Goal: Task Accomplishment & Management: Contribute content

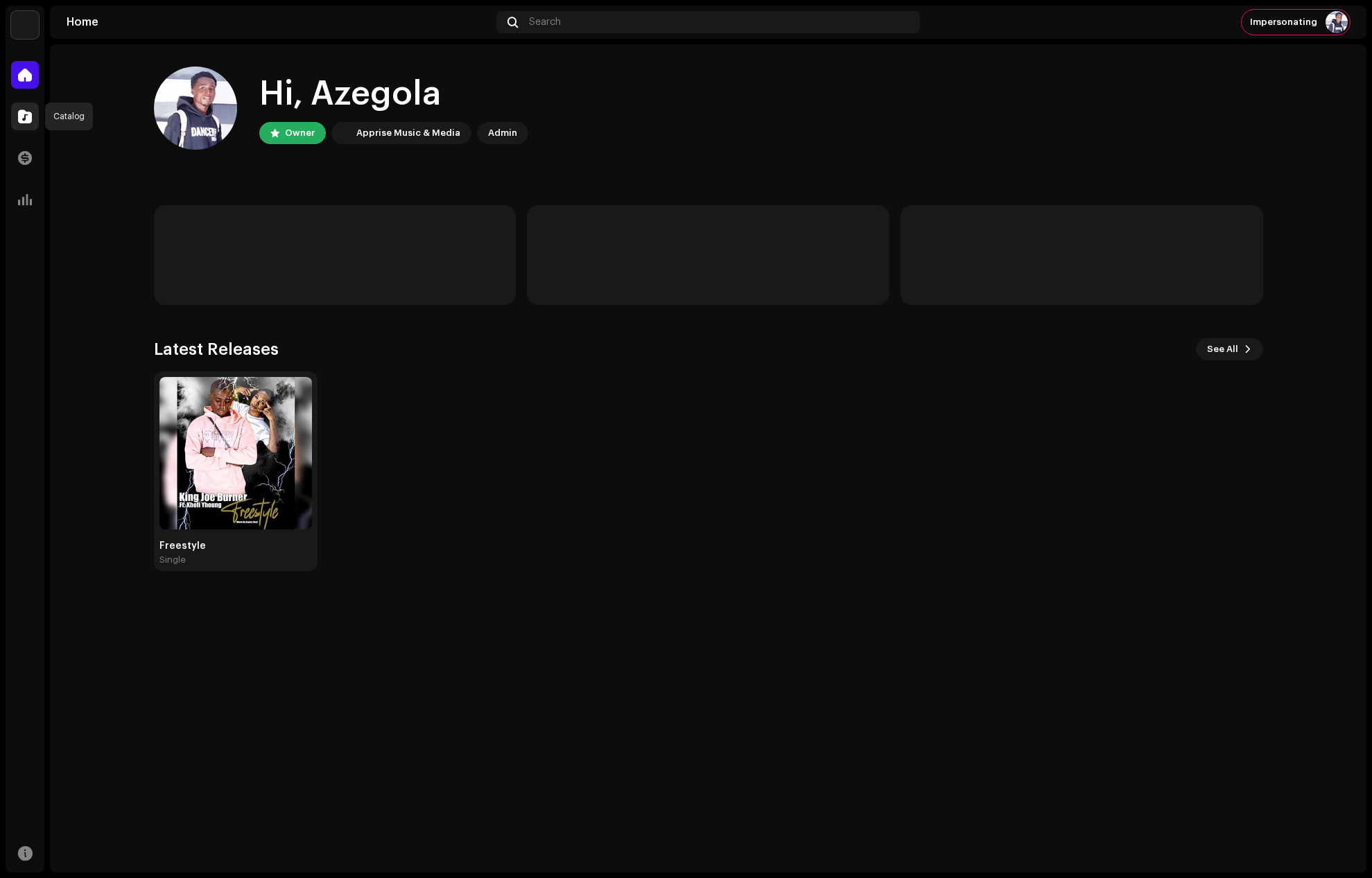
click at [22, 119] on span at bounding box center [24, 116] width 13 height 11
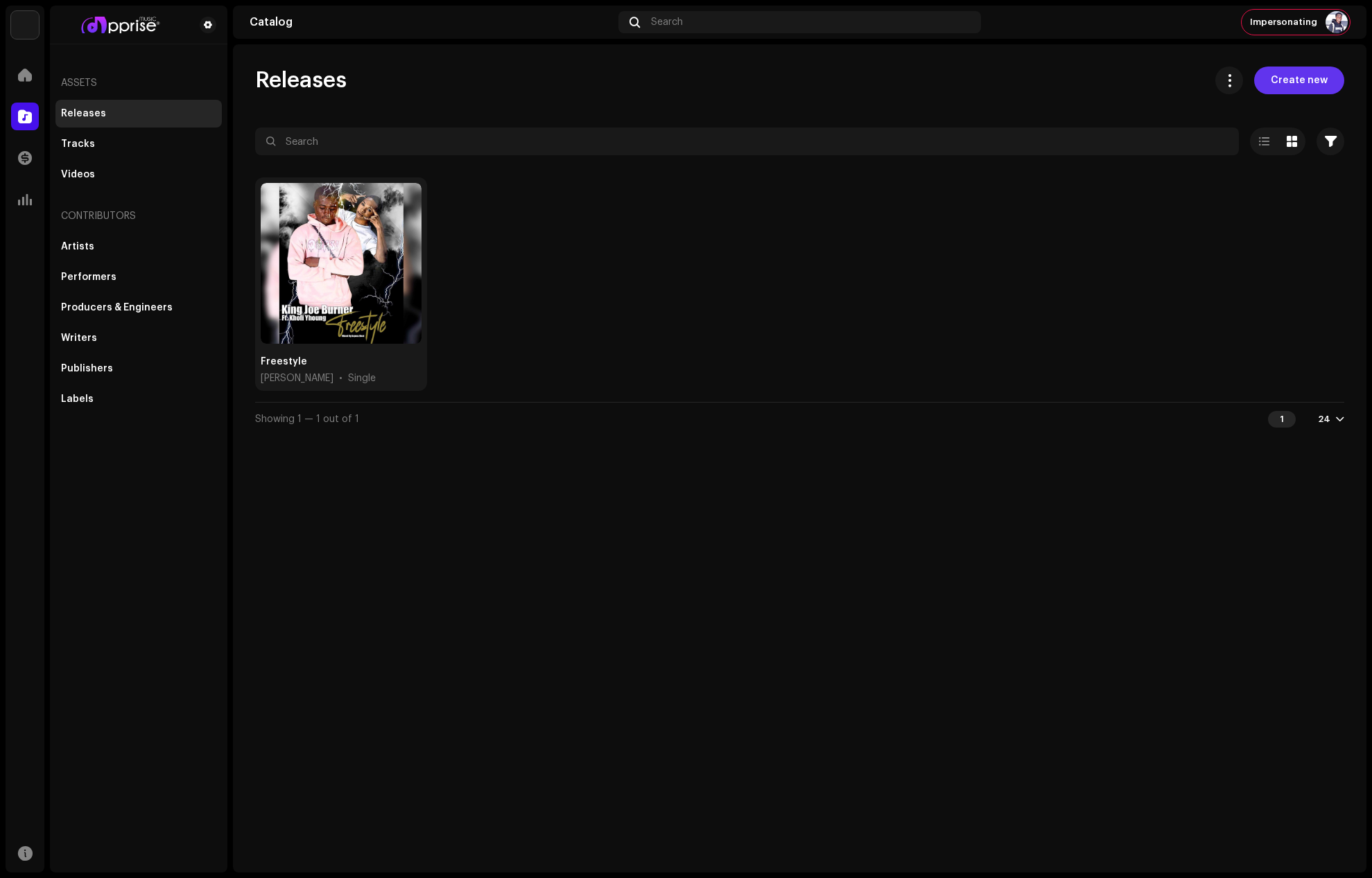
click at [1294, 69] on span "Create new" at bounding box center [1300, 80] width 57 height 28
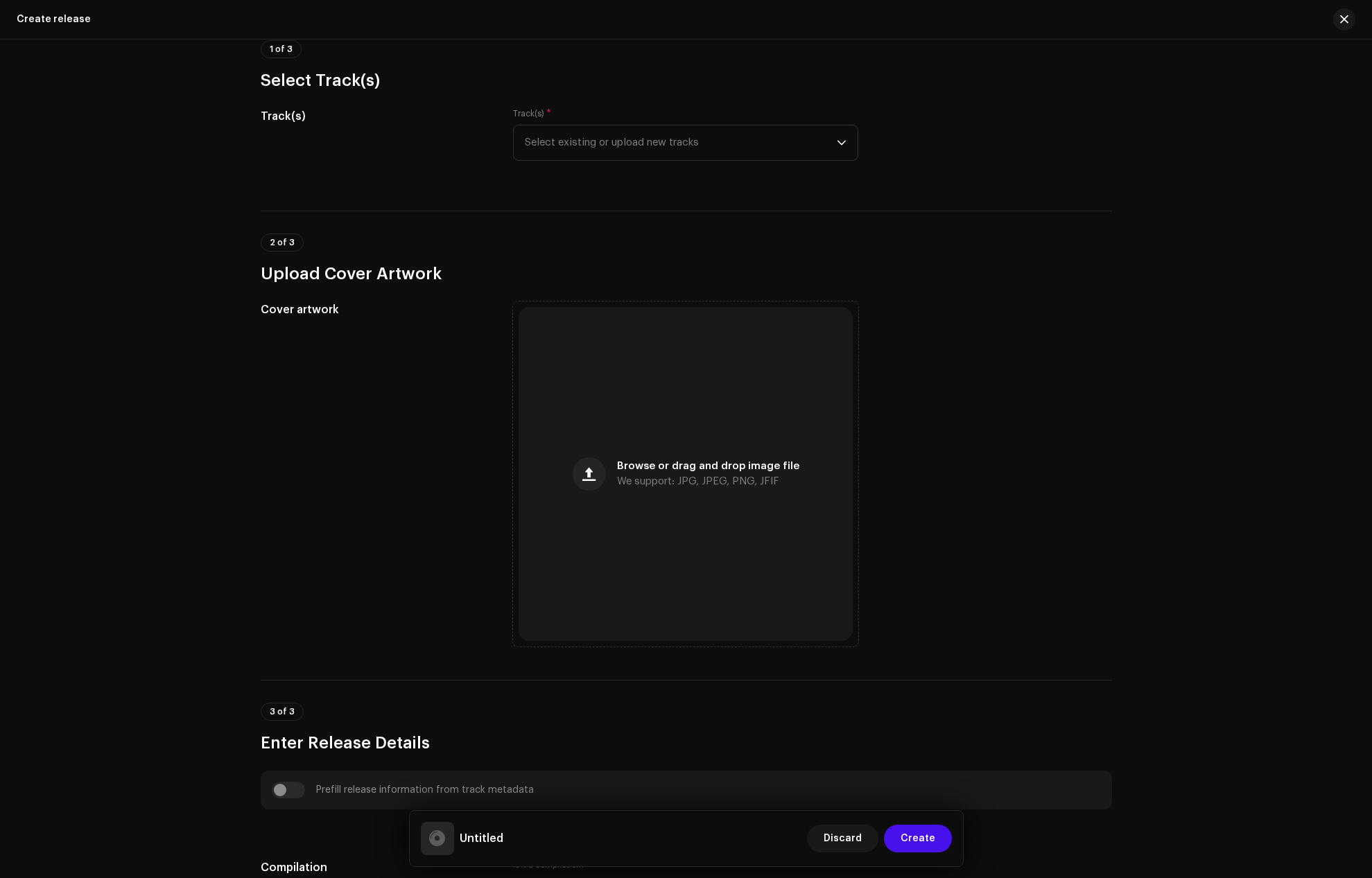
scroll to position [139, 0]
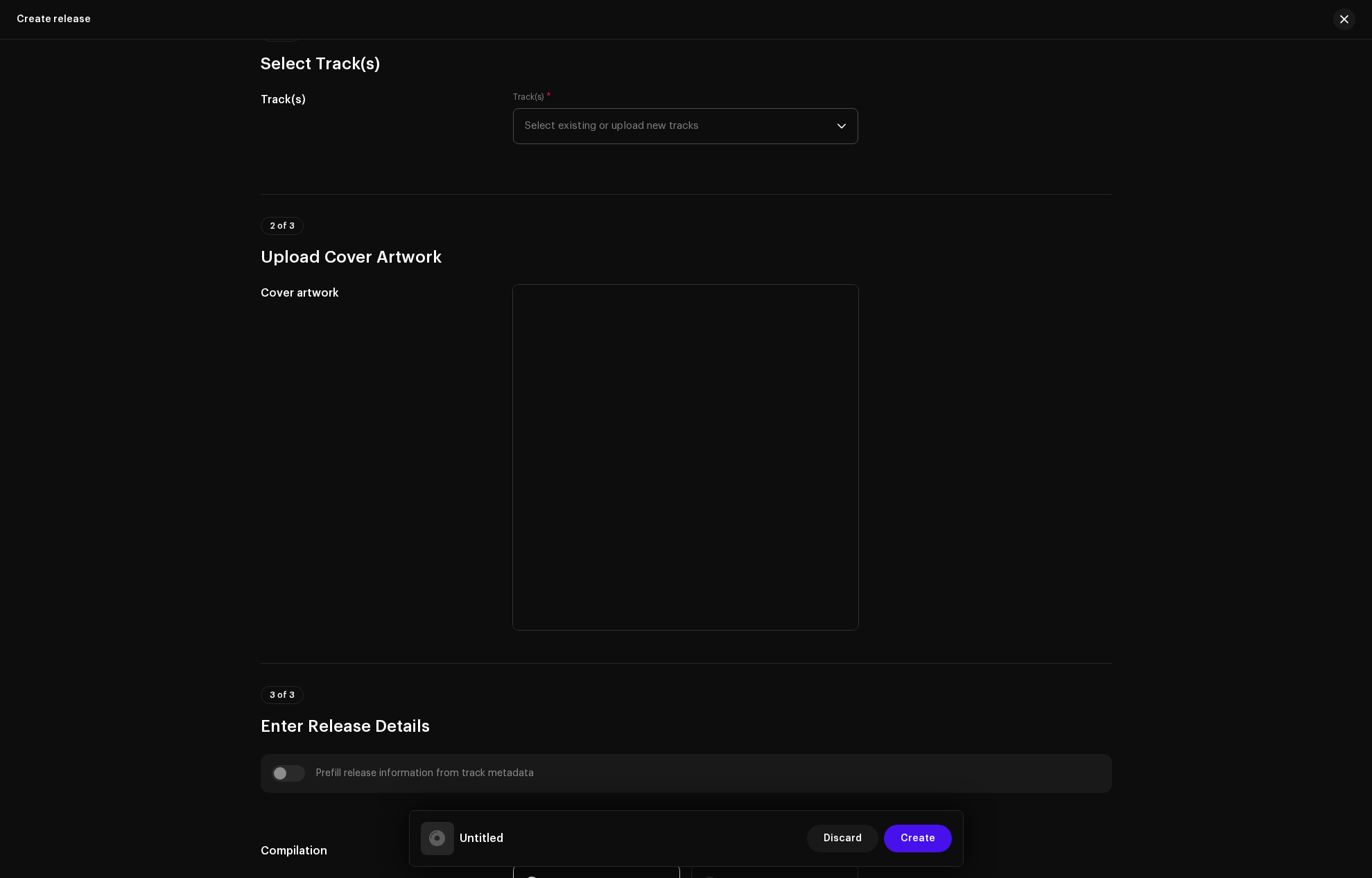
click at [574, 127] on span "Select existing or upload new tracks" at bounding box center [681, 125] width 312 height 35
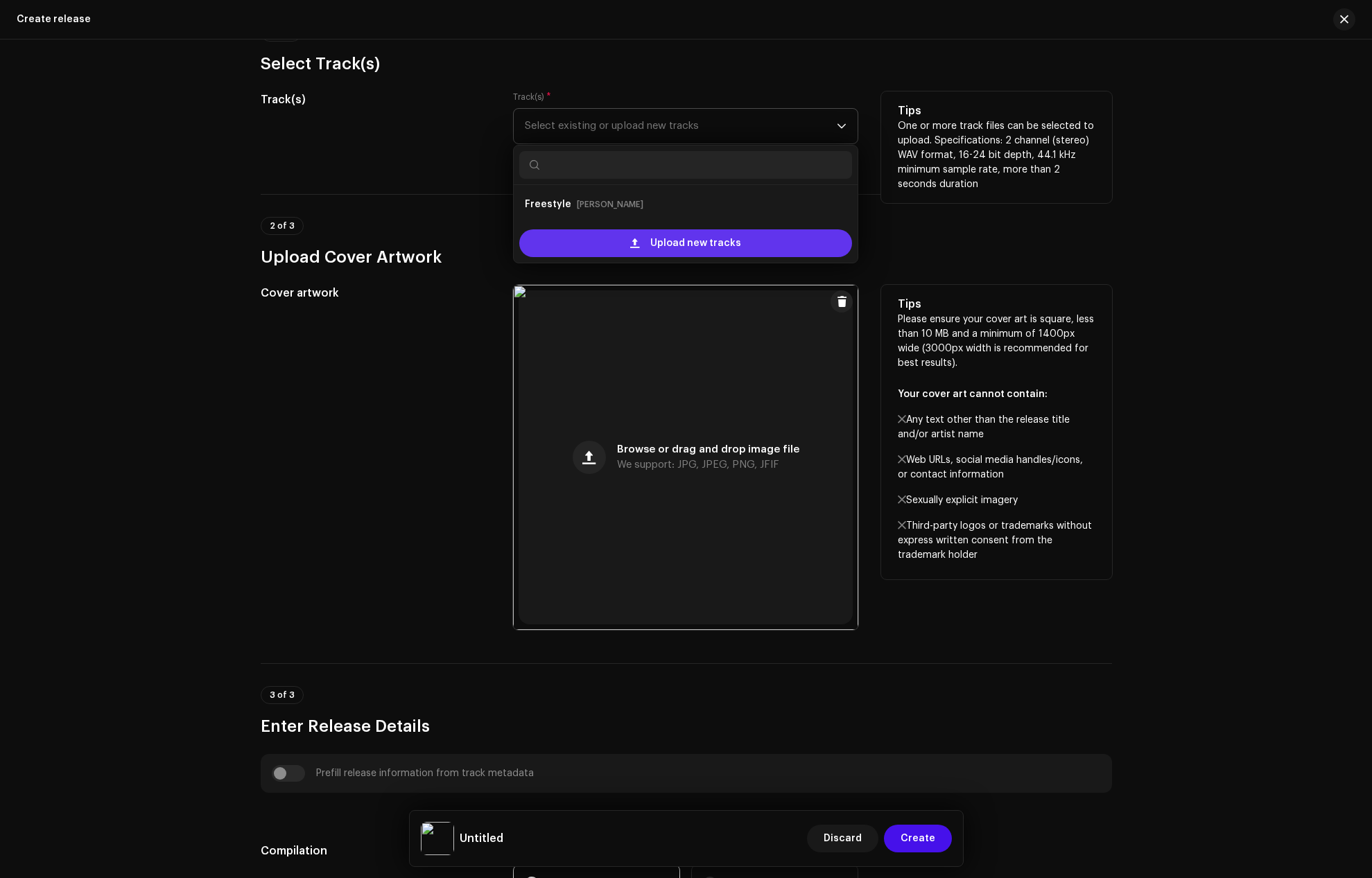
click at [675, 246] on span "Upload new tracks" at bounding box center [696, 243] width 91 height 28
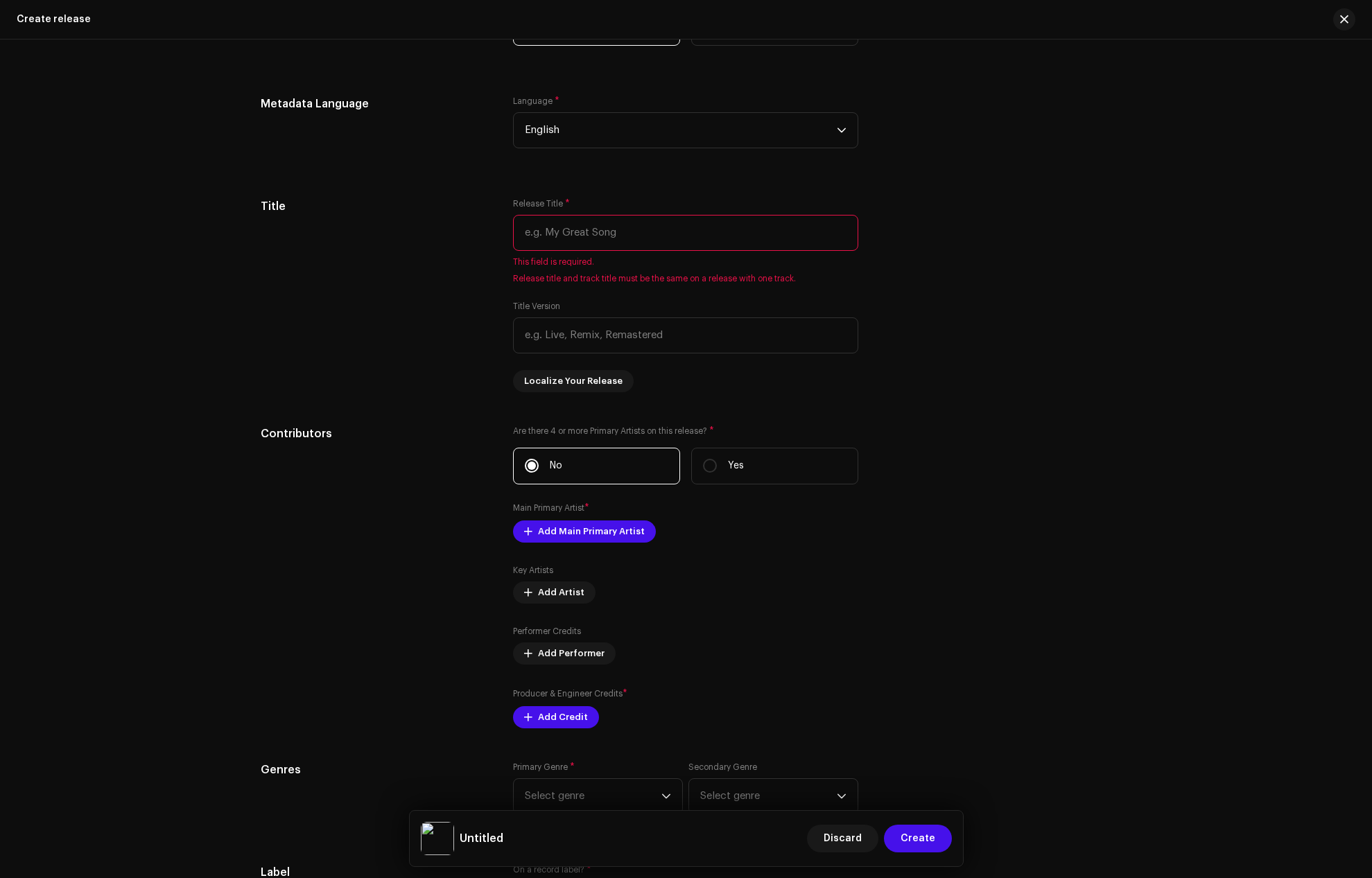
scroll to position [1179, 0]
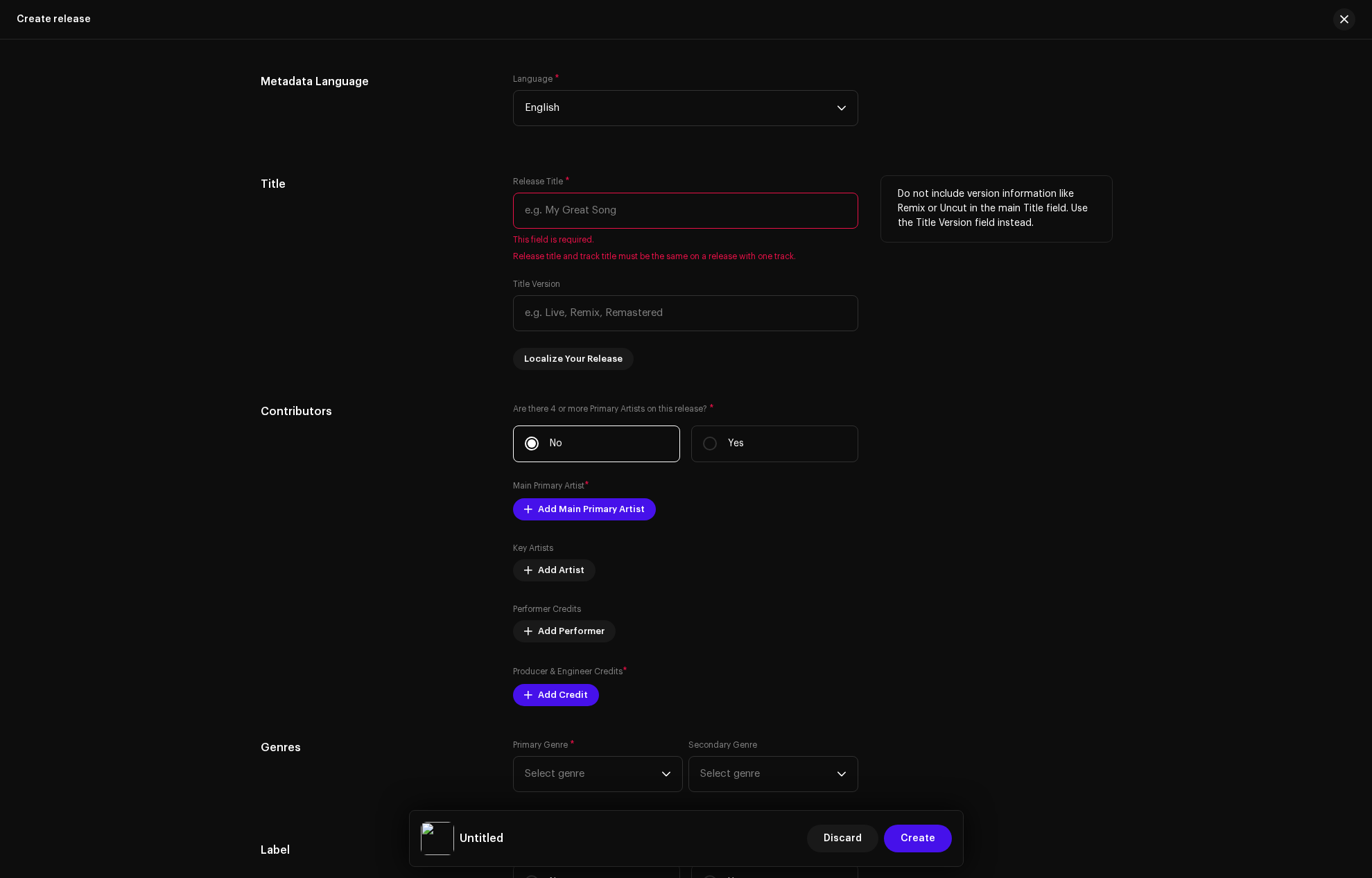
click at [547, 223] on input "text" at bounding box center [686, 210] width 345 height 36
paste input "Kwacha"
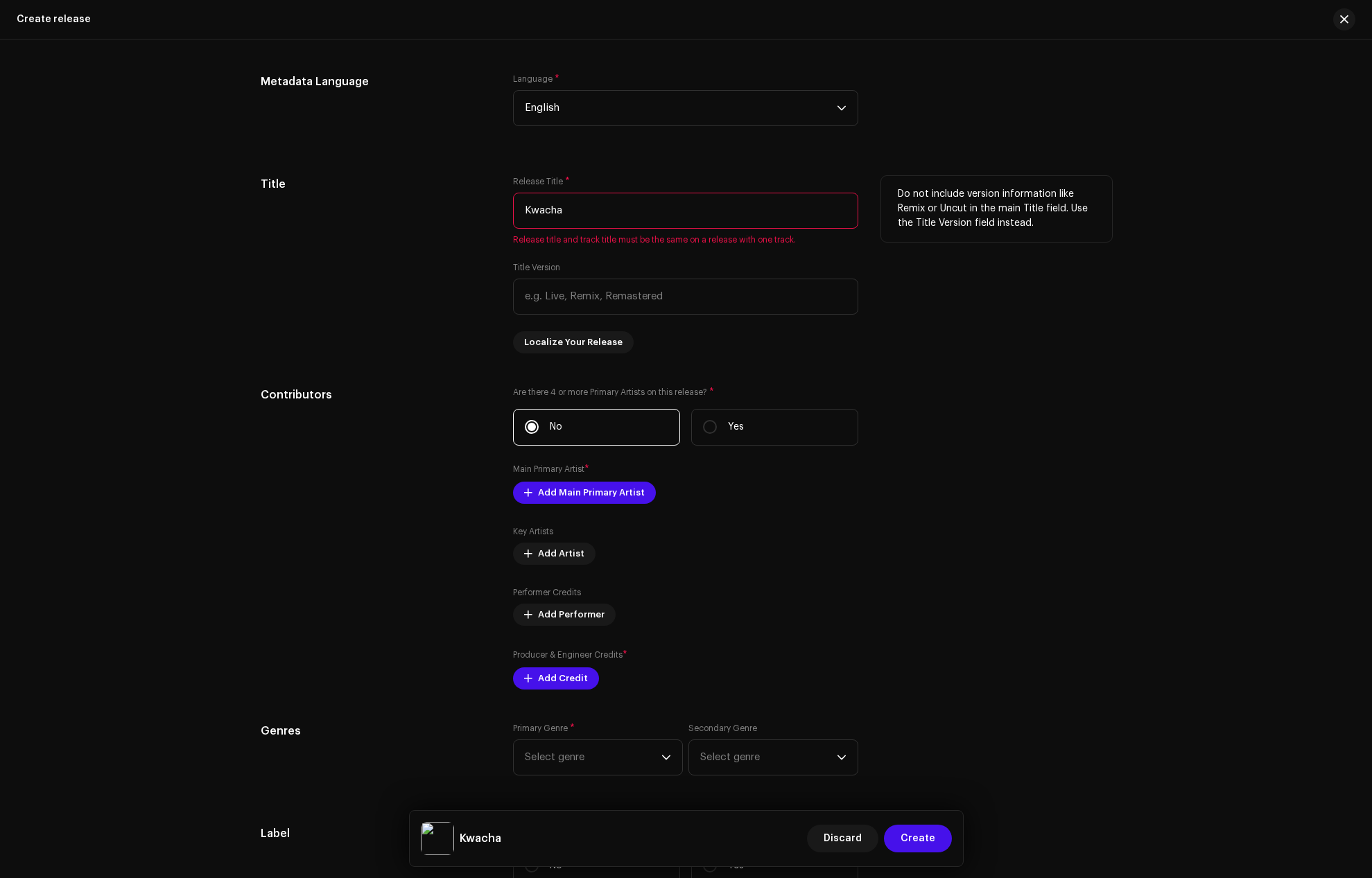
type input "Kwacha"
click at [415, 321] on div "Title" at bounding box center [376, 264] width 231 height 178
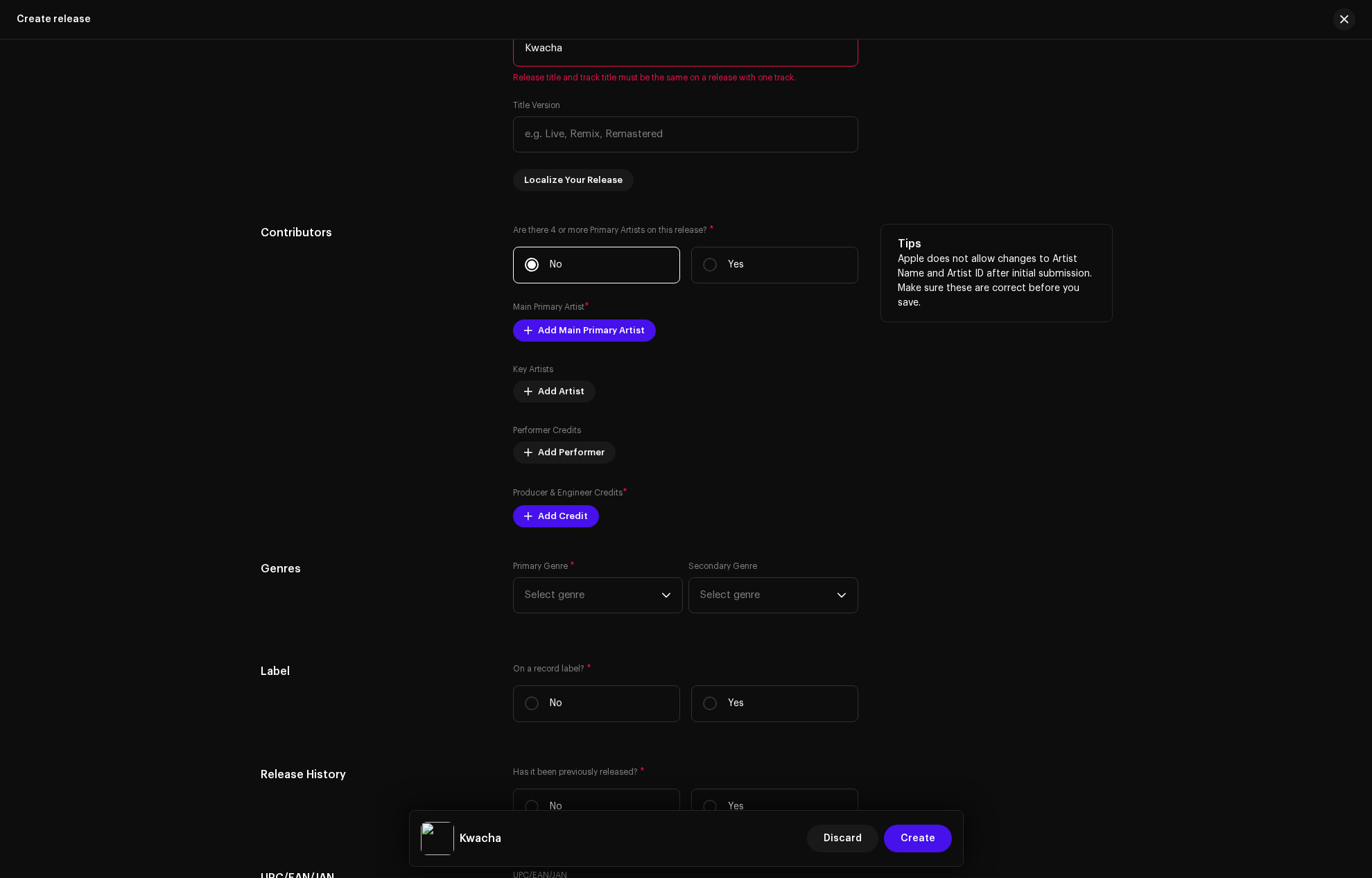
scroll to position [1386, 0]
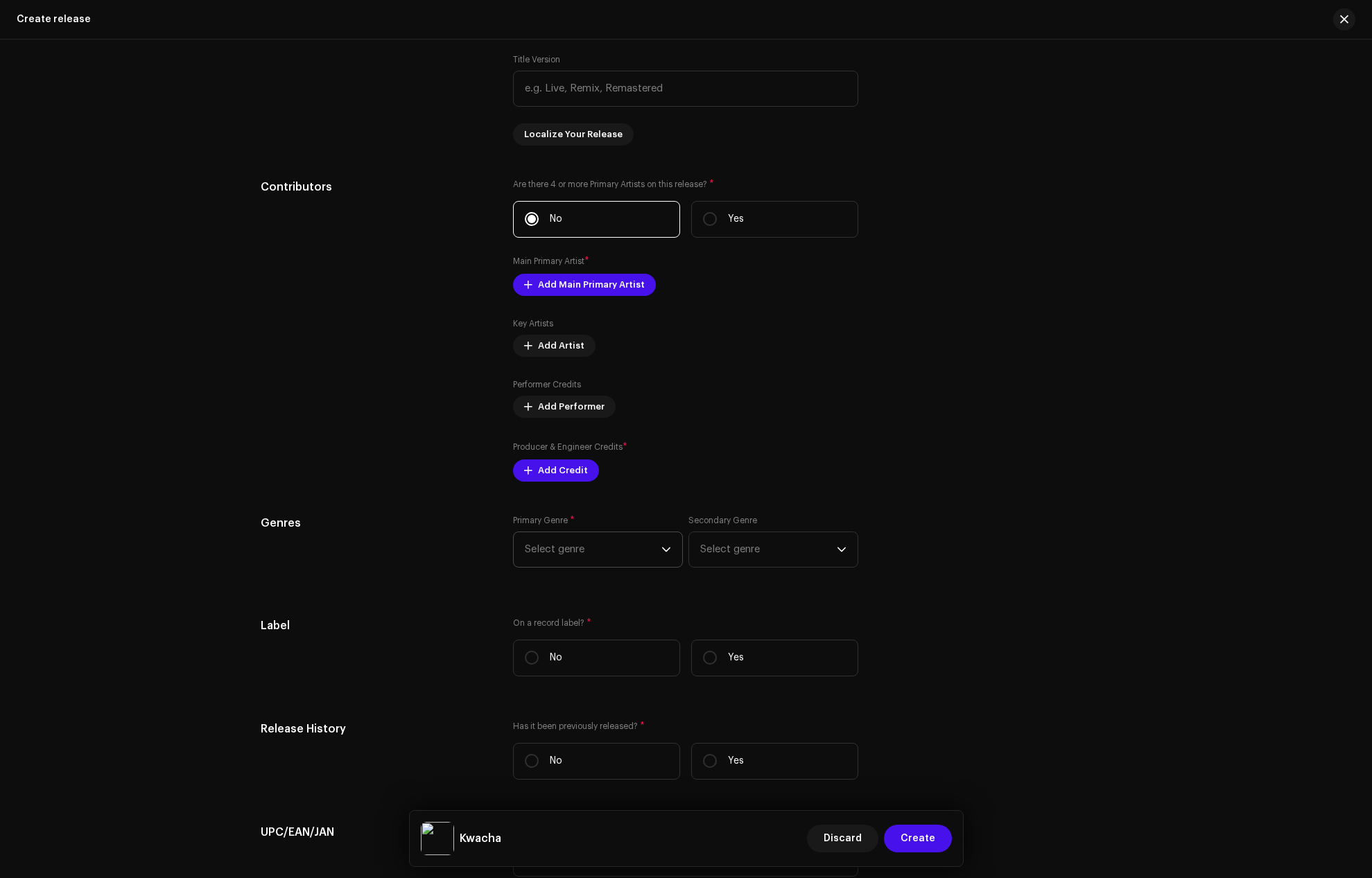
click at [661, 551] on icon "dropdown trigger" at bounding box center [666, 550] width 10 height 10
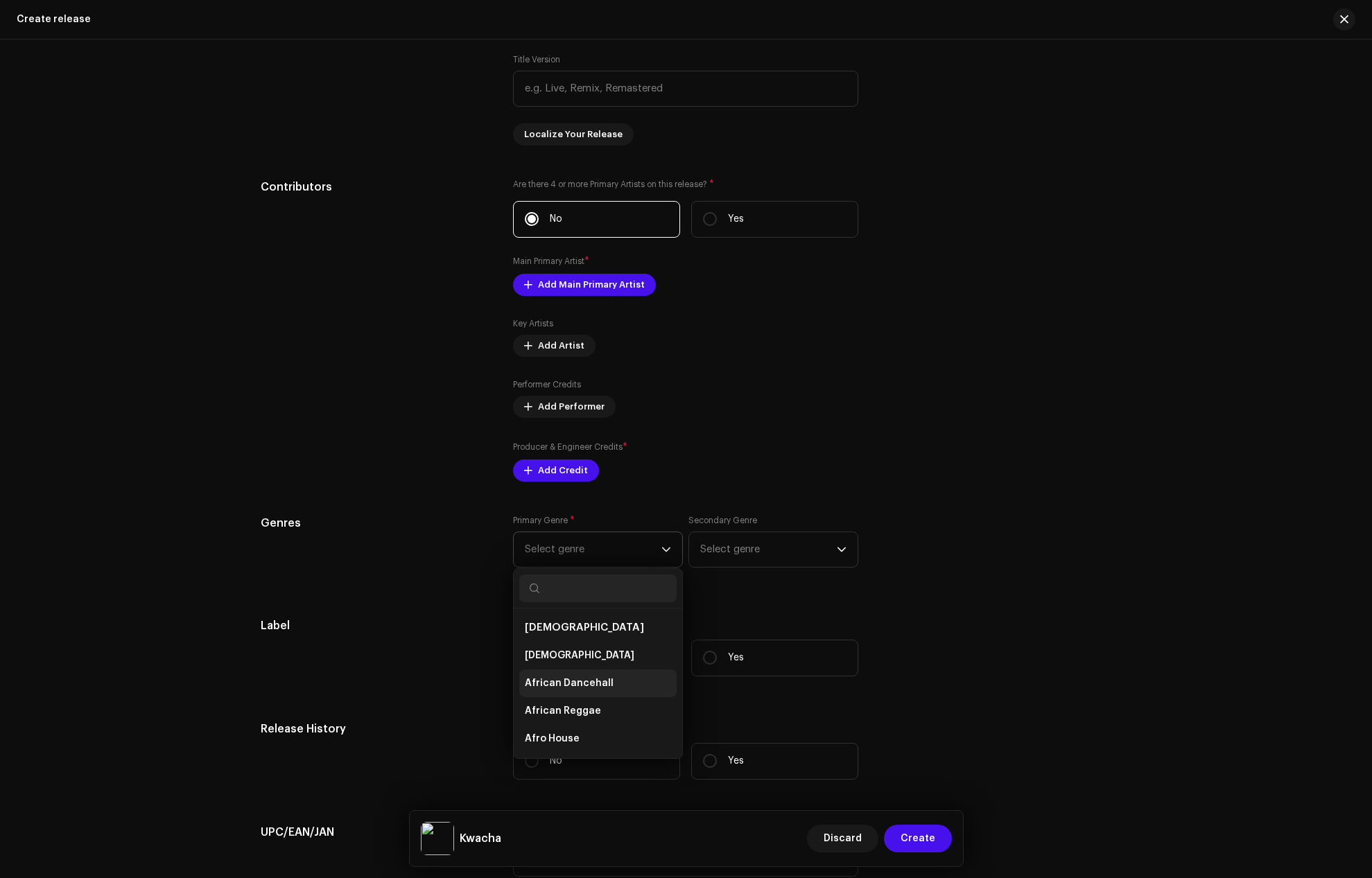
click at [608, 669] on li "African Dancehall" at bounding box center [598, 683] width 157 height 28
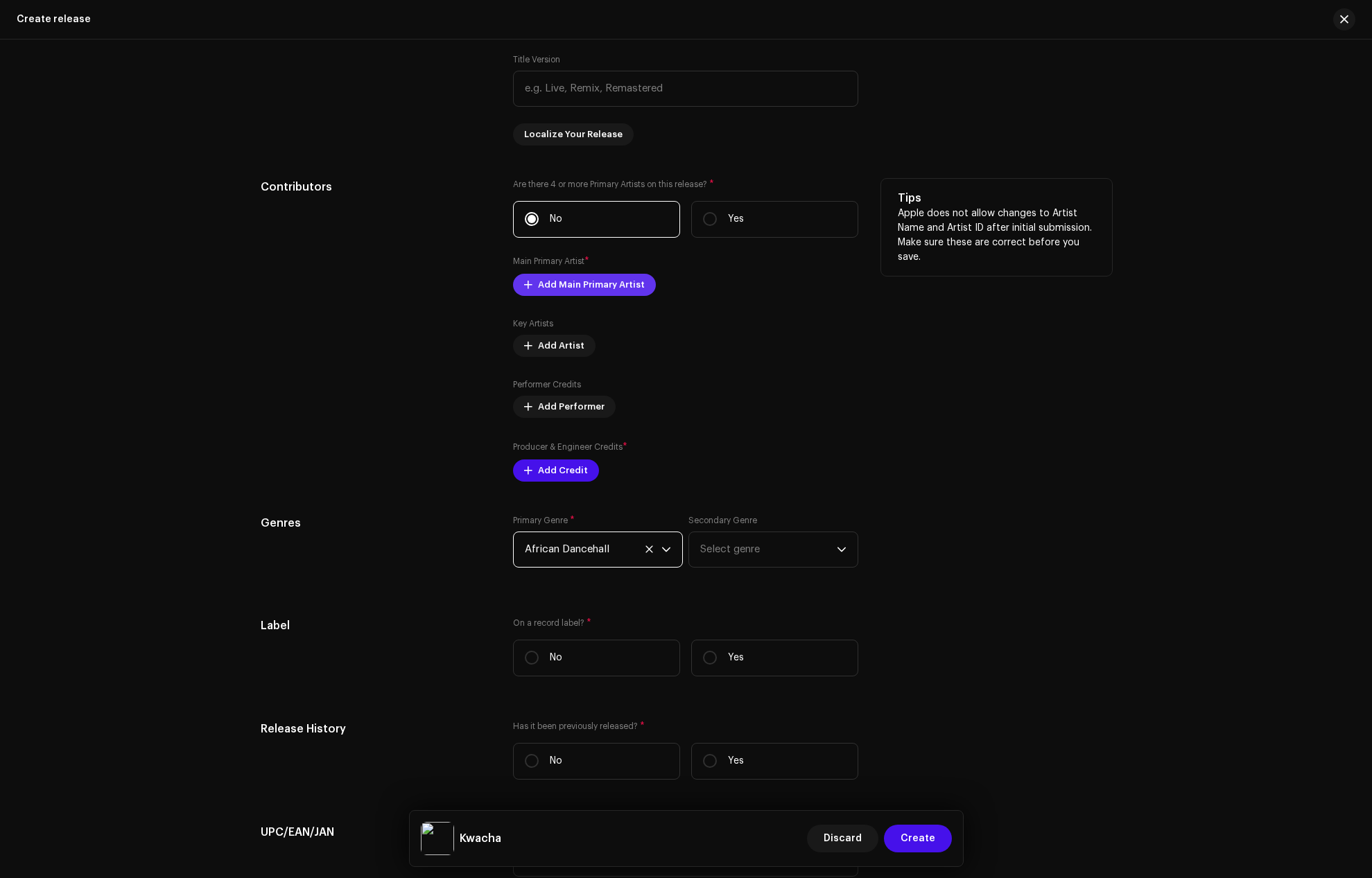
click at [577, 285] on span "Add Main Primary Artist" at bounding box center [591, 285] width 107 height 28
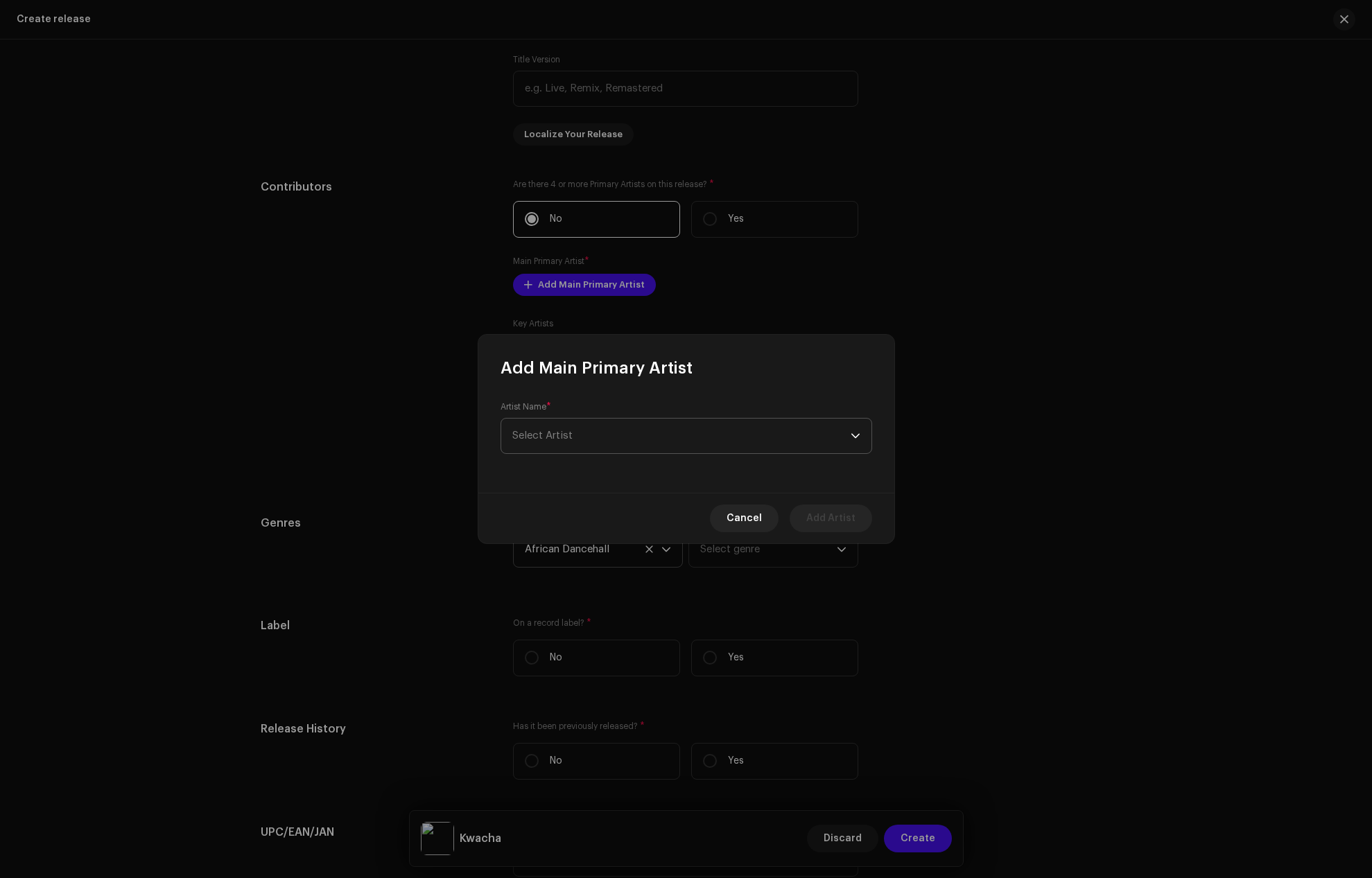
click at [570, 434] on span "Select Artist" at bounding box center [542, 435] width 61 height 10
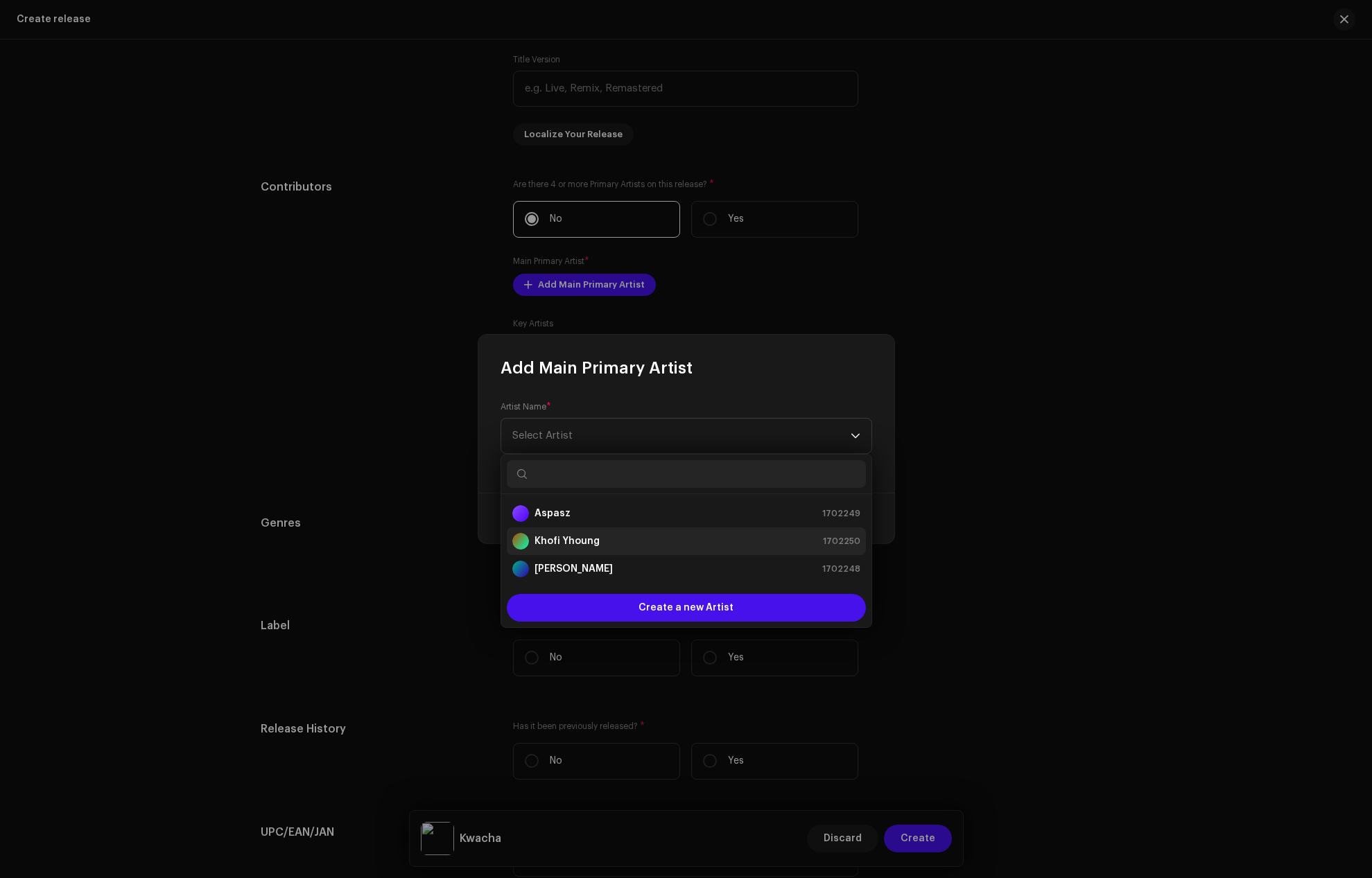
click at [567, 537] on strong "Khofi Yhoung" at bounding box center [567, 541] width 65 height 13
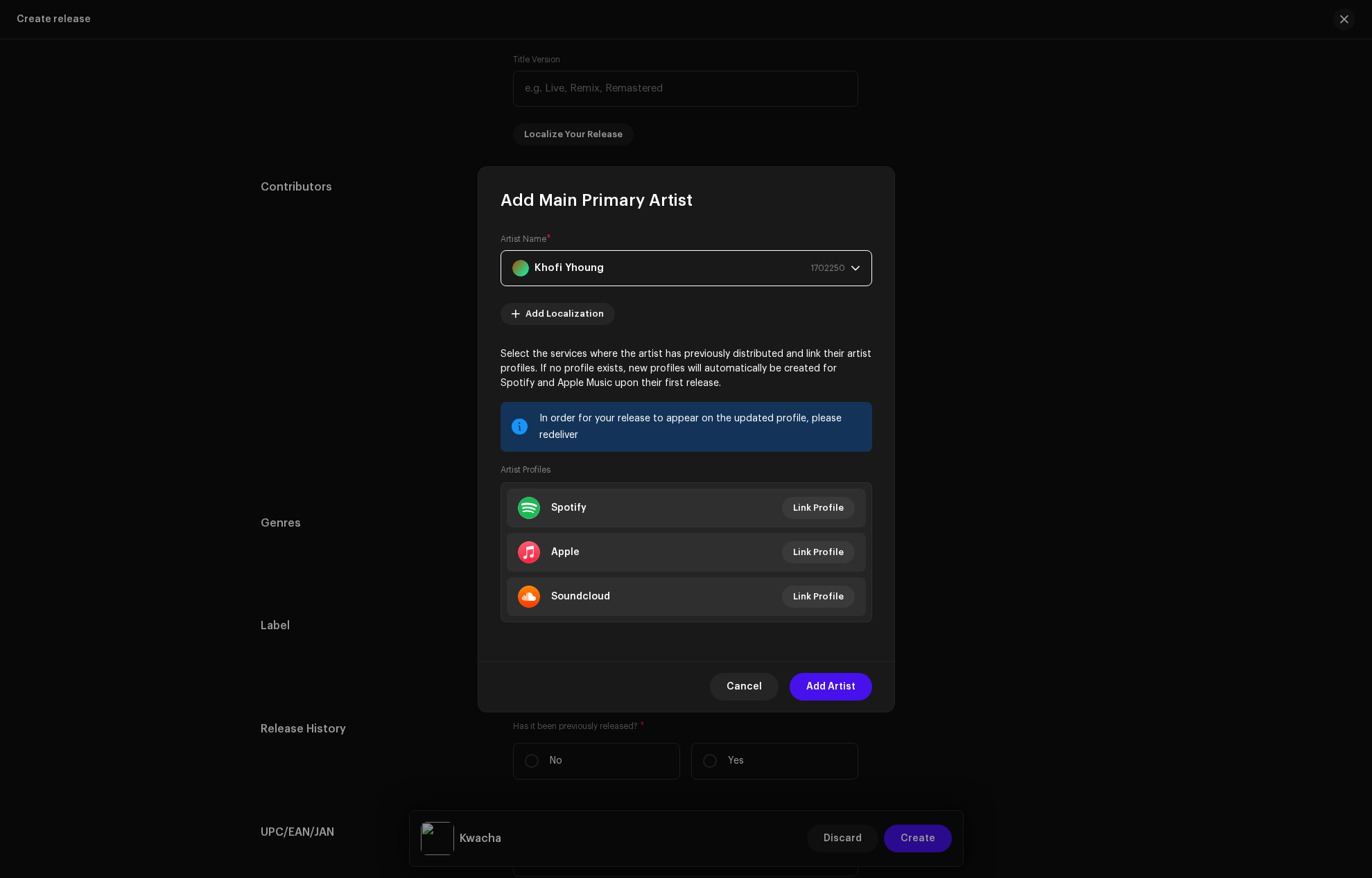
click at [583, 258] on strong "Khofi Yhoung" at bounding box center [569, 268] width 69 height 35
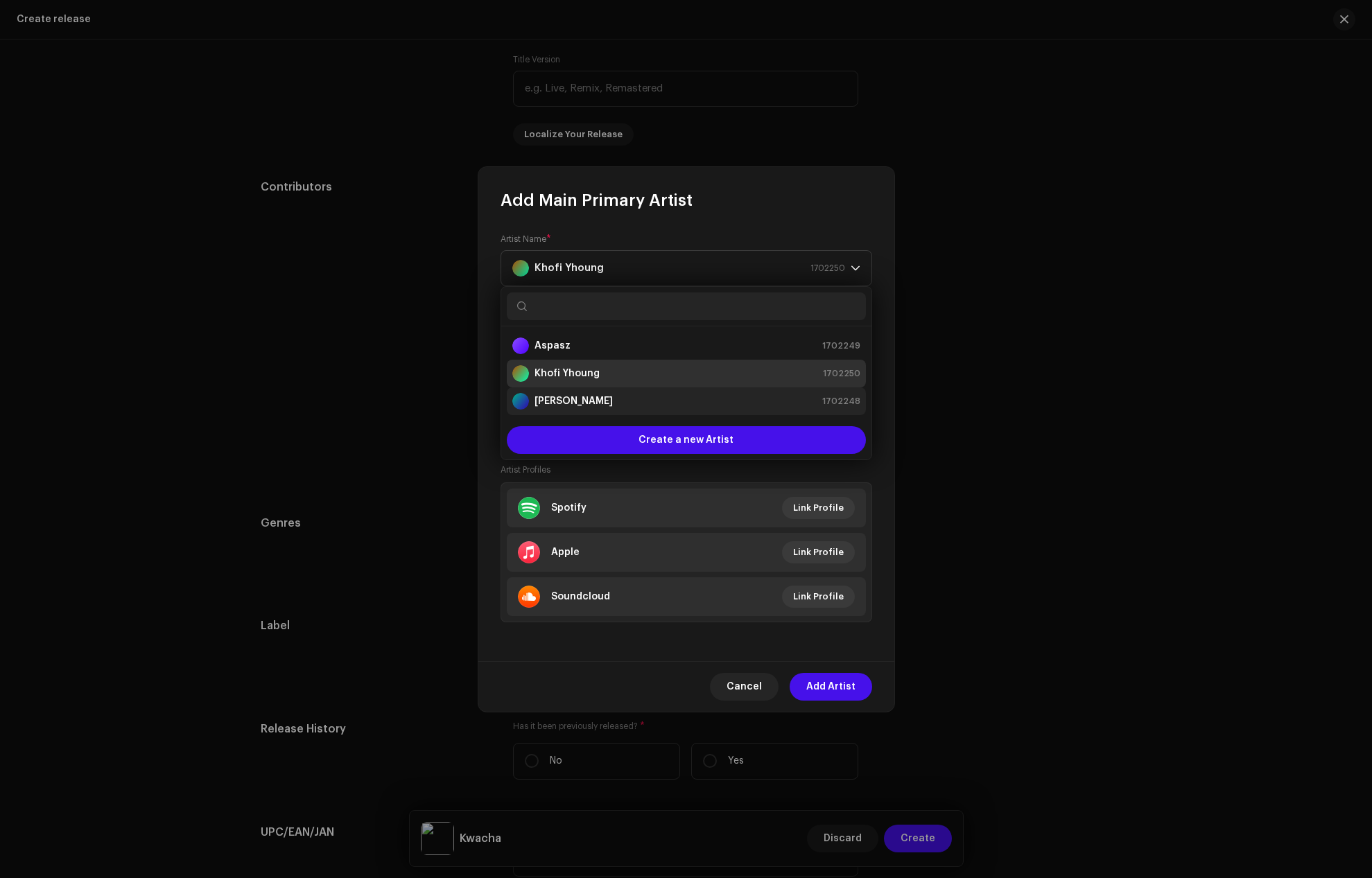
click at [579, 398] on strong "[PERSON_NAME]" at bounding box center [574, 401] width 78 height 13
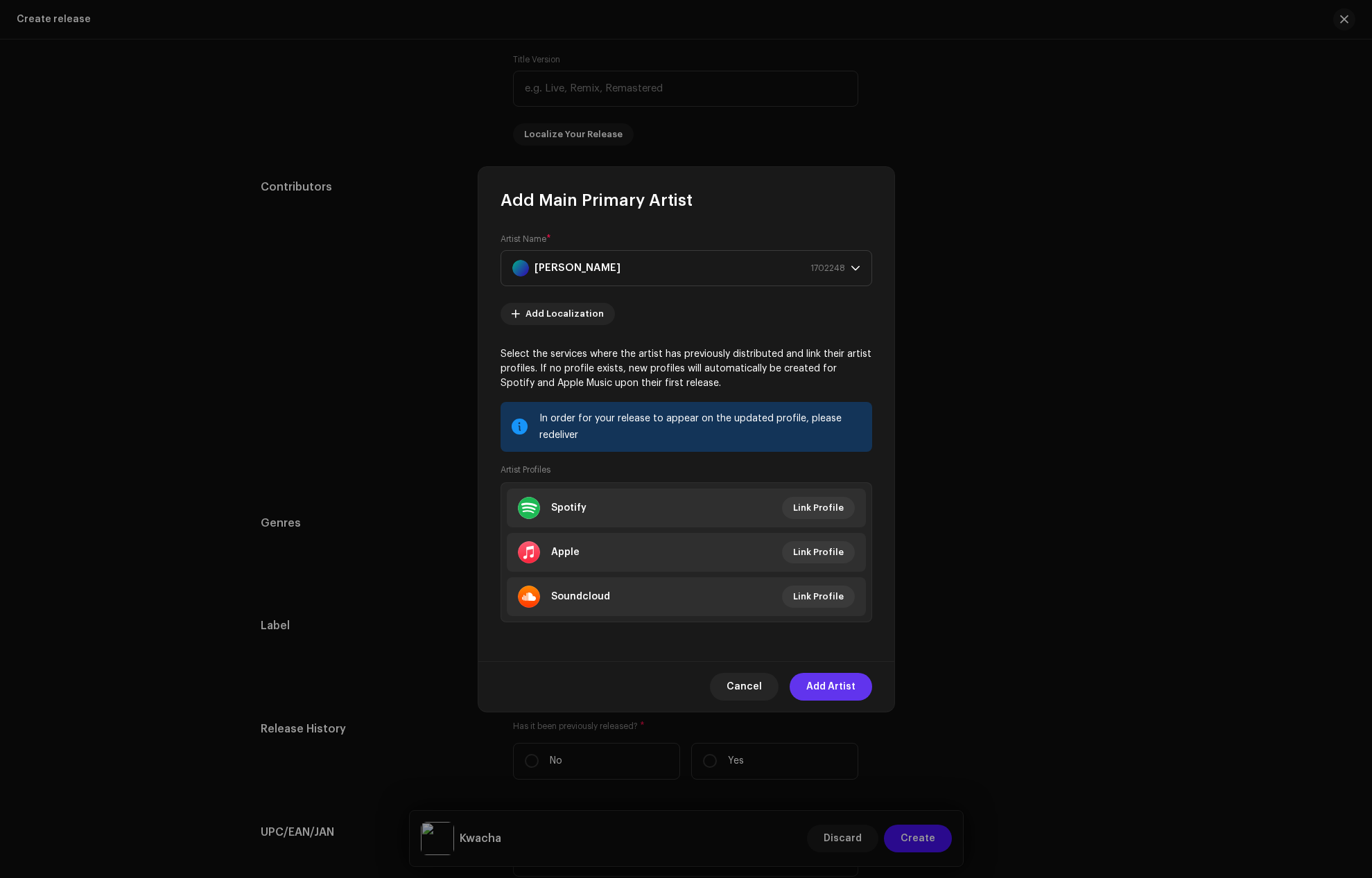
click at [822, 691] on span "Add Artist" at bounding box center [831, 686] width 49 height 28
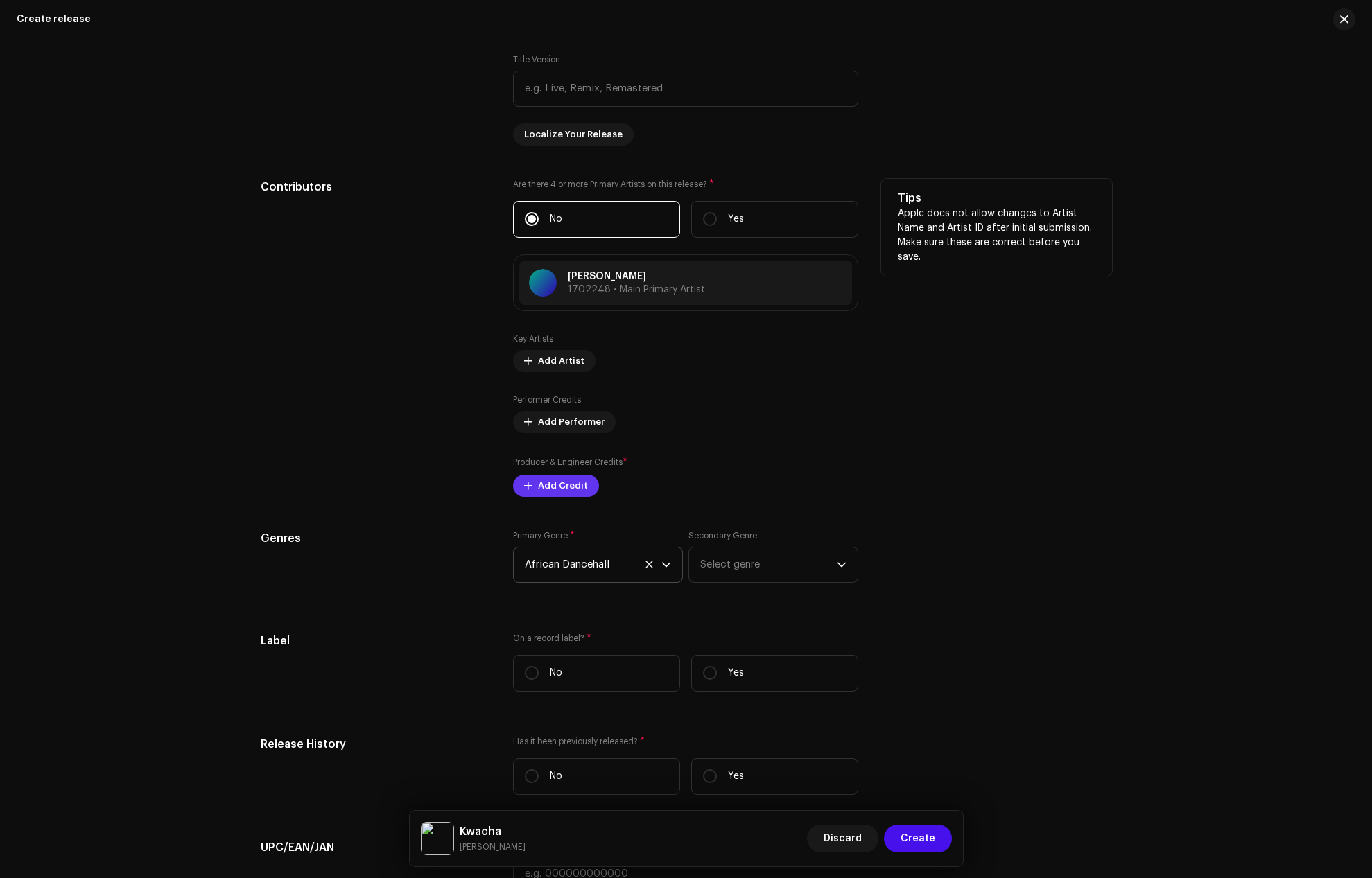
click at [567, 487] on span "Add Credit" at bounding box center [563, 486] width 50 height 28
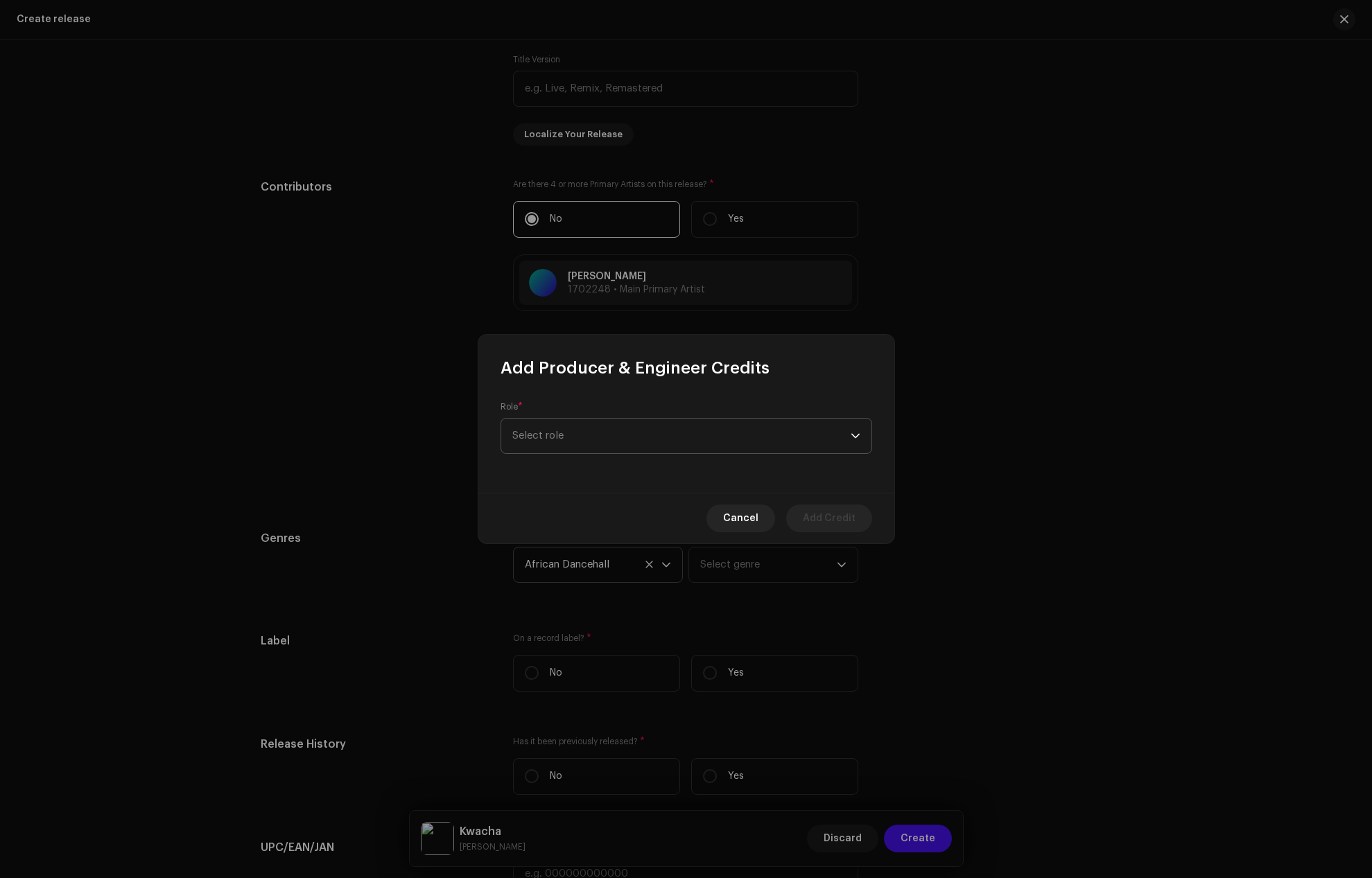
click at [573, 429] on span "Select role" at bounding box center [681, 435] width 339 height 35
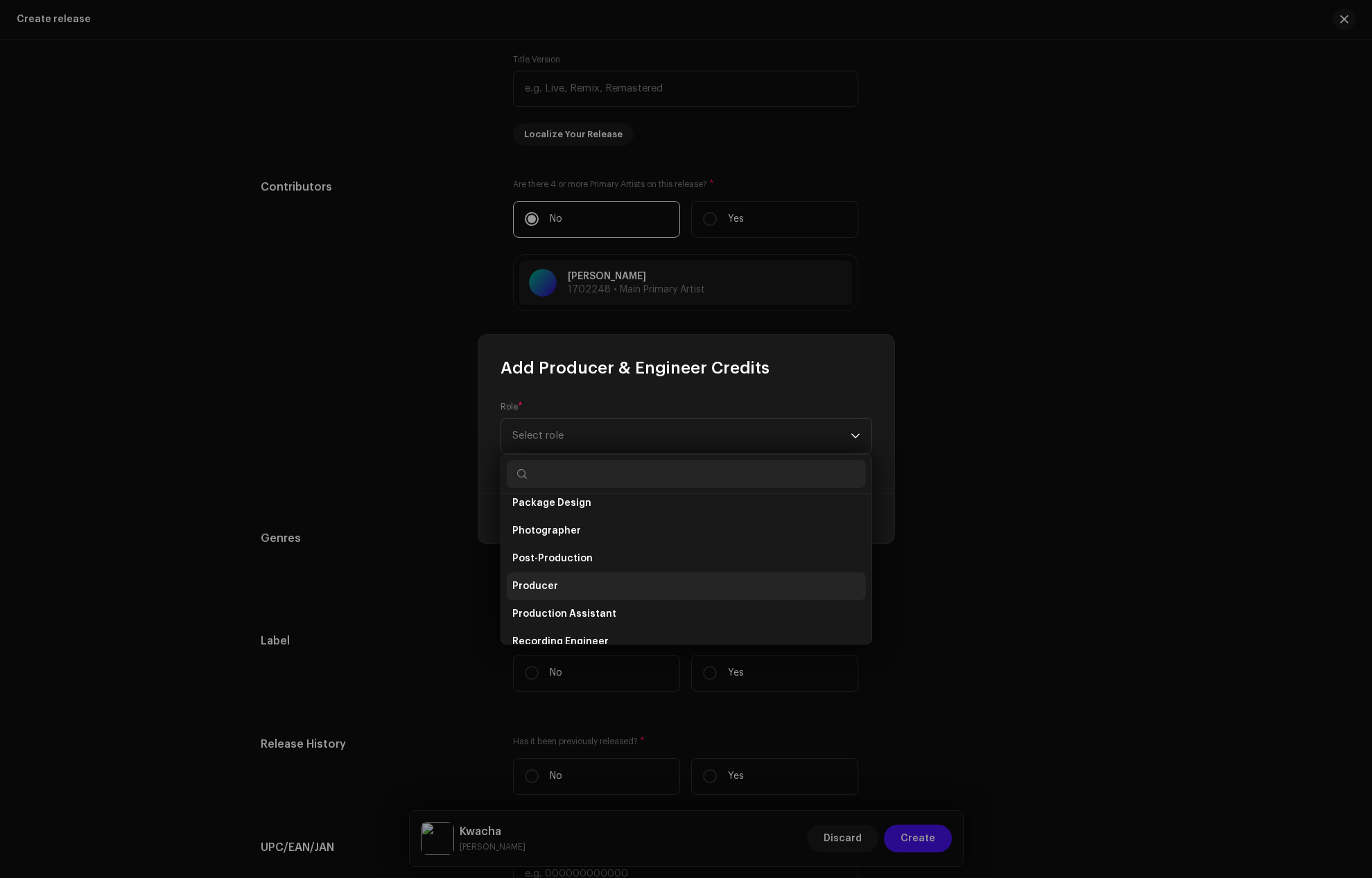
scroll to position [485, 0]
click at [559, 583] on li "Producer" at bounding box center [686, 583] width 359 height 28
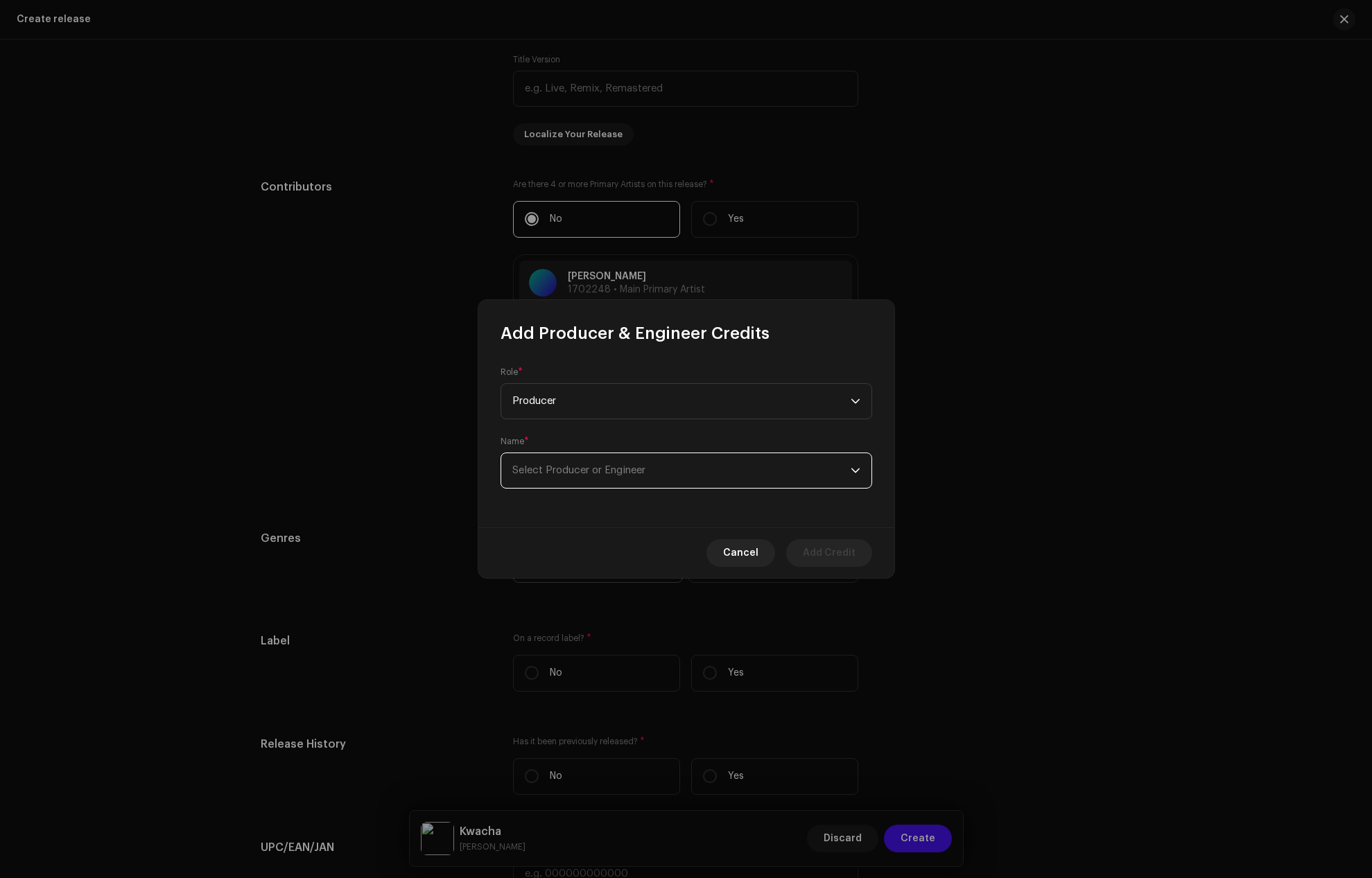
click at [544, 469] on span "Select Producer or Engineer" at bounding box center [579, 470] width 133 height 10
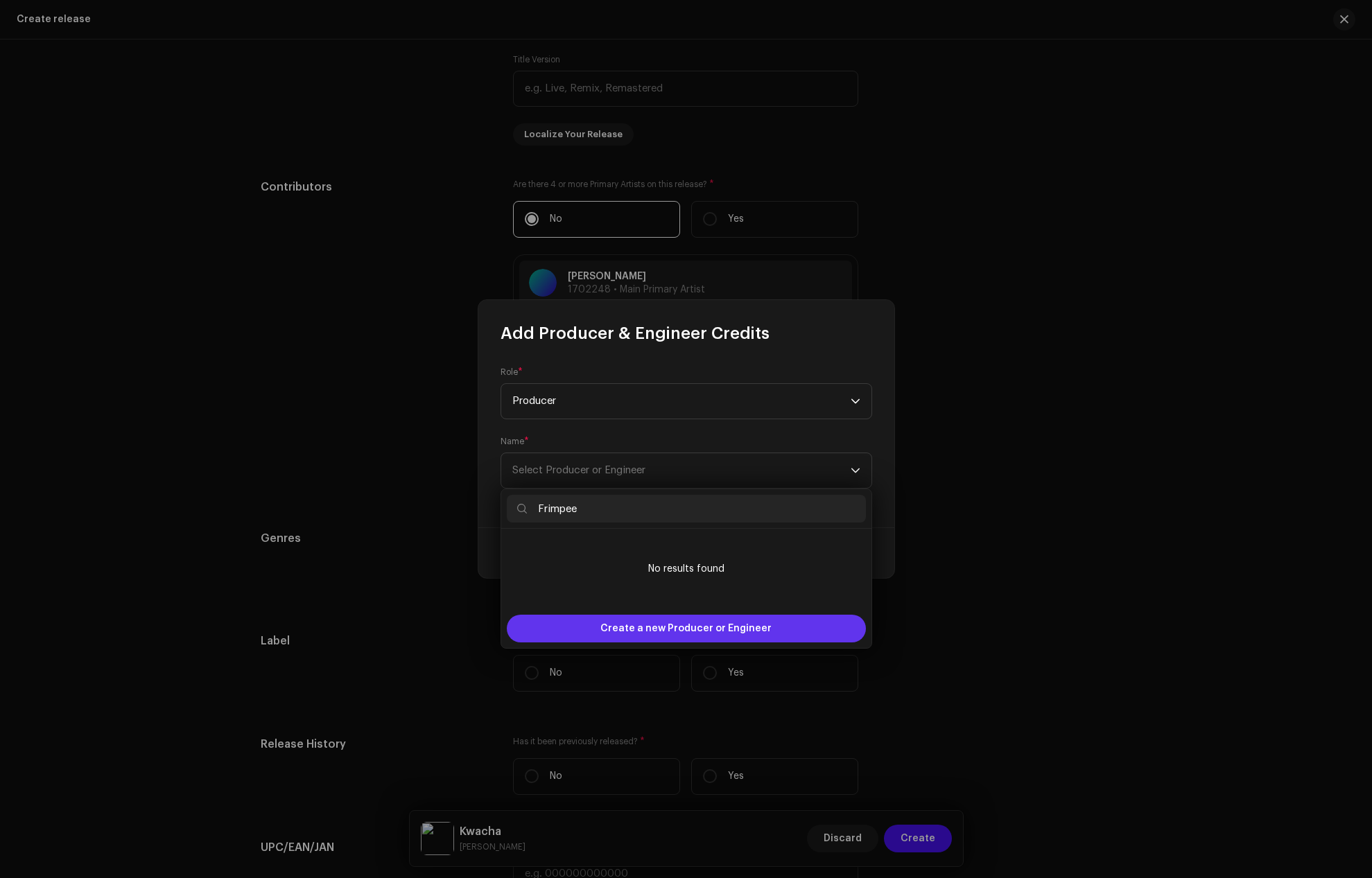
type input "Frimpee"
click at [627, 623] on span "Create a new Producer or Engineer" at bounding box center [686, 628] width 171 height 28
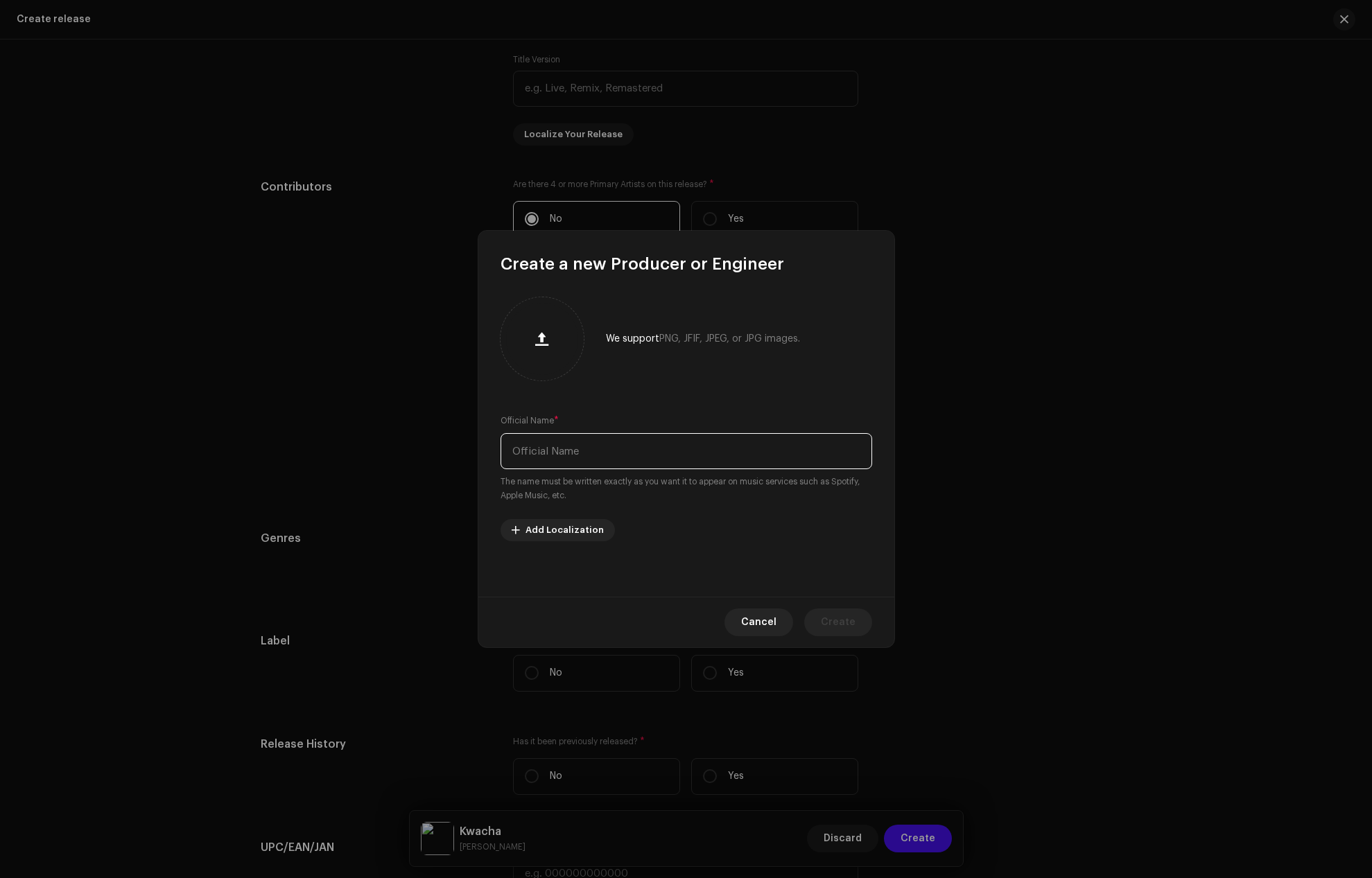
paste input "Frimpee"
type input "Frimpee"
click at [825, 616] on span "Create" at bounding box center [838, 622] width 35 height 28
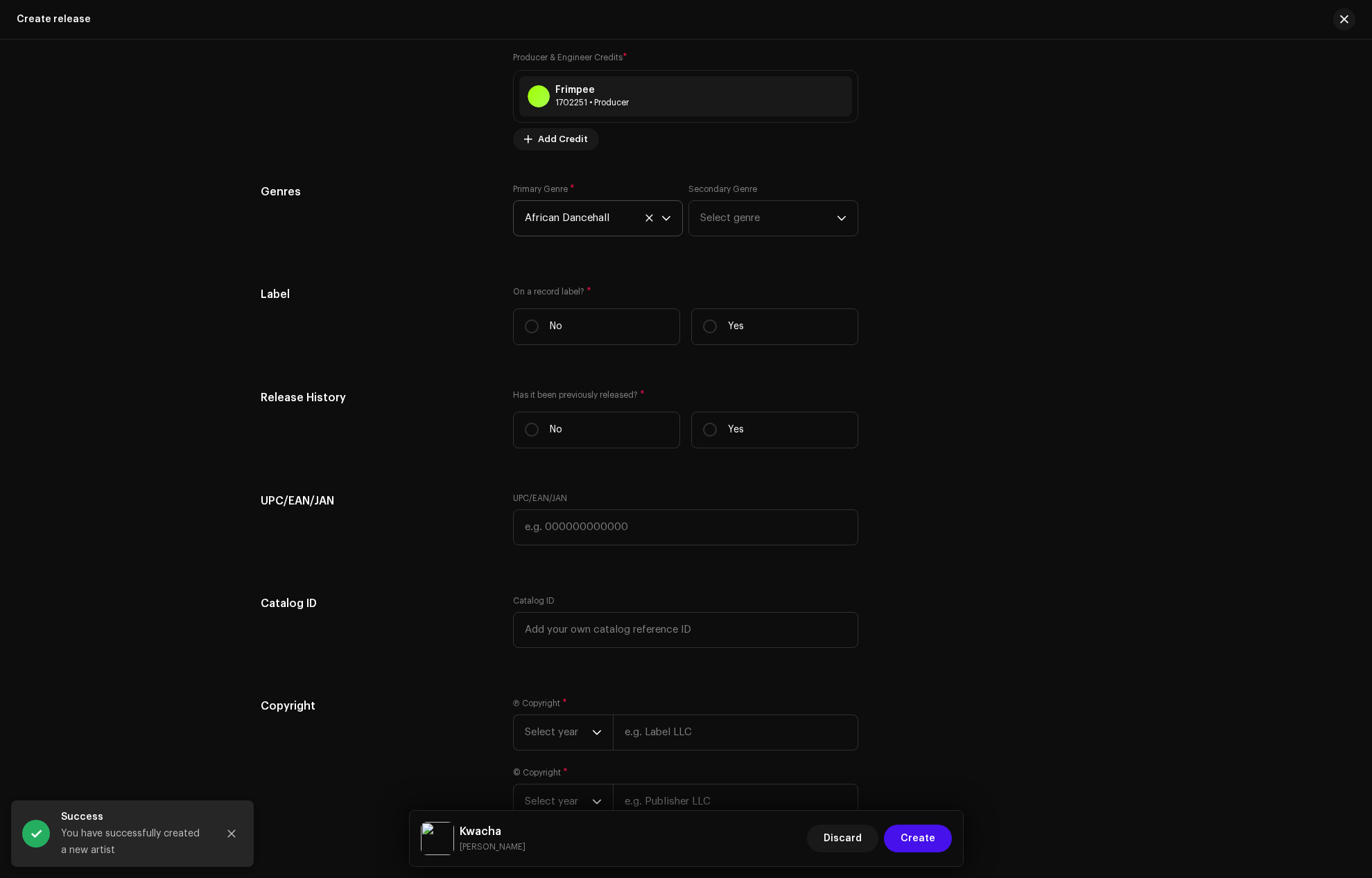
scroll to position [1802, 0]
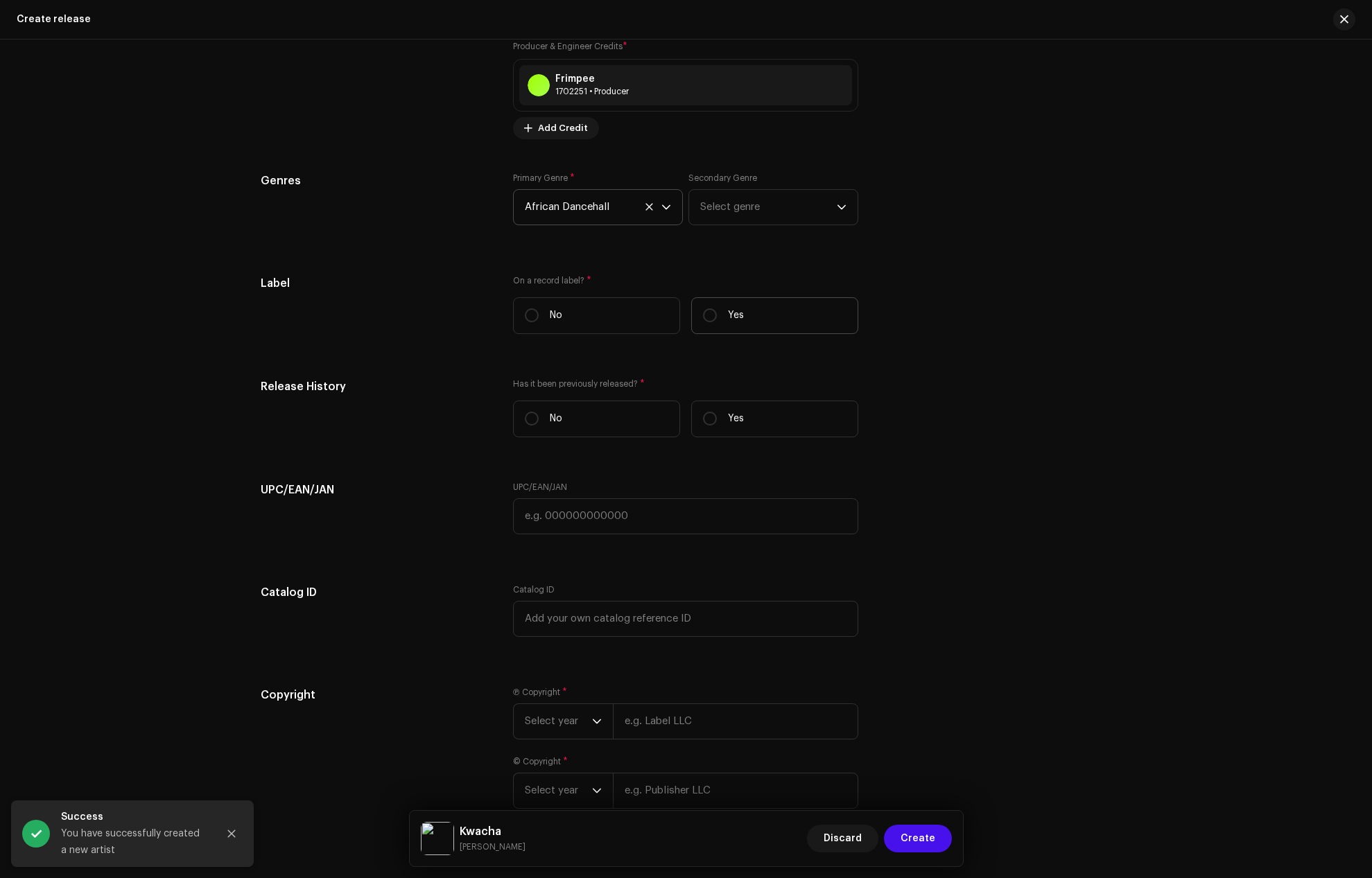
click at [732, 316] on p "Yes" at bounding box center [736, 315] width 16 height 14
click at [717, 316] on input "Yes" at bounding box center [710, 315] width 13 height 13
radio input "true"
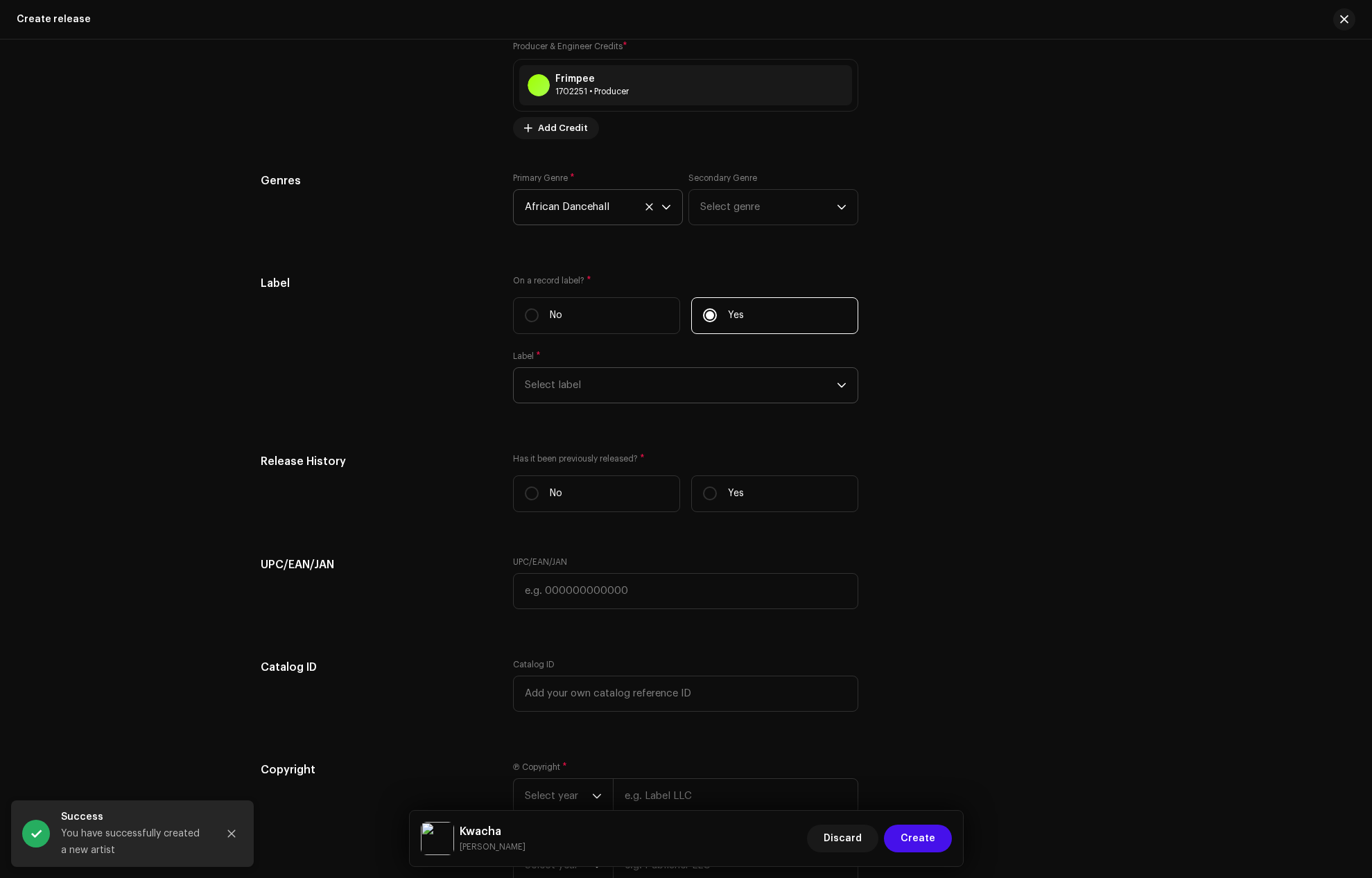
click at [671, 388] on span "Select label" at bounding box center [681, 385] width 312 height 35
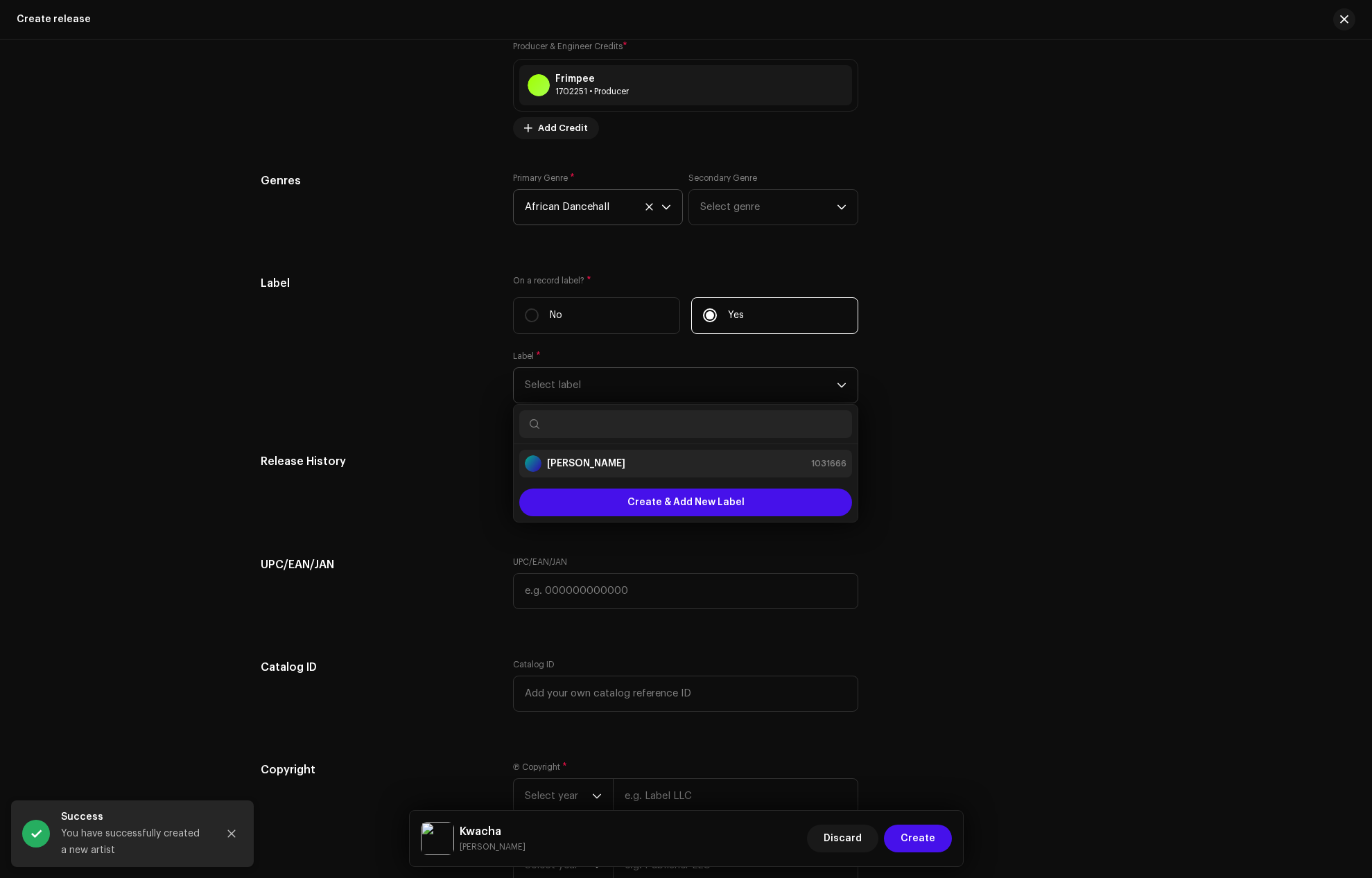
click at [593, 466] on strong "[PERSON_NAME]" at bounding box center [586, 464] width 78 height 13
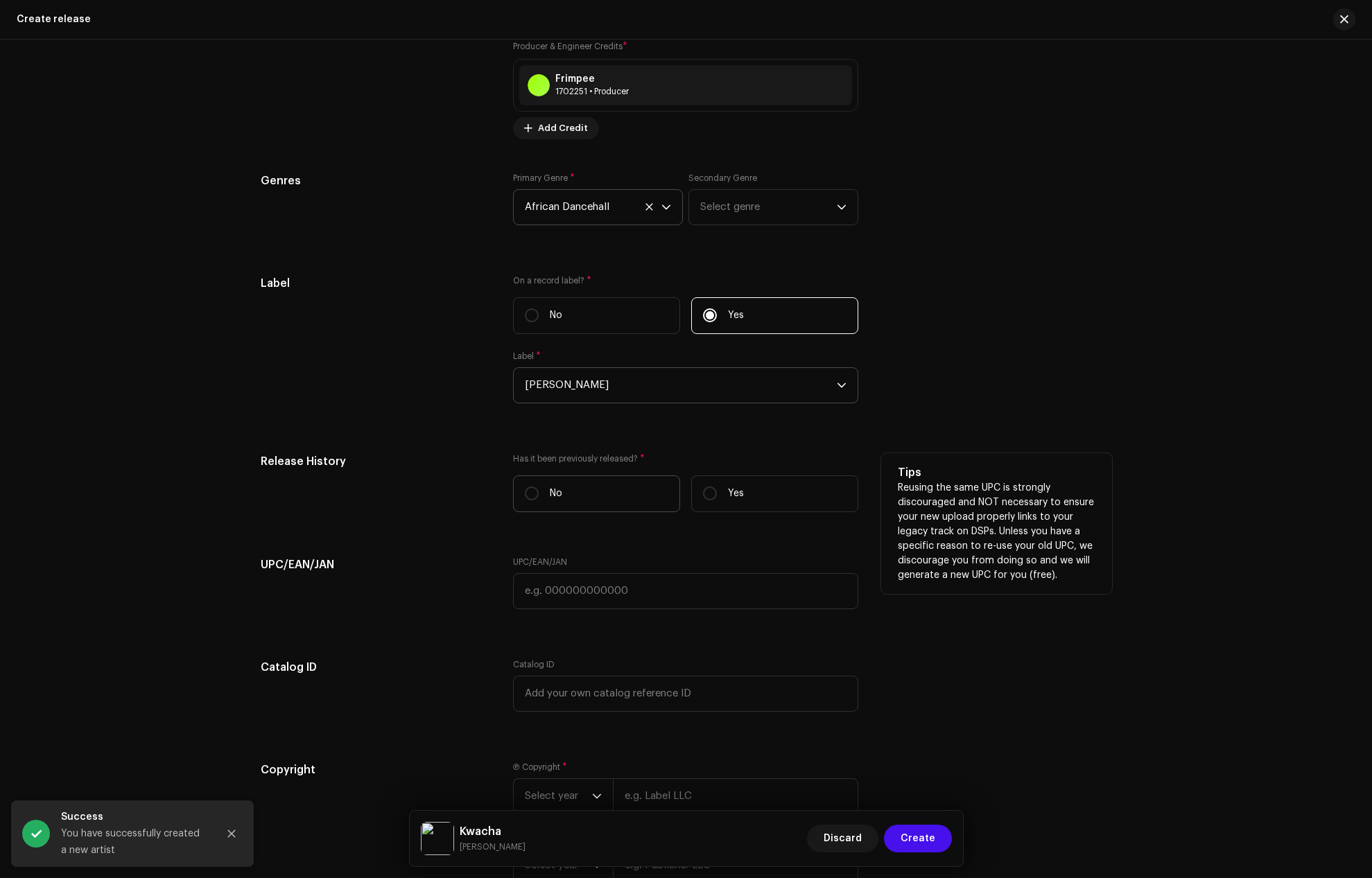
click at [557, 508] on label "No" at bounding box center [596, 494] width 167 height 37
click at [539, 500] on input "No" at bounding box center [531, 493] width 13 height 13
radio input "true"
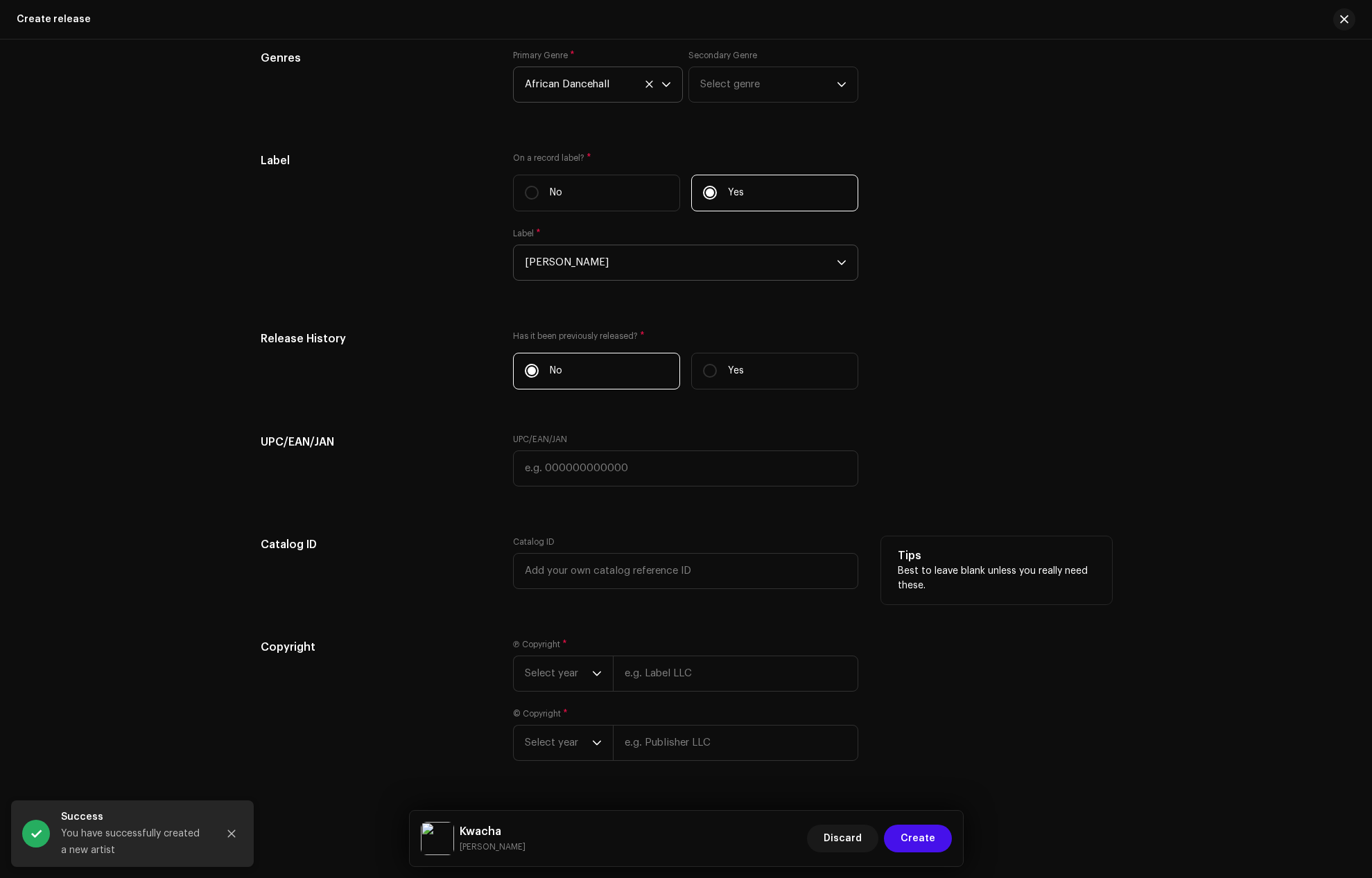
scroll to position [1957, 0]
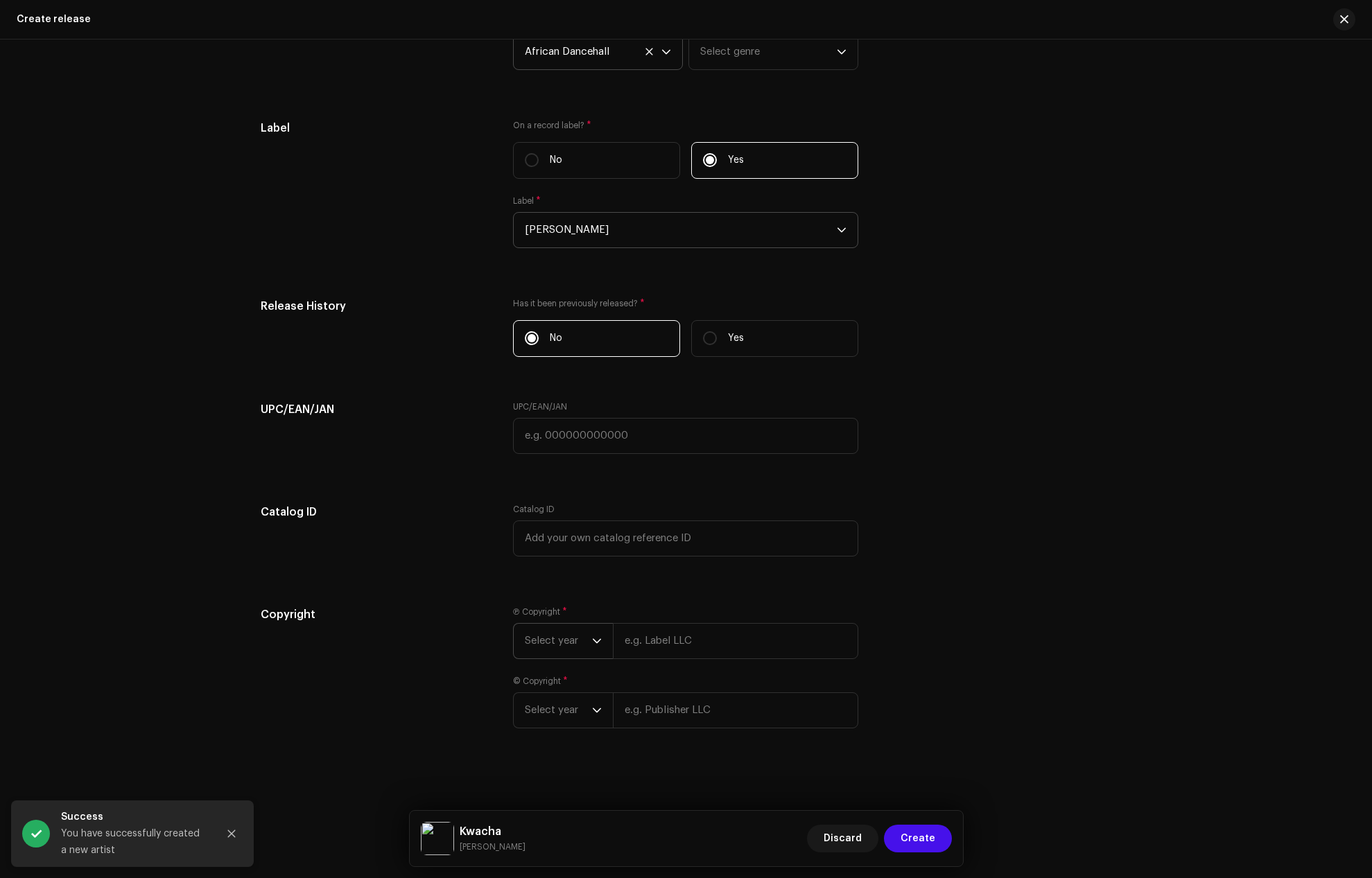
click at [592, 636] on icon "dropdown trigger" at bounding box center [597, 641] width 10 height 10
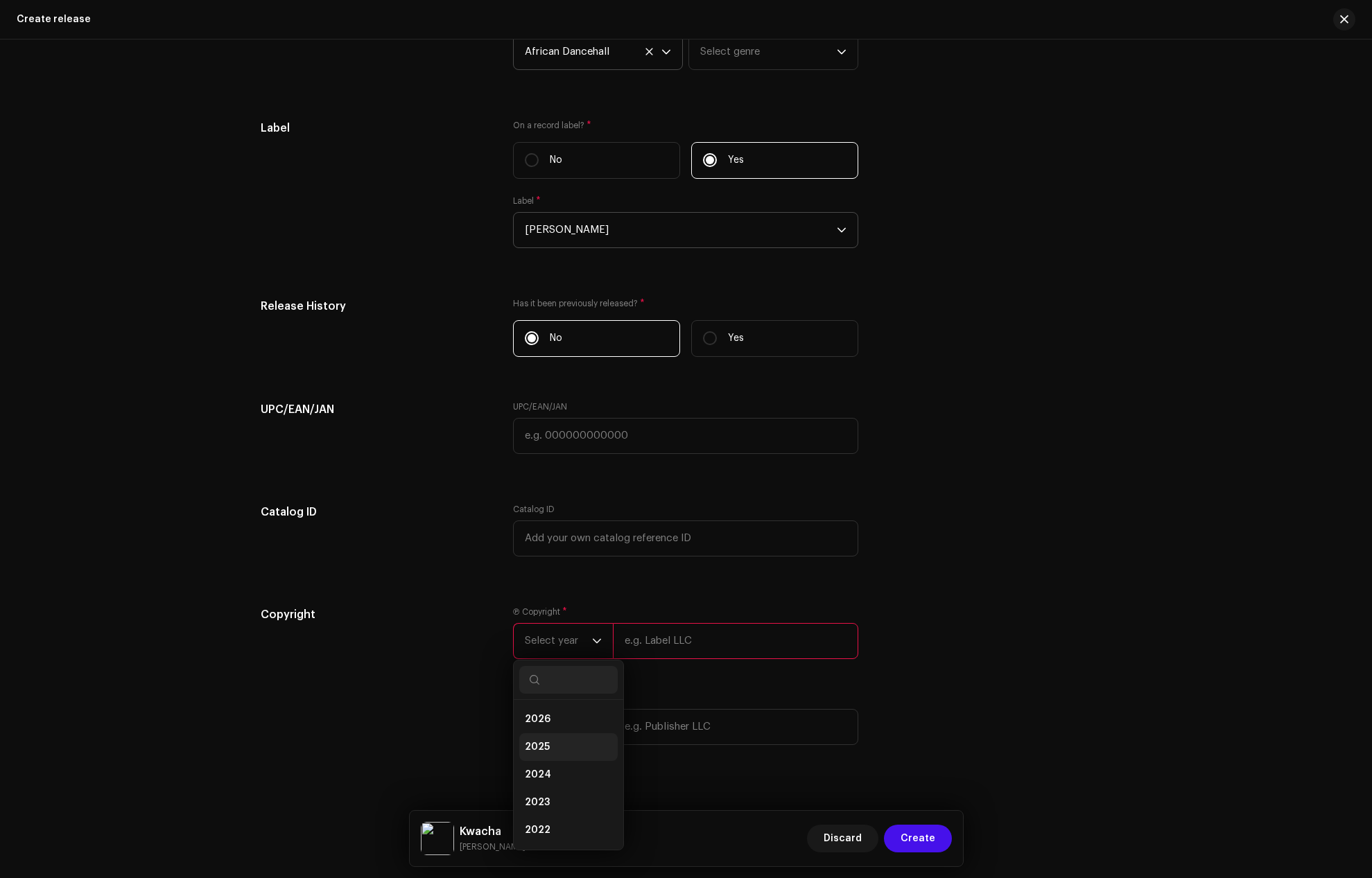
click at [552, 746] on li "2025" at bounding box center [569, 747] width 99 height 28
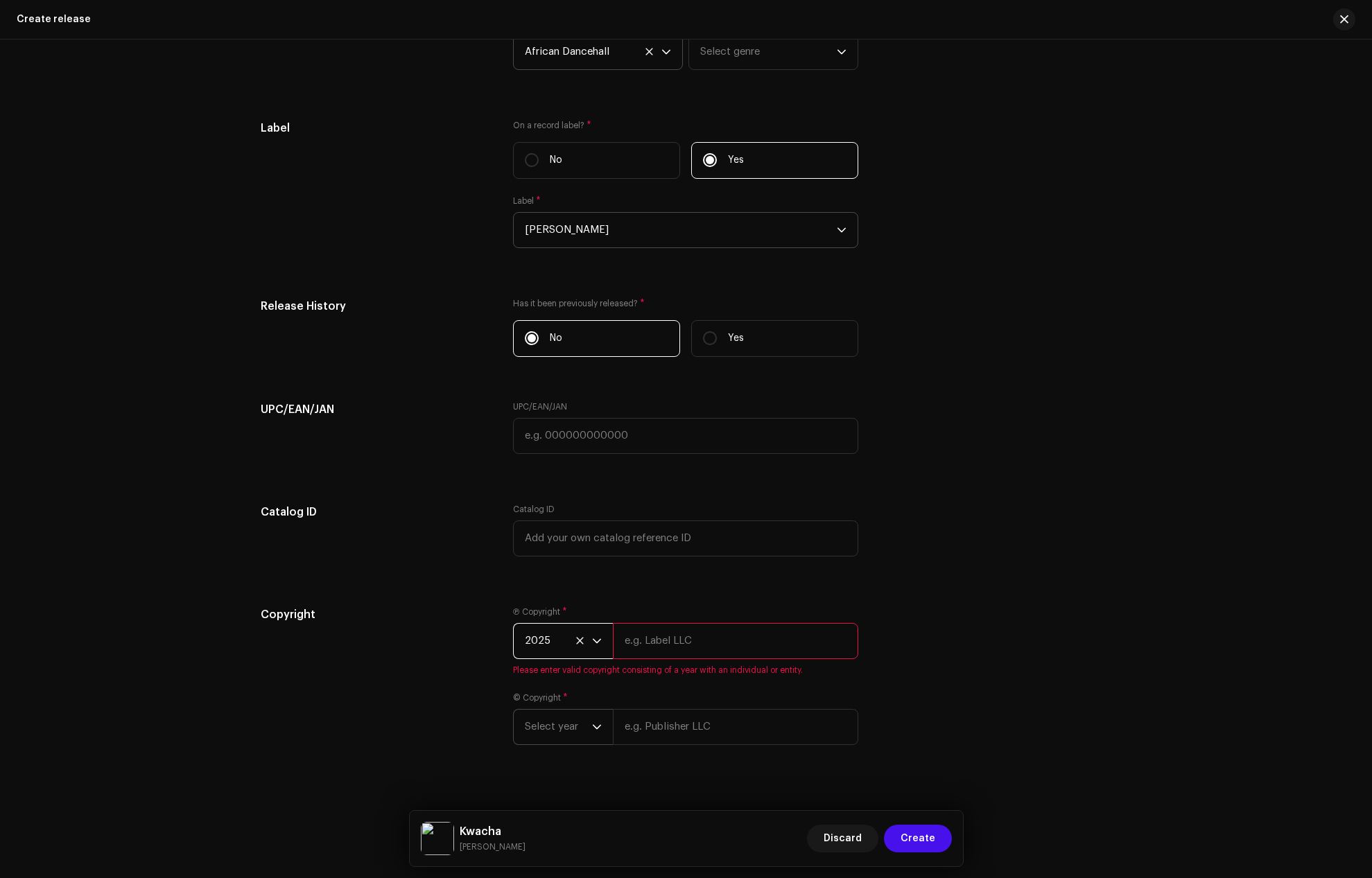
click at [567, 736] on span "Select year" at bounding box center [558, 726] width 67 height 35
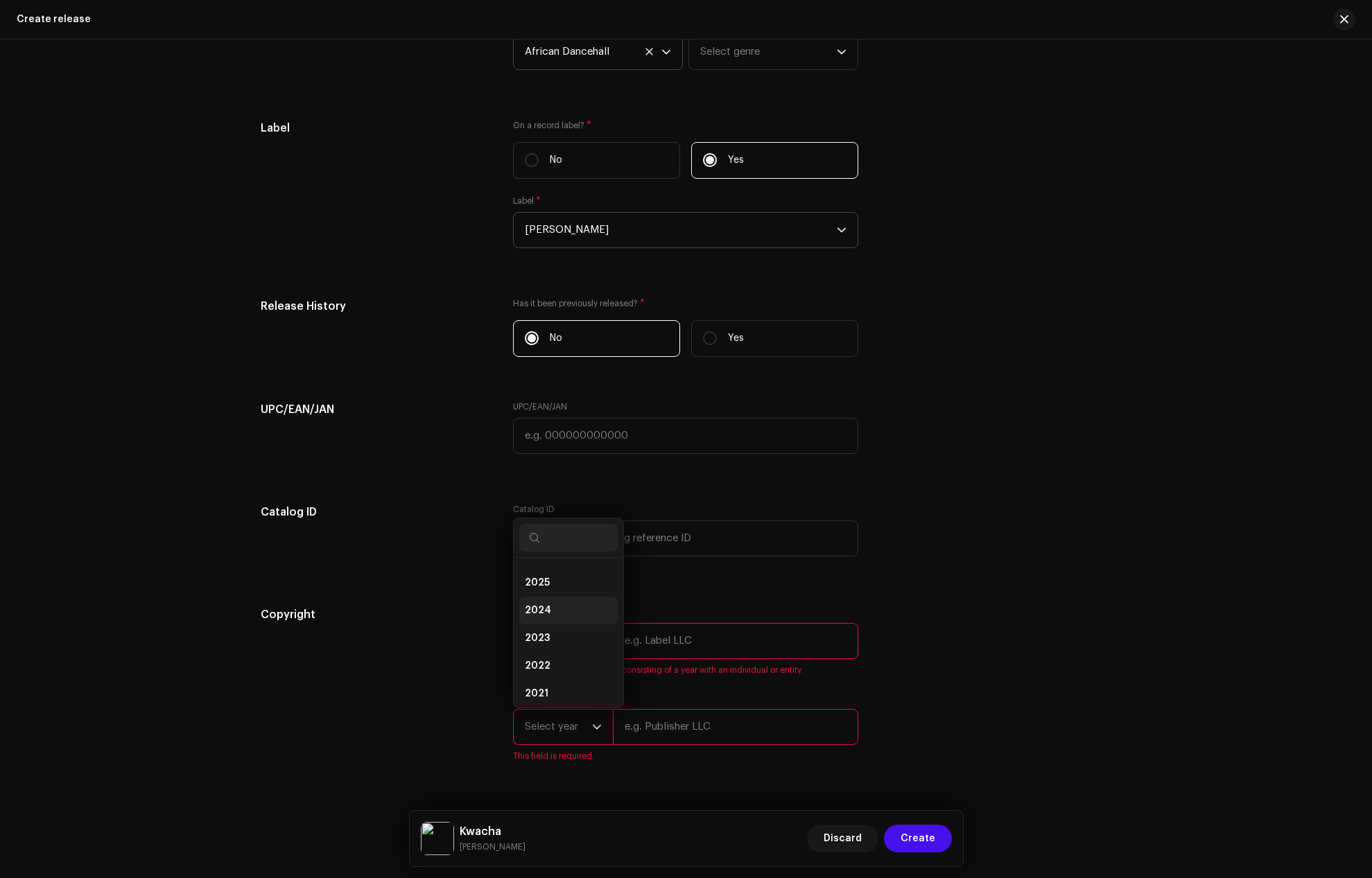
click at [536, 612] on span "2024" at bounding box center [537, 610] width 26 height 13
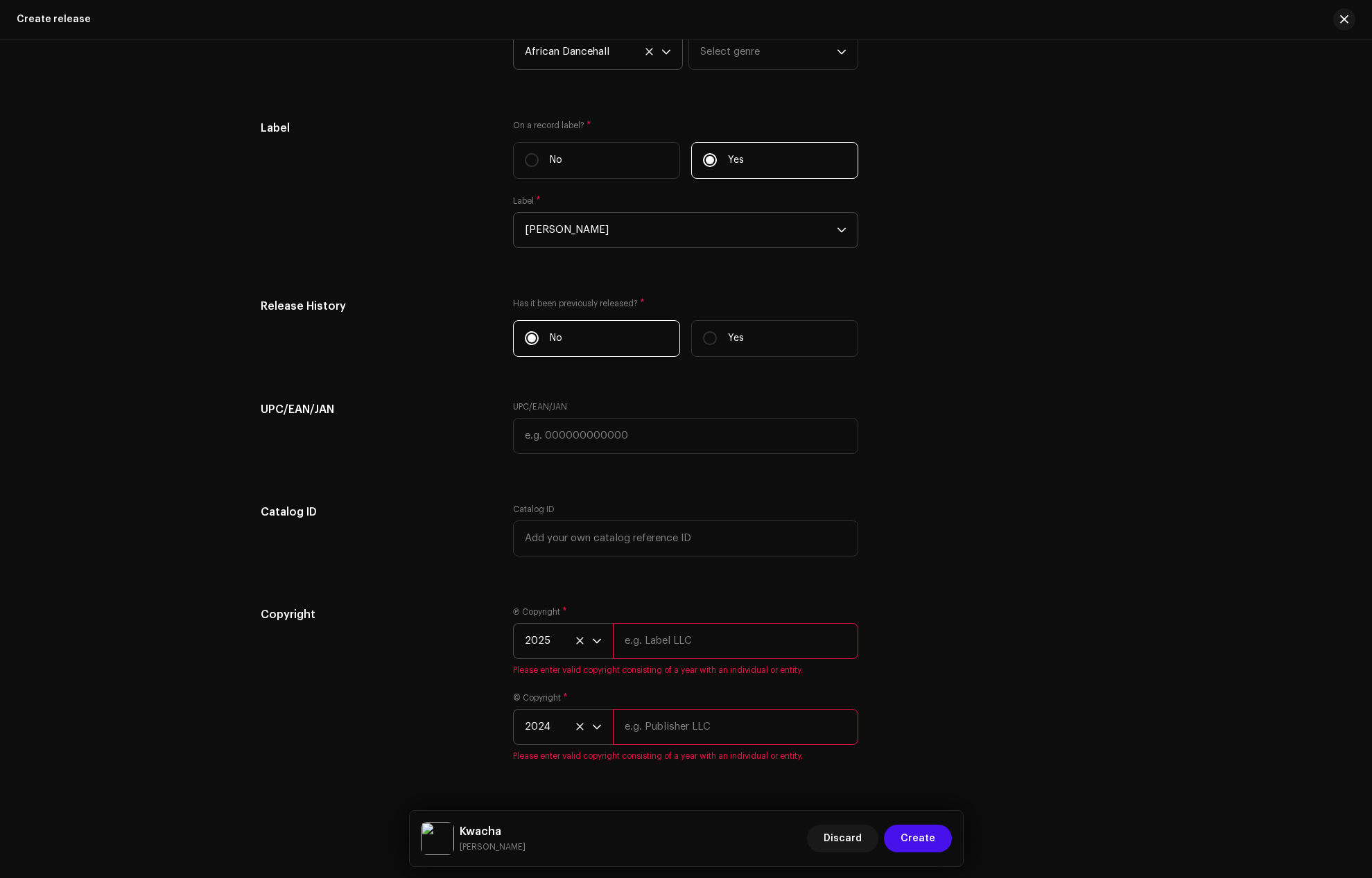
click at [659, 646] on input "text" at bounding box center [735, 641] width 245 height 36
paste input "[PERSON_NAME]"
type input "[PERSON_NAME]"
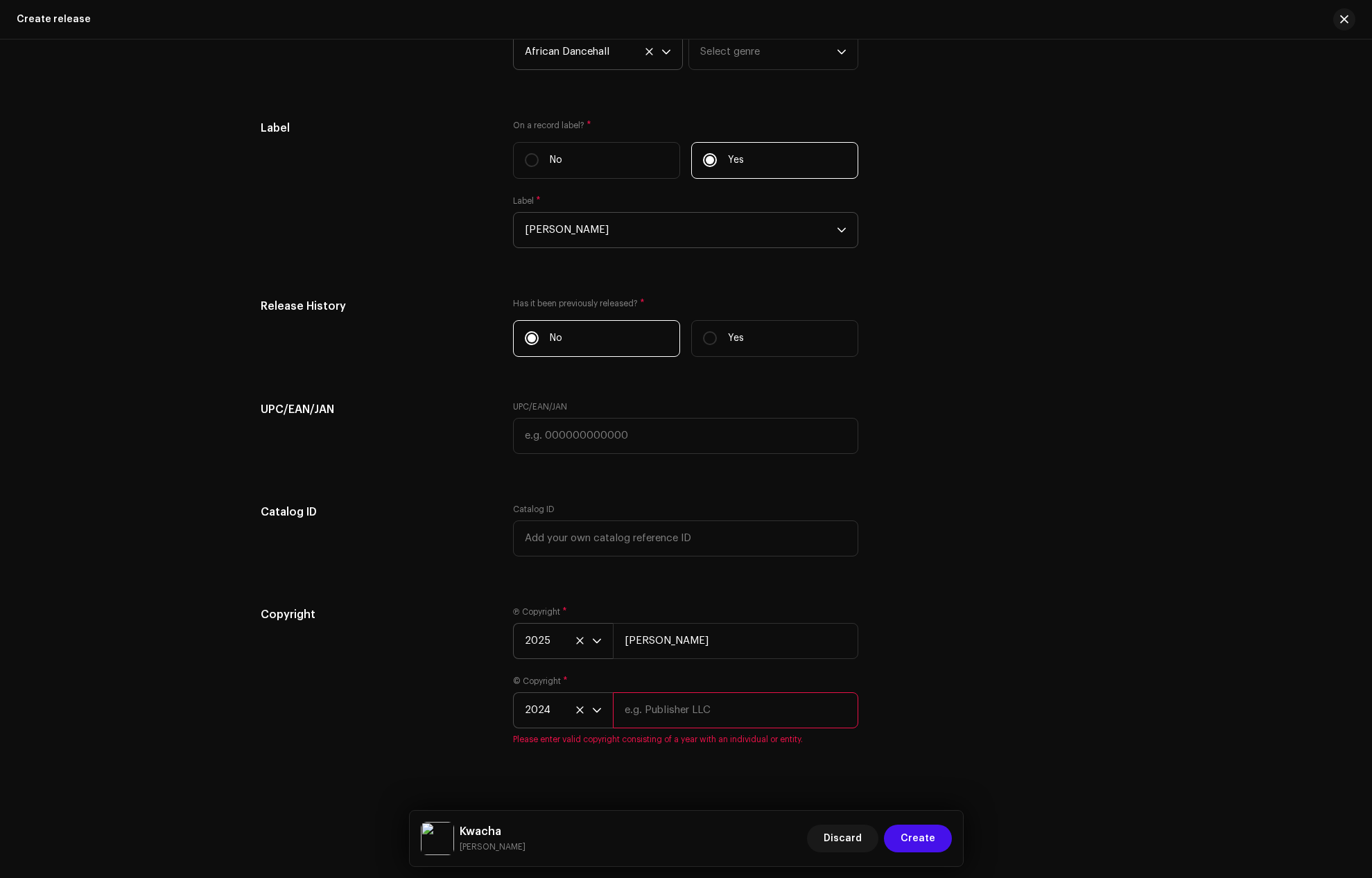
click at [648, 716] on input "text" at bounding box center [735, 710] width 245 height 36
drag, startPoint x: 633, startPoint y: 705, endPoint x: 622, endPoint y: 706, distance: 11.0
click at [622, 706] on input "v" at bounding box center [735, 710] width 245 height 36
paste input "[PERSON_NAME]"
type input "[PERSON_NAME]"
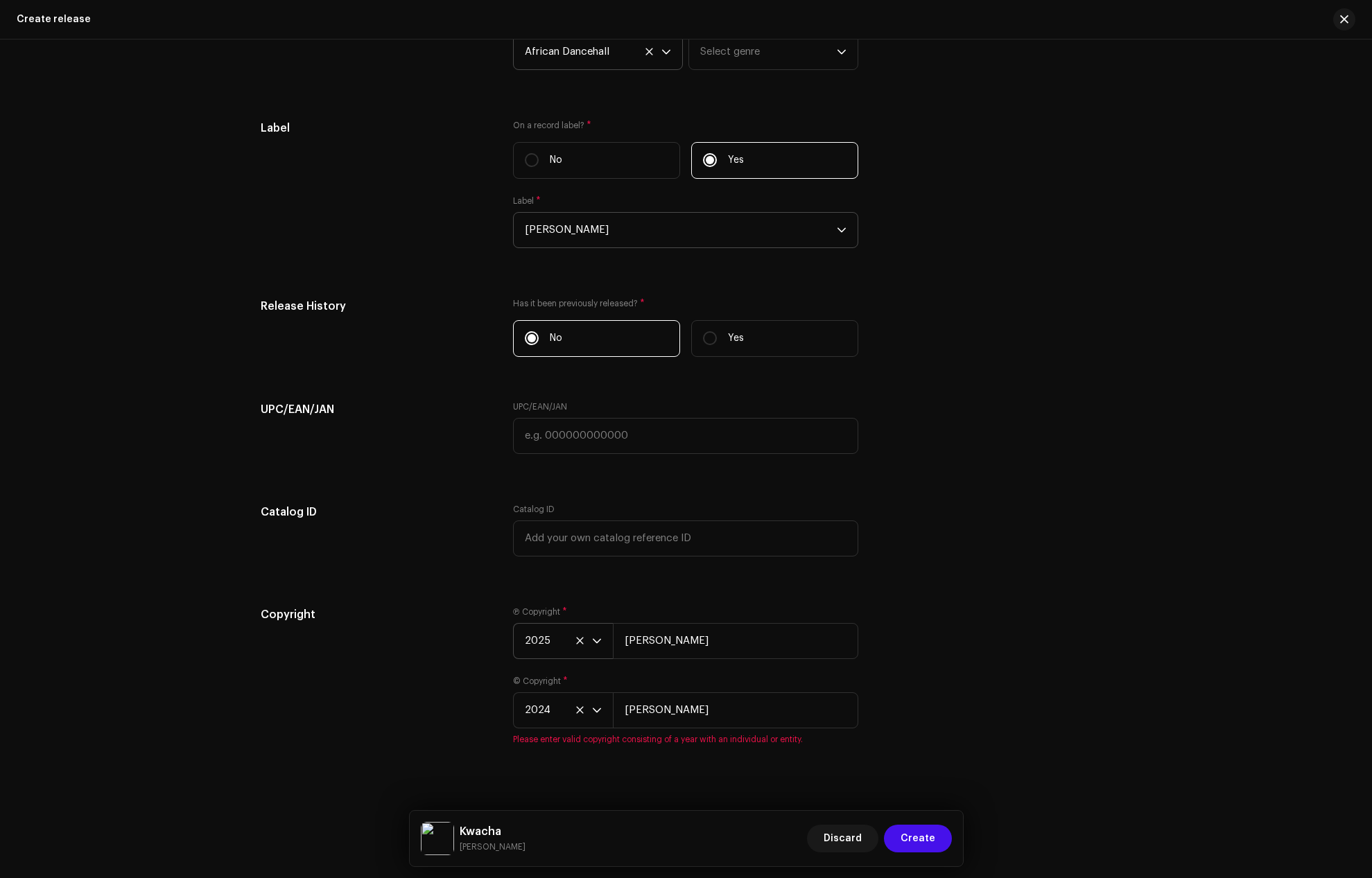
click at [379, 691] on div "Copyright" at bounding box center [376, 684] width 231 height 155
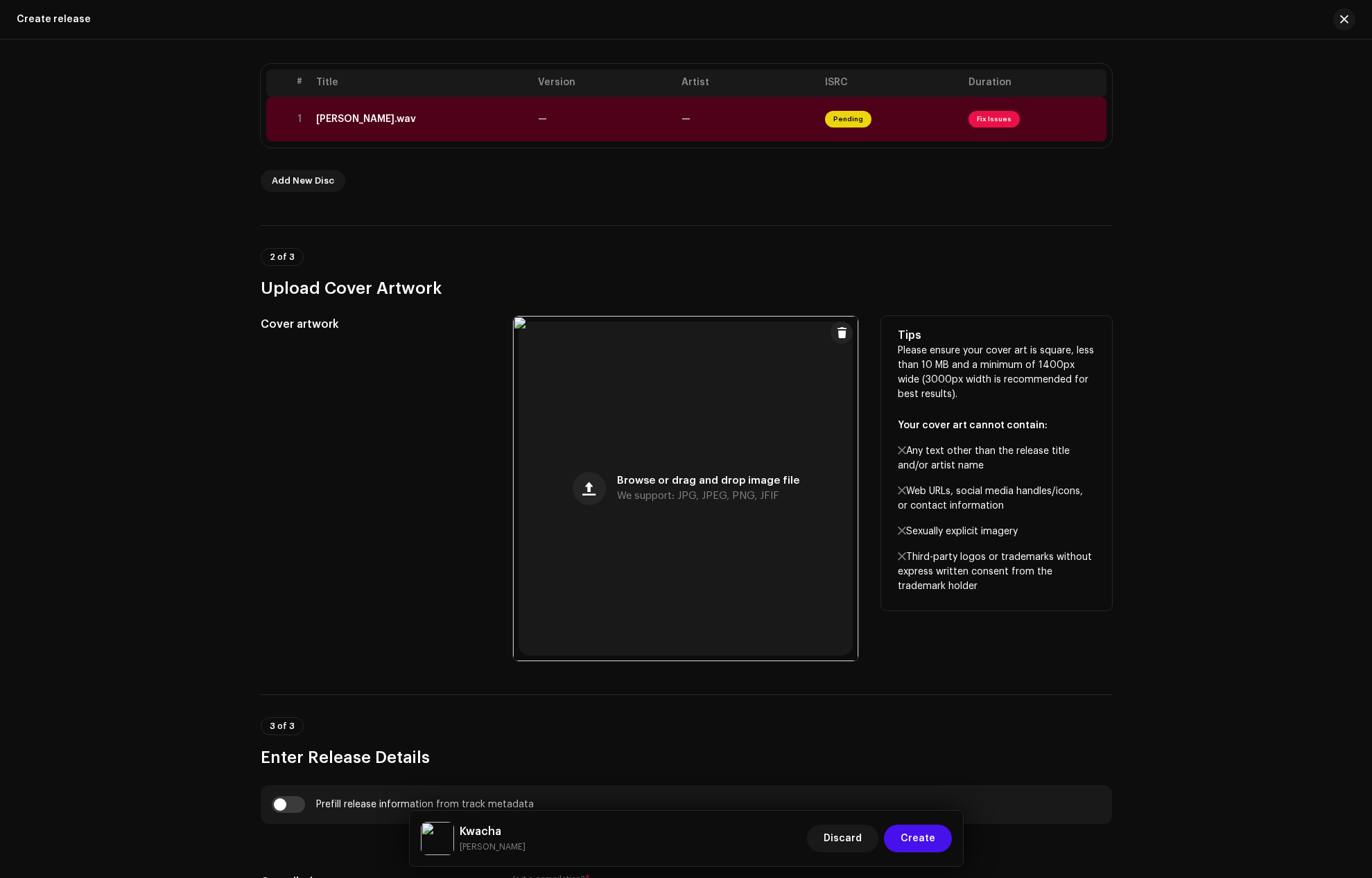
scroll to position [225, 0]
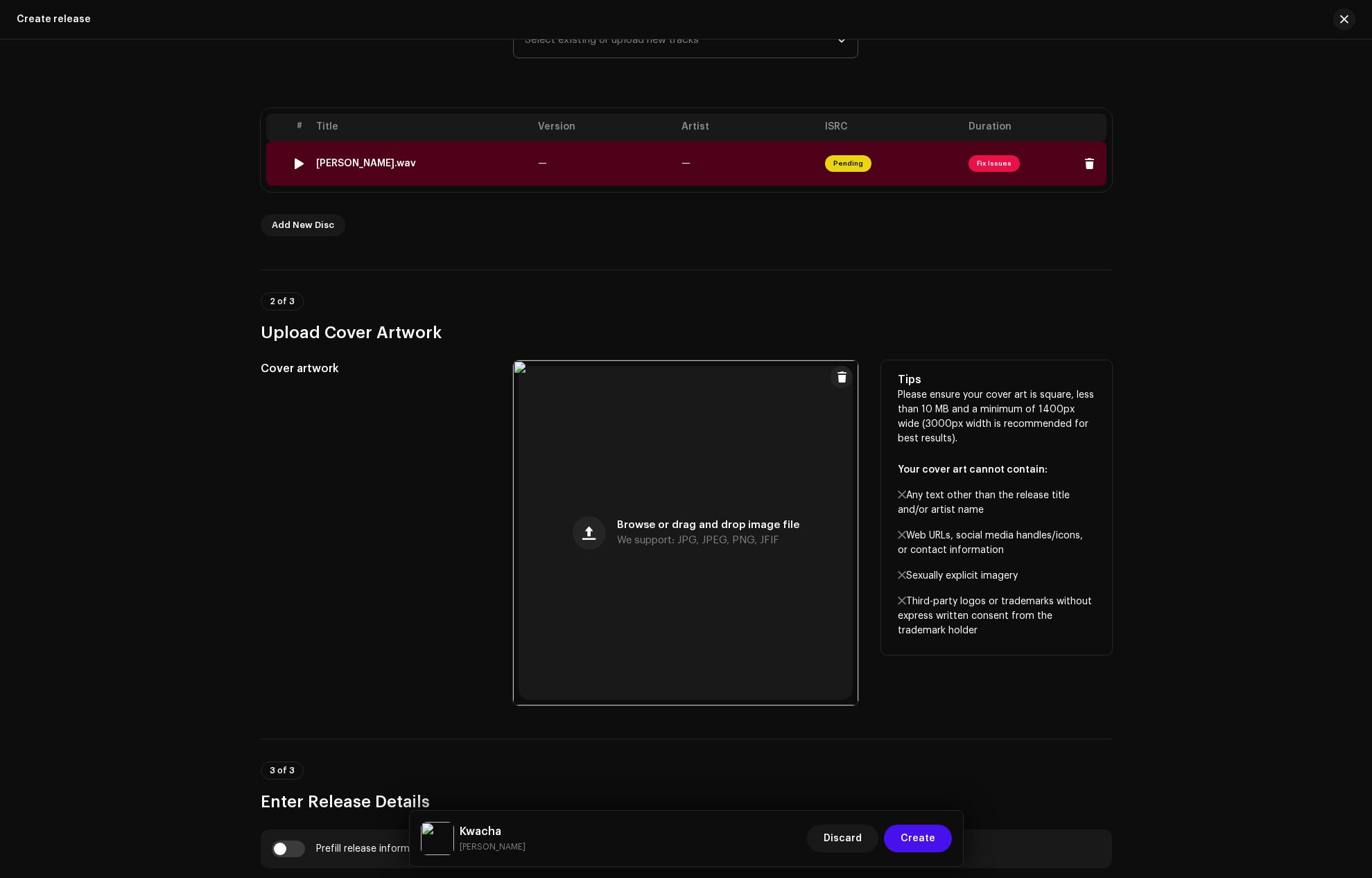
click at [406, 161] on div "[PERSON_NAME].wav" at bounding box center [366, 163] width 100 height 11
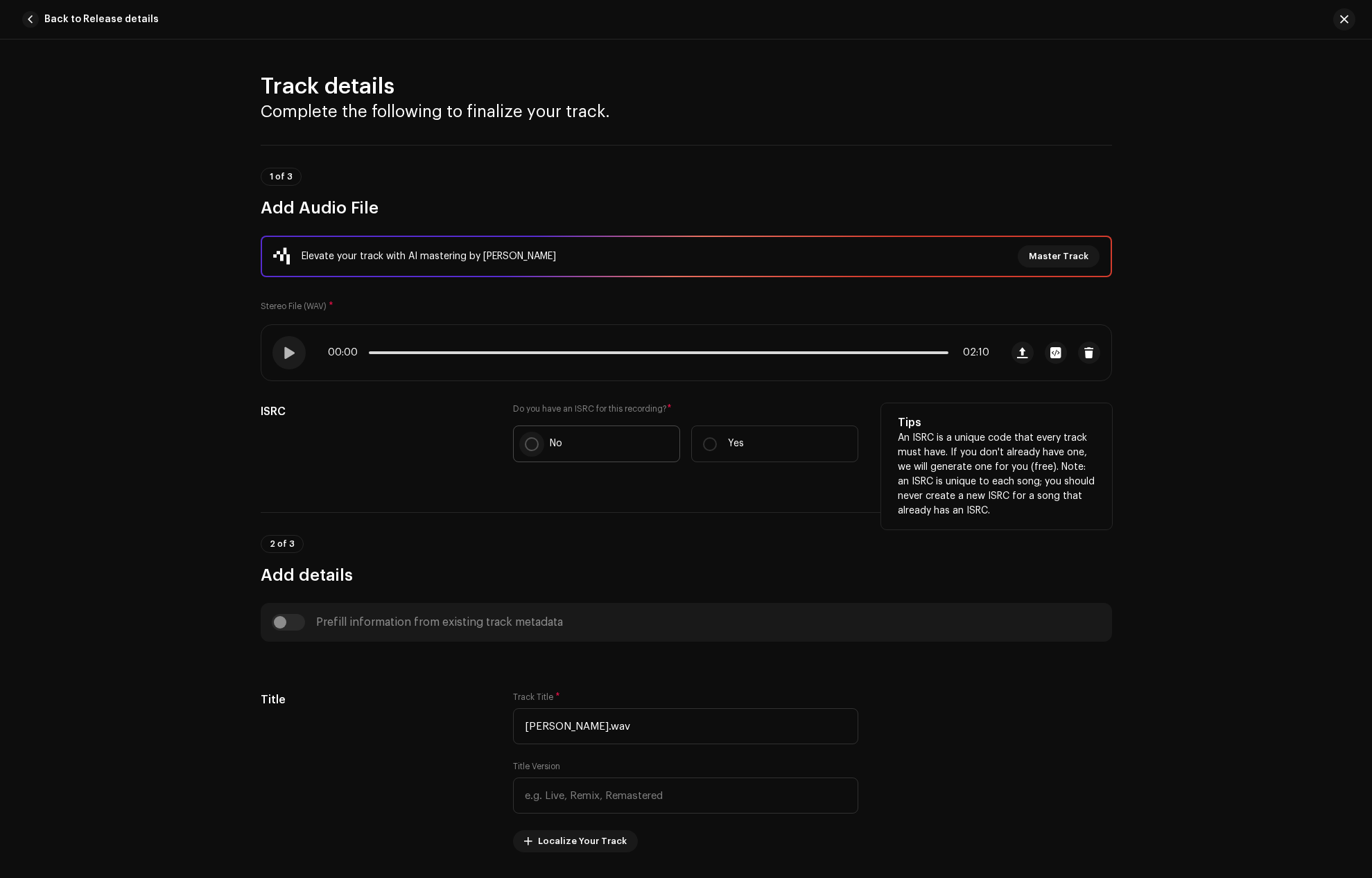
click at [531, 449] on input "No" at bounding box center [531, 444] width 13 height 13
radio input "true"
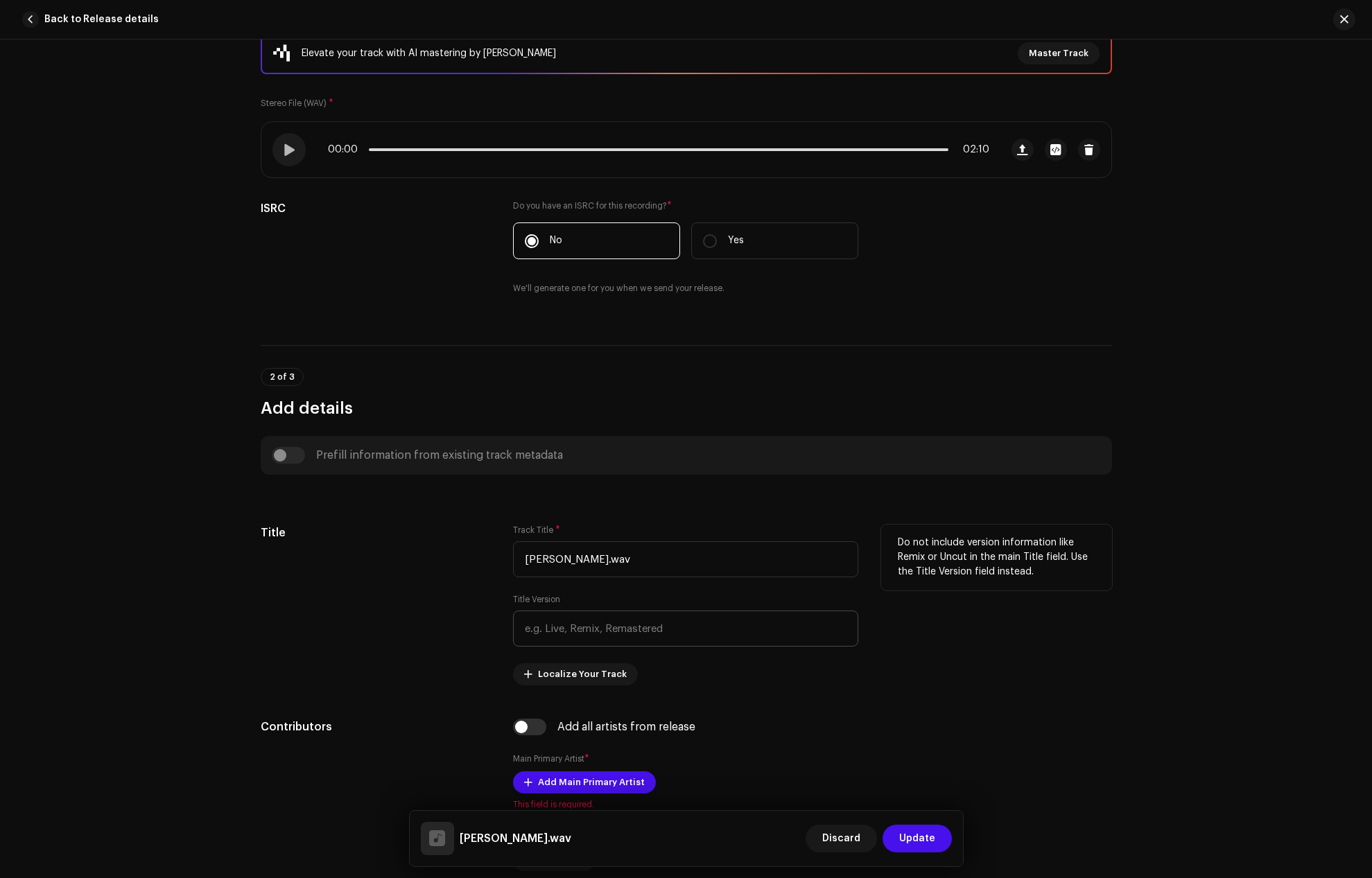
scroll to position [277, 0]
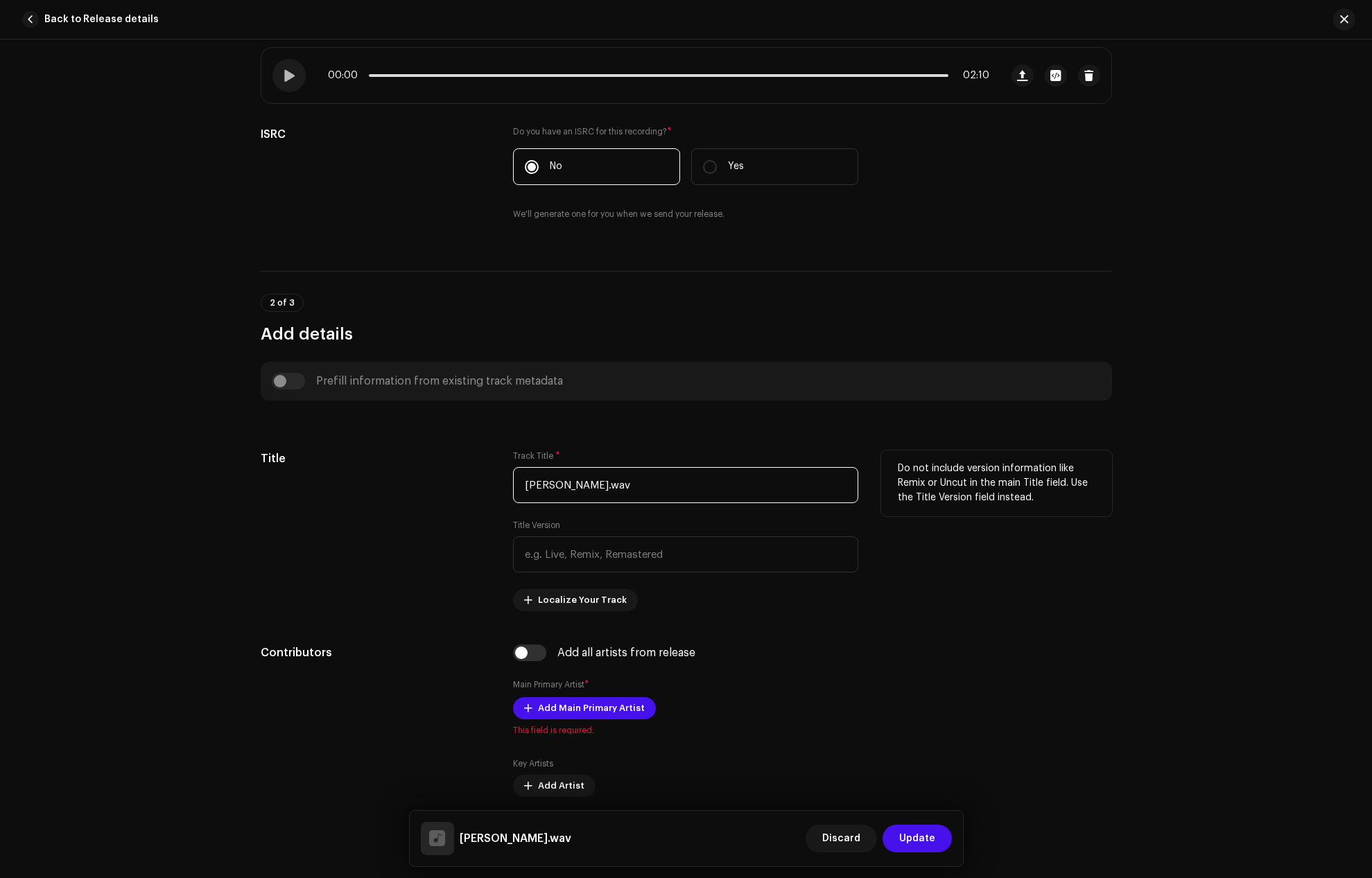
drag, startPoint x: 606, startPoint y: 485, endPoint x: 516, endPoint y: 486, distance: 90.0
click at [516, 486] on input "[PERSON_NAME].wav" at bounding box center [686, 485] width 345 height 36
drag, startPoint x: 715, startPoint y: 484, endPoint x: 564, endPoint y: 485, distance: 151.0
click at [564, 485] on input "Kwacha__Prod__By__Frimpee.wav" at bounding box center [686, 485] width 345 height 36
type input "Kwacha"
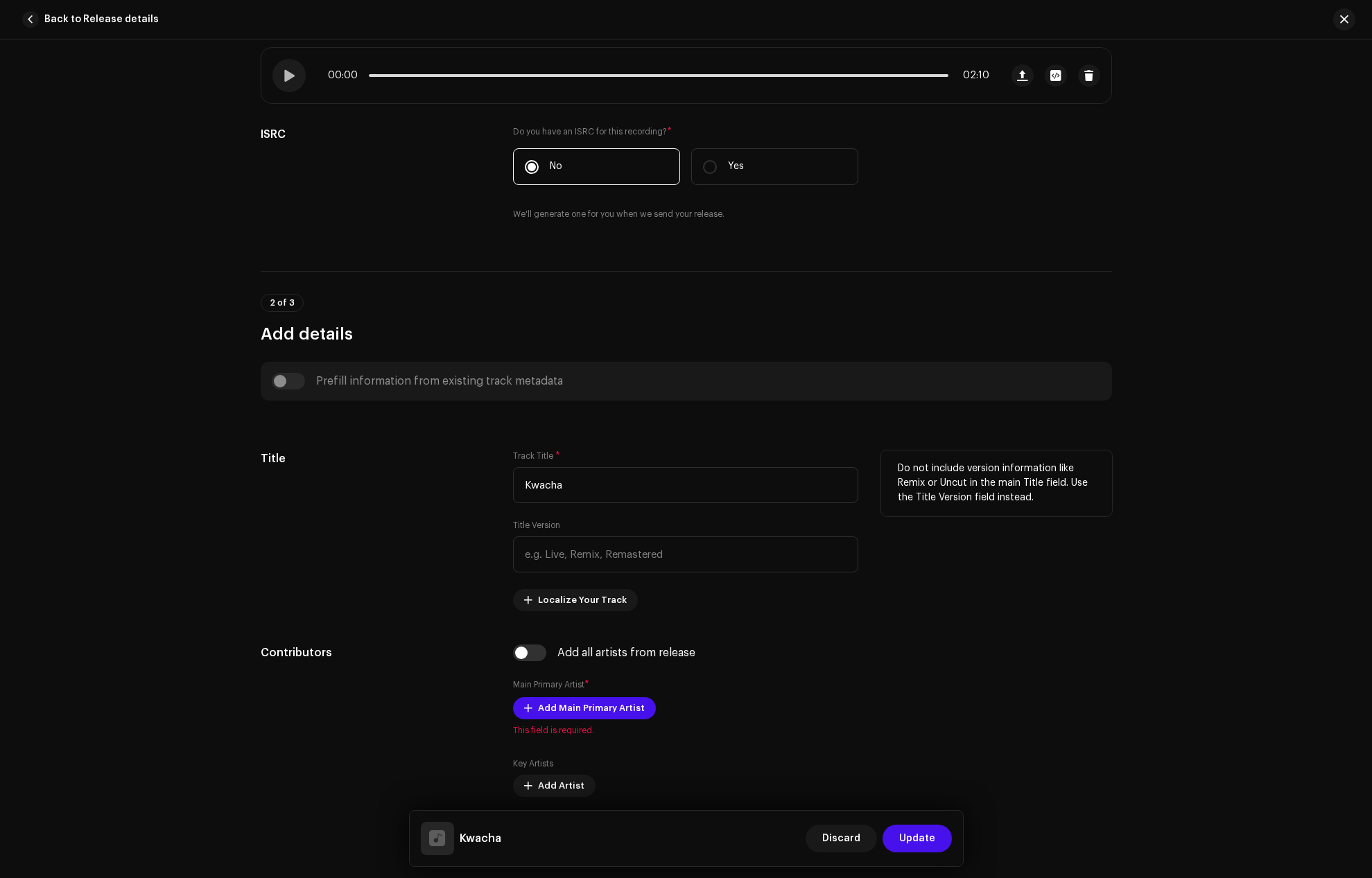
click at [450, 543] on div "Title" at bounding box center [376, 530] width 231 height 161
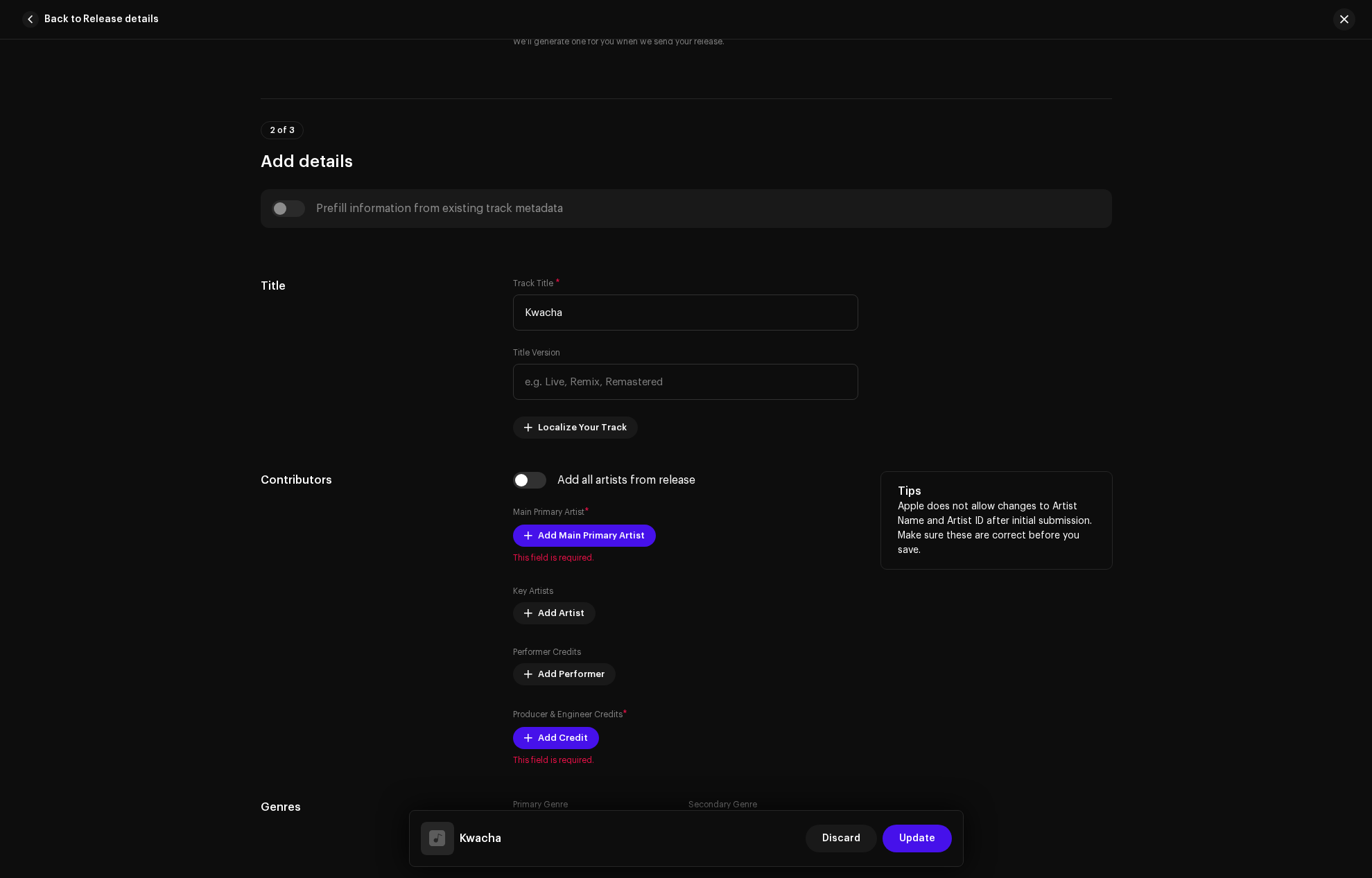
scroll to position [485, 0]
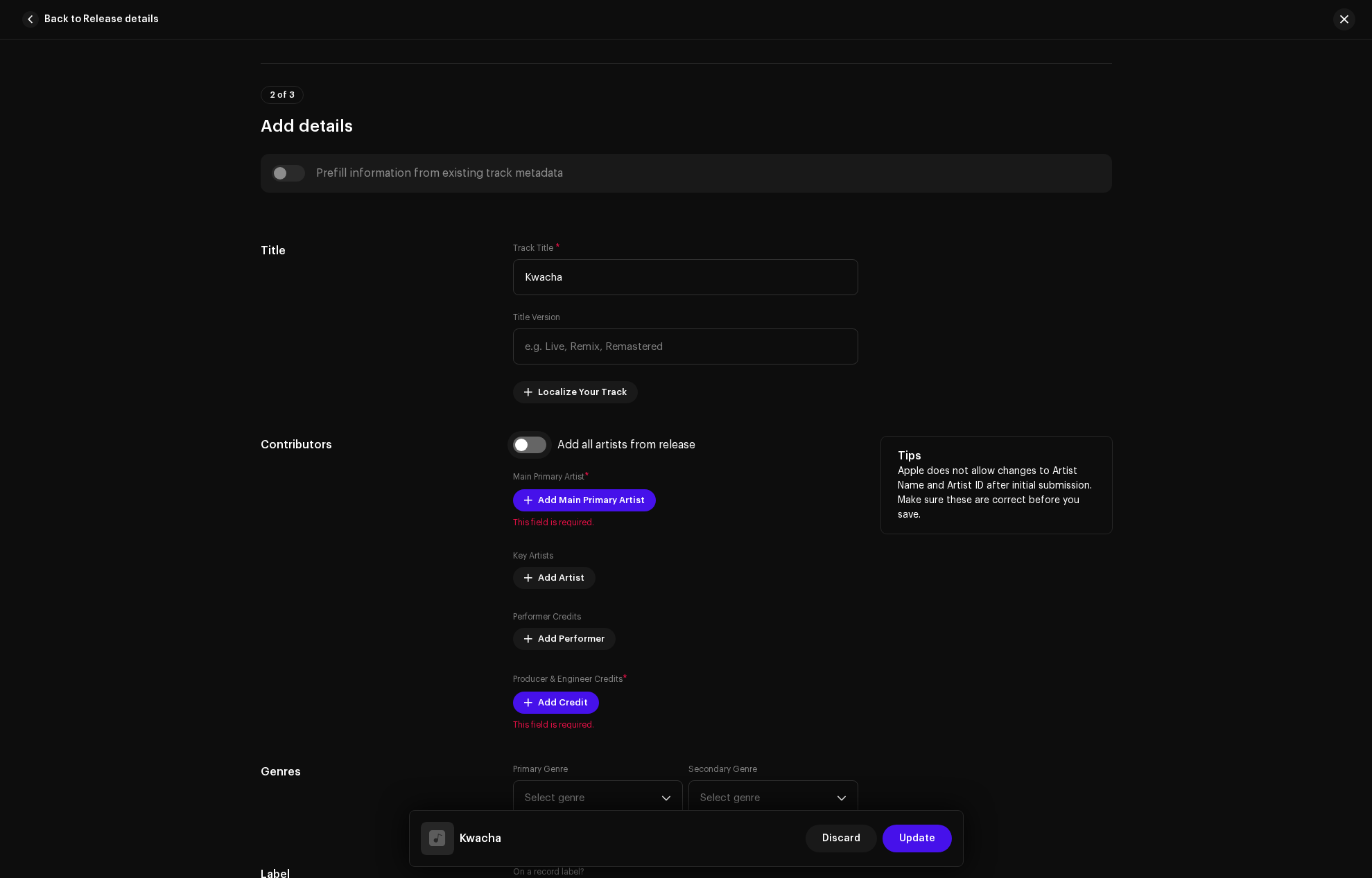
click at [521, 445] on input "checkbox" at bounding box center [530, 445] width 34 height 17
checkbox input "true"
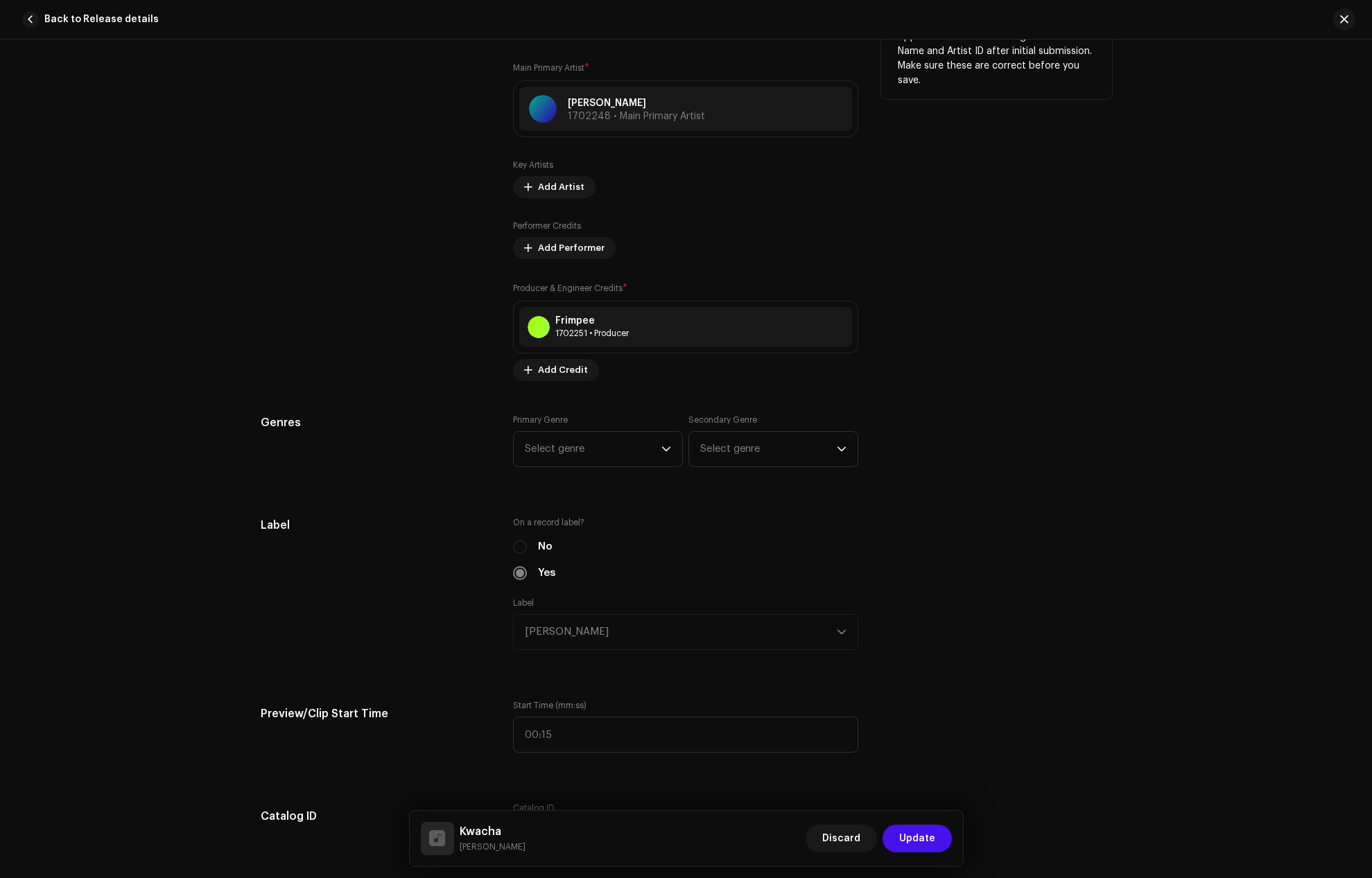
scroll to position [971, 0]
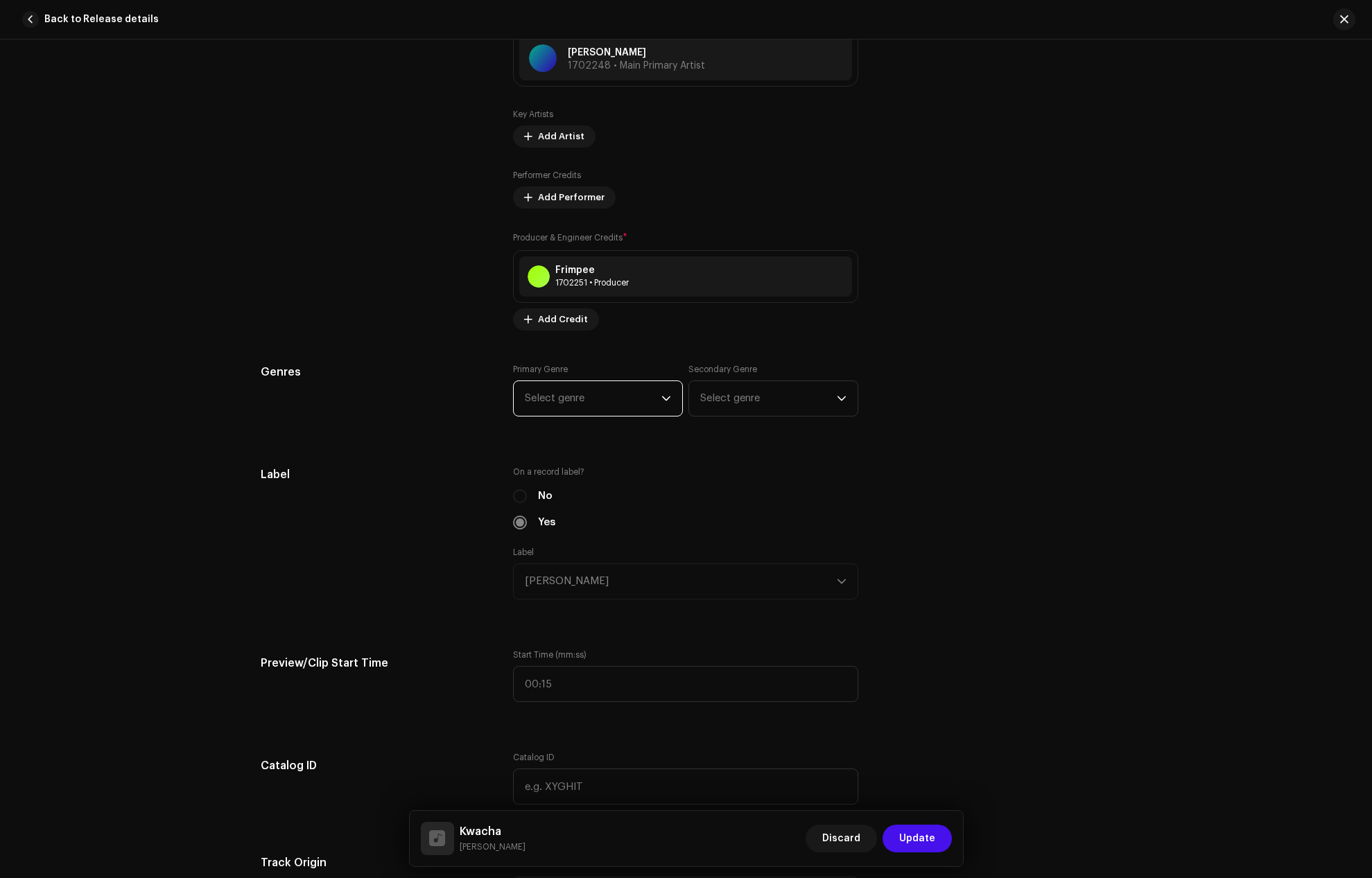
click at [595, 394] on span "Select genre" at bounding box center [593, 398] width 136 height 35
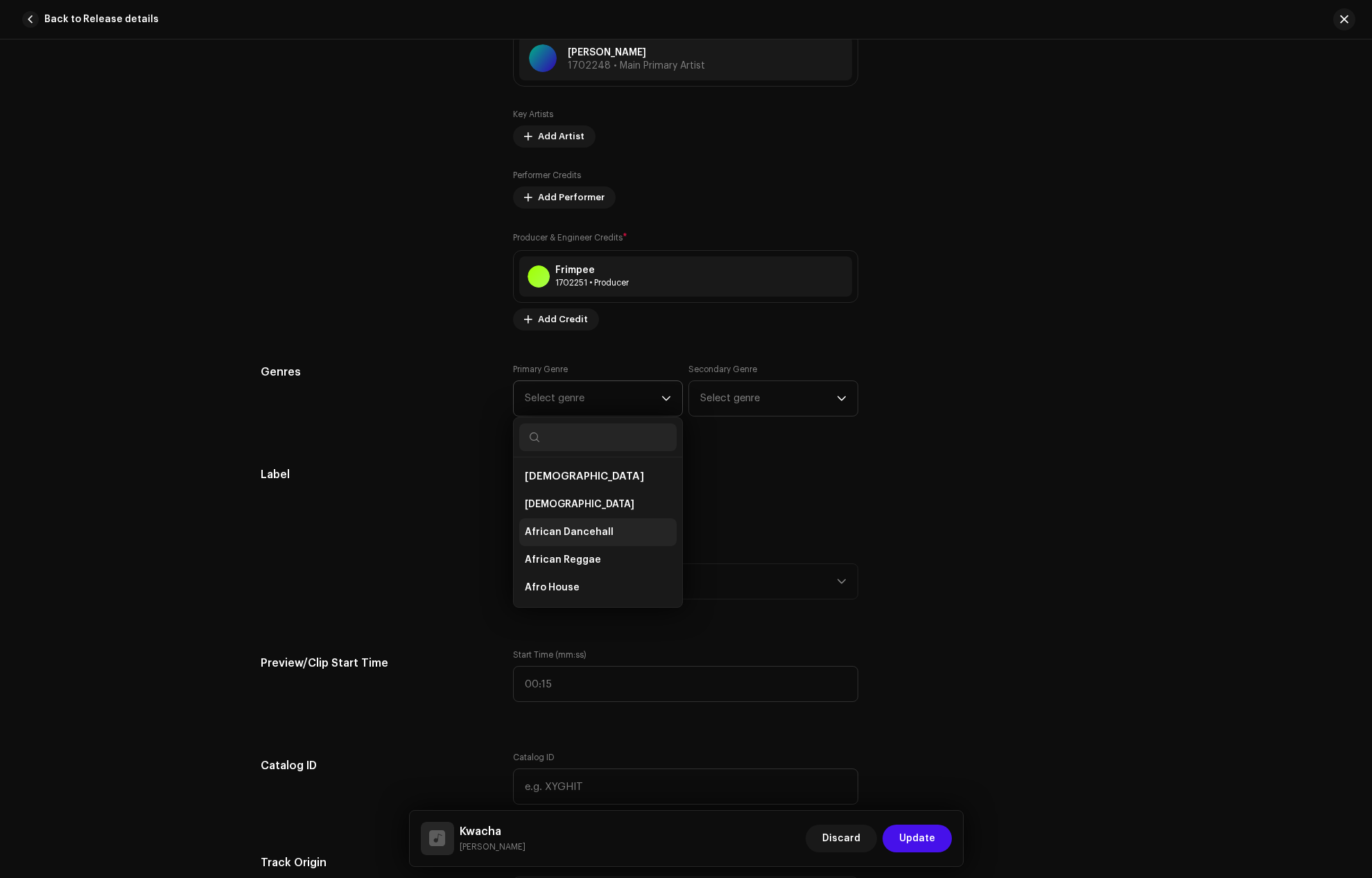
click at [585, 526] on span "African Dancehall" at bounding box center [569, 532] width 88 height 13
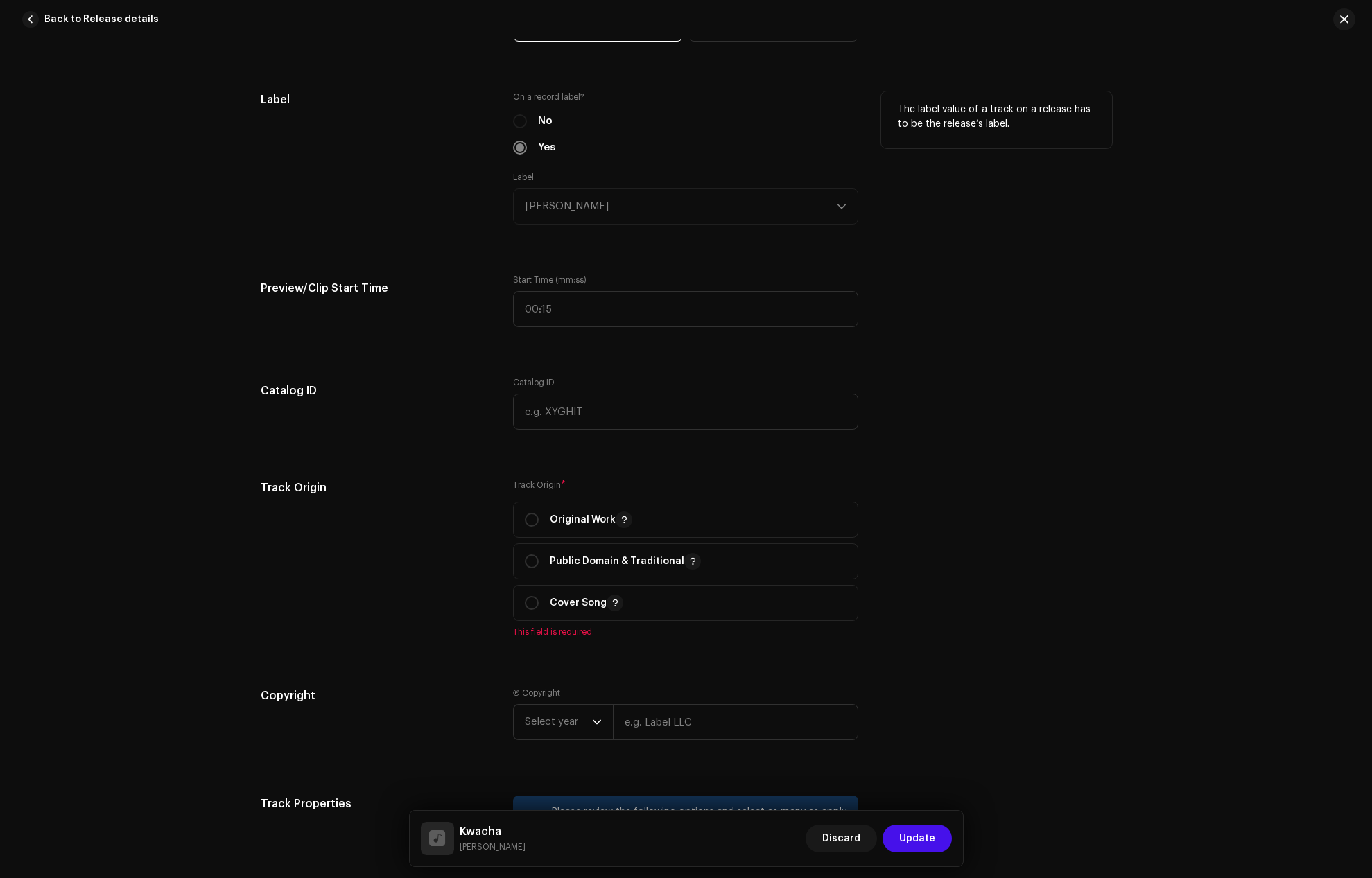
scroll to position [1386, 0]
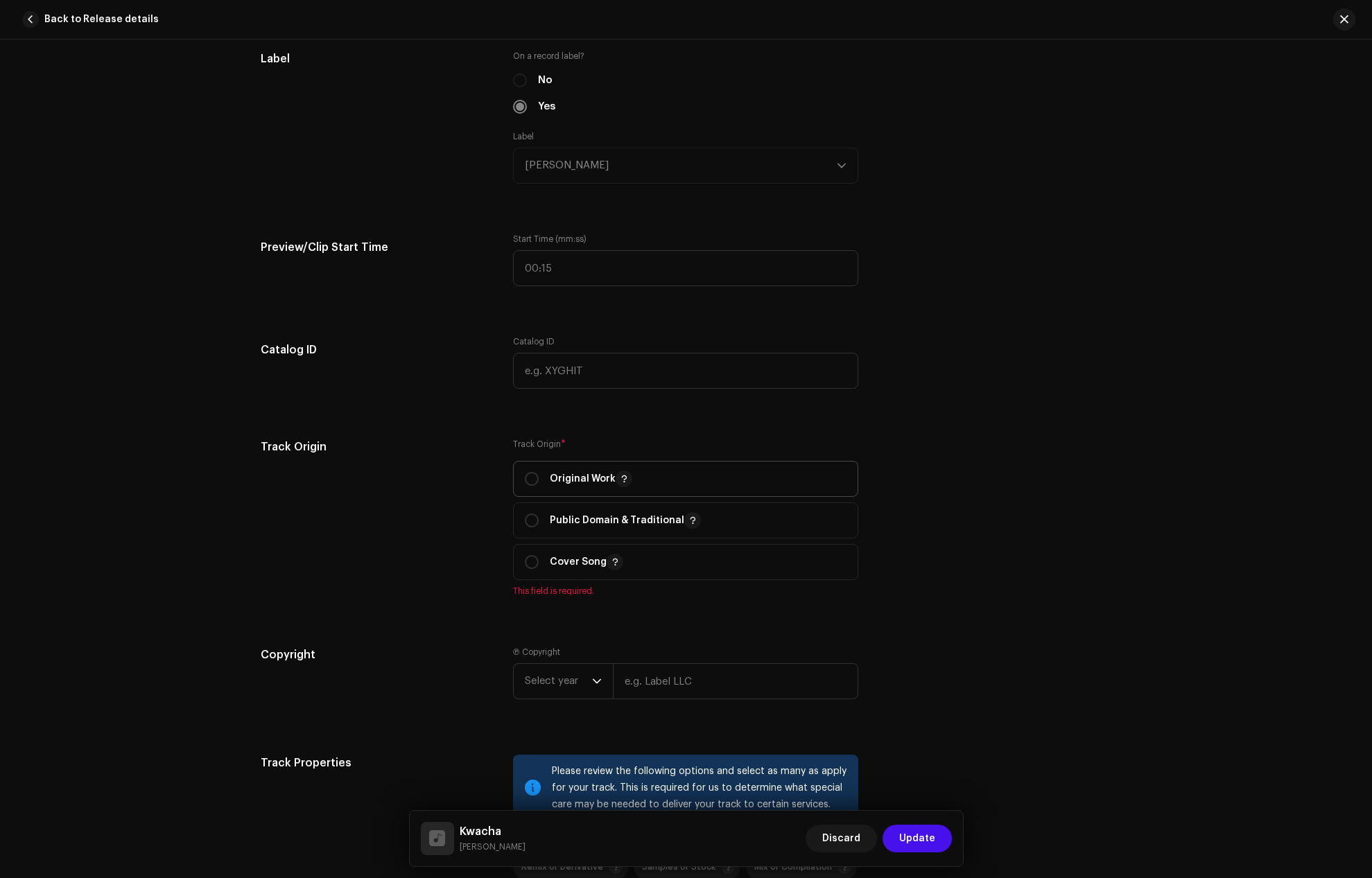
click at [531, 471] on div "Original Work" at bounding box center [579, 479] width 108 height 17
radio input "true"
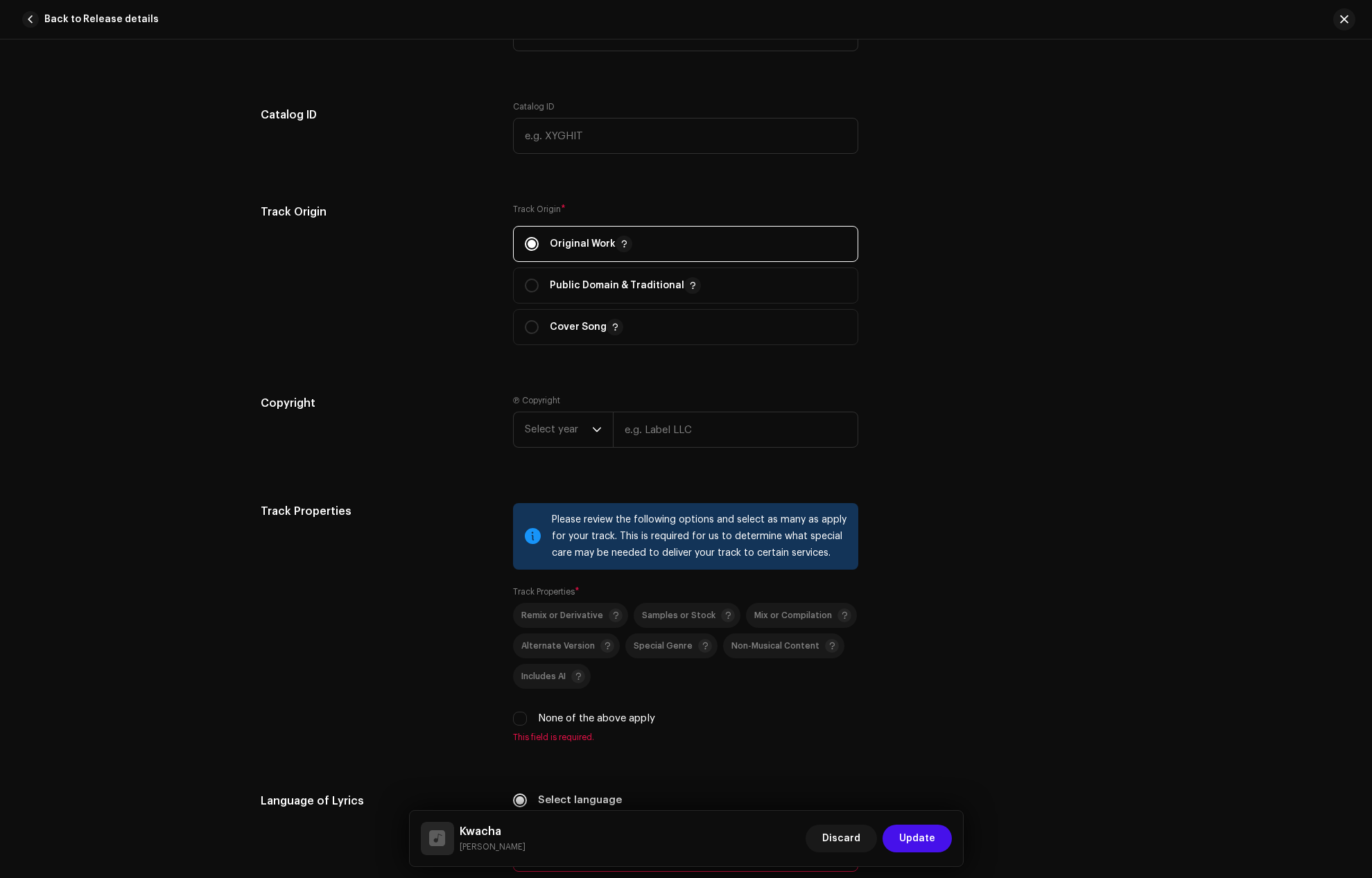
scroll to position [1663, 0]
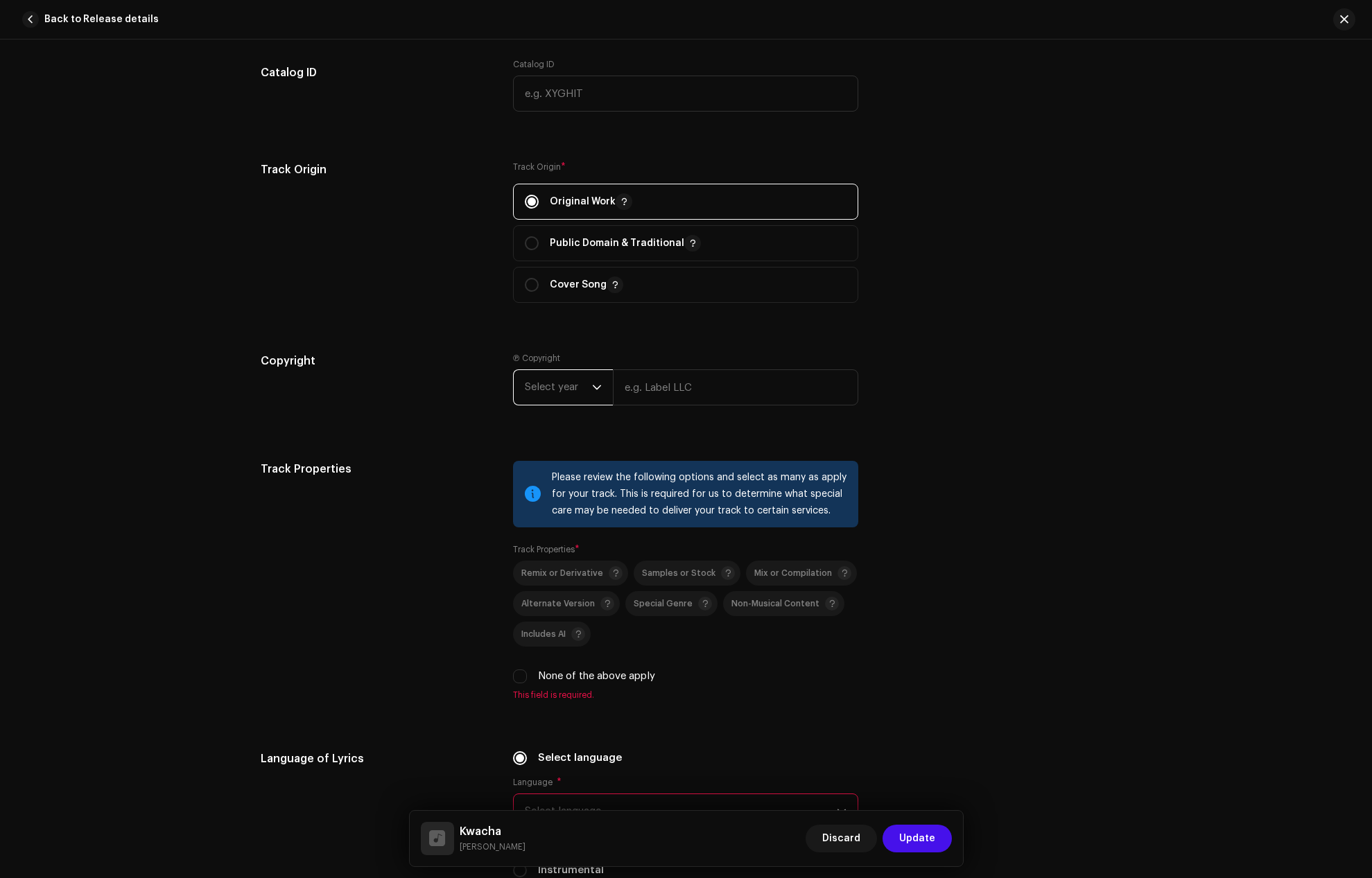
click at [575, 397] on span "Select year" at bounding box center [558, 387] width 67 height 35
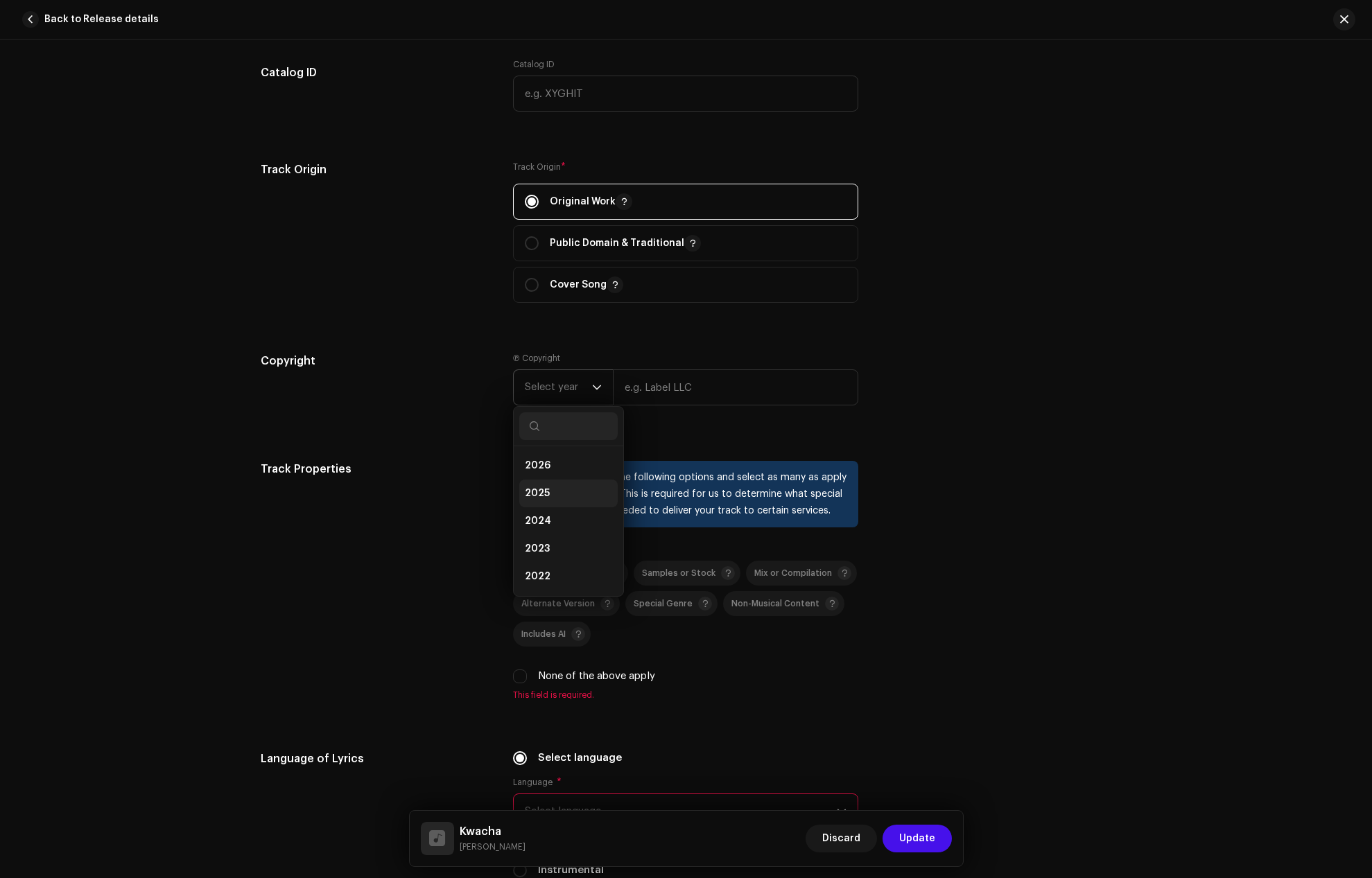
click at [531, 496] on span "2025" at bounding box center [537, 493] width 25 height 13
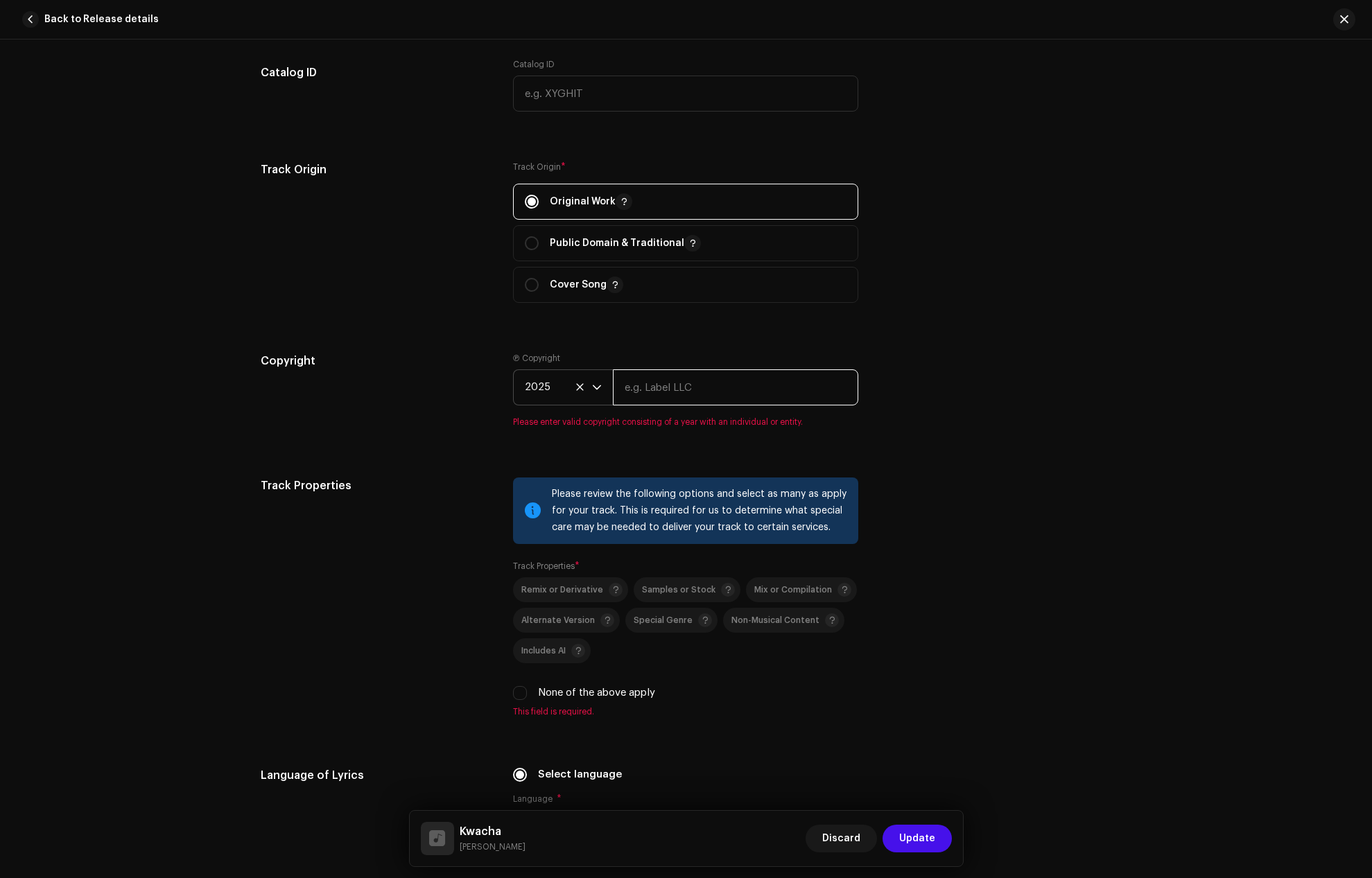
paste input "[PERSON_NAME]"
type input "[PERSON_NAME]"
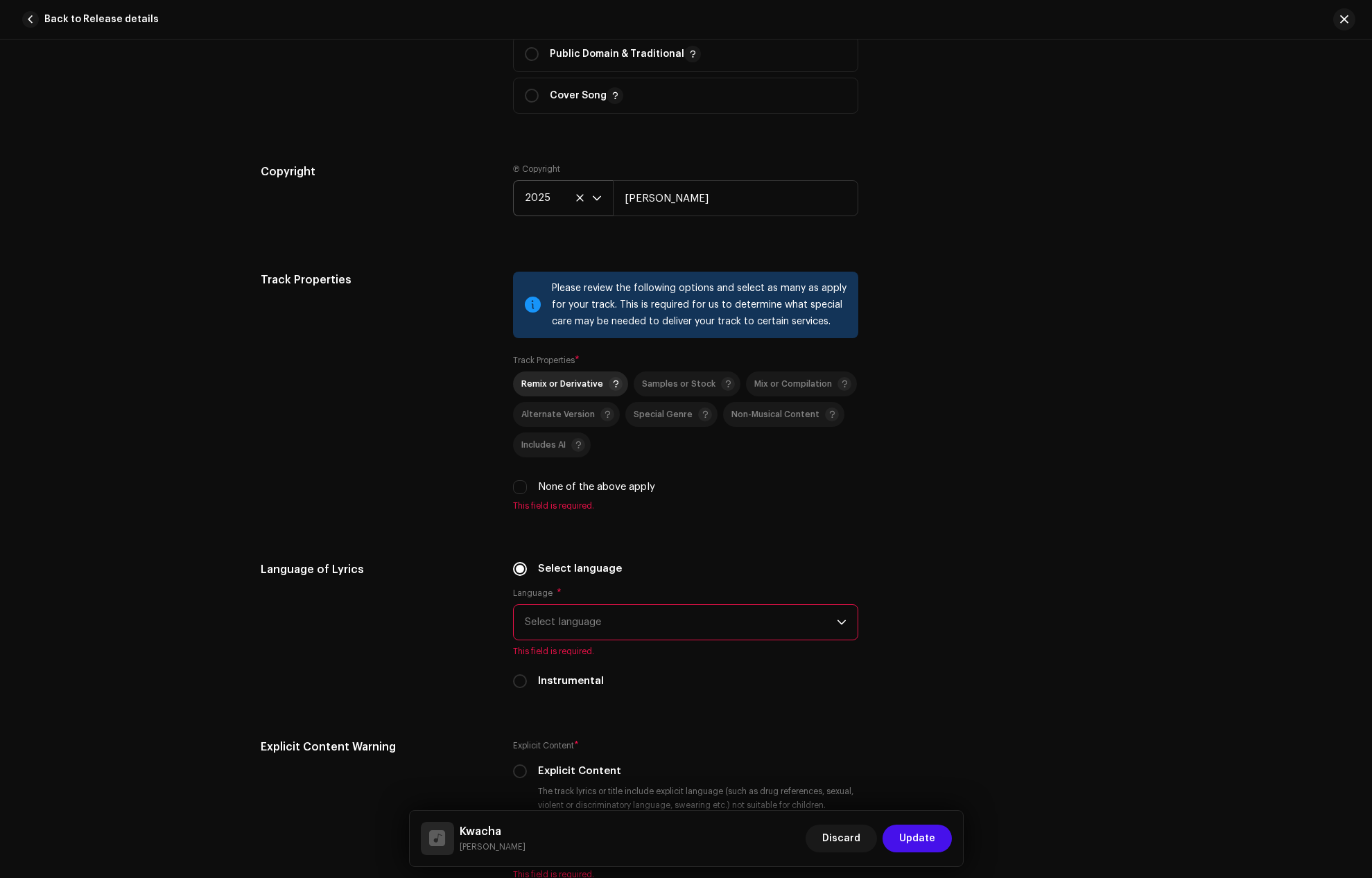
scroll to position [1940, 0]
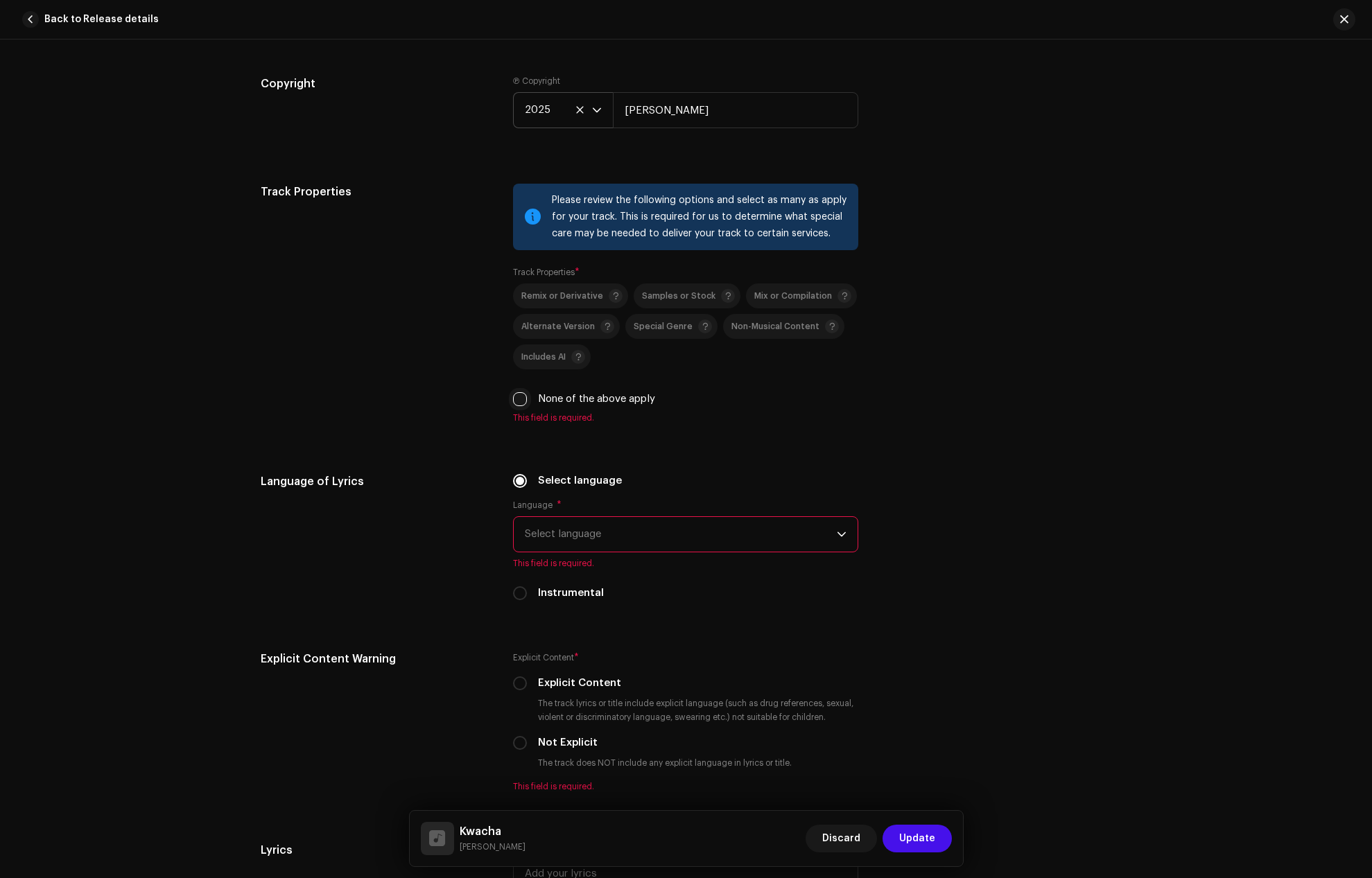
click at [522, 402] on input "None of the above apply" at bounding box center [520, 399] width 13 height 13
checkbox input "true"
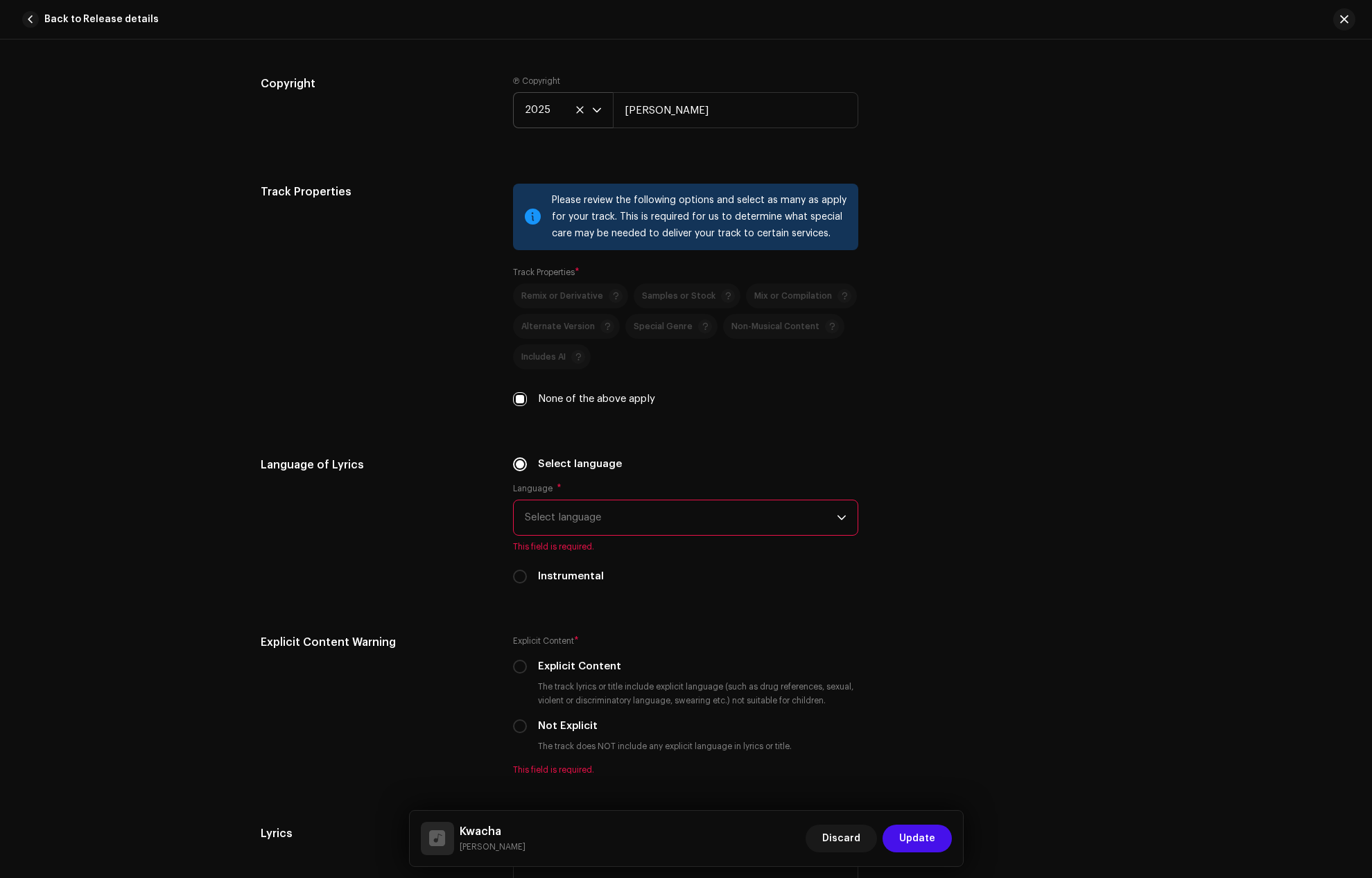
click at [546, 515] on span "Select language" at bounding box center [681, 517] width 312 height 35
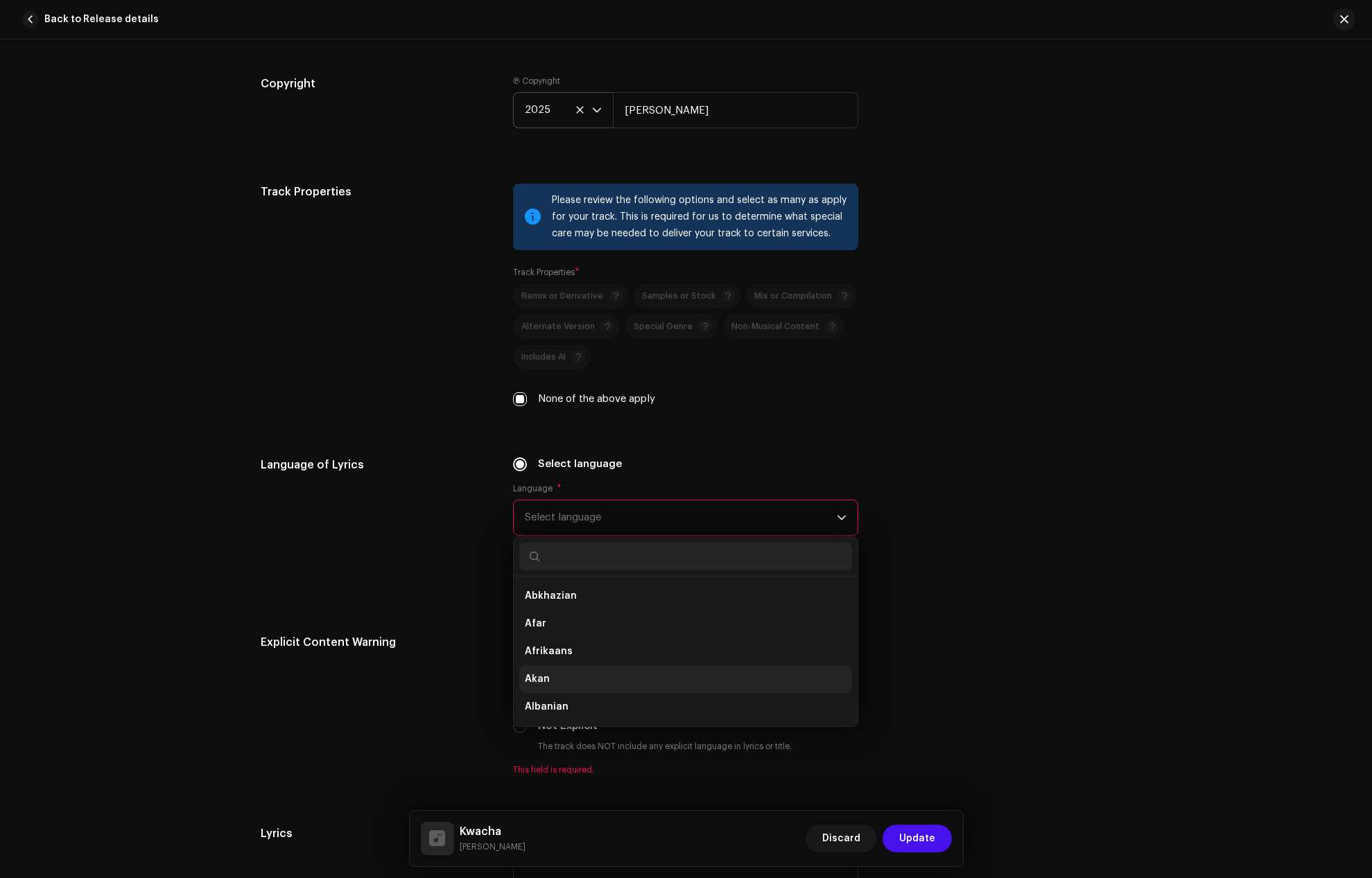
click at [536, 681] on span "Akan" at bounding box center [537, 679] width 25 height 13
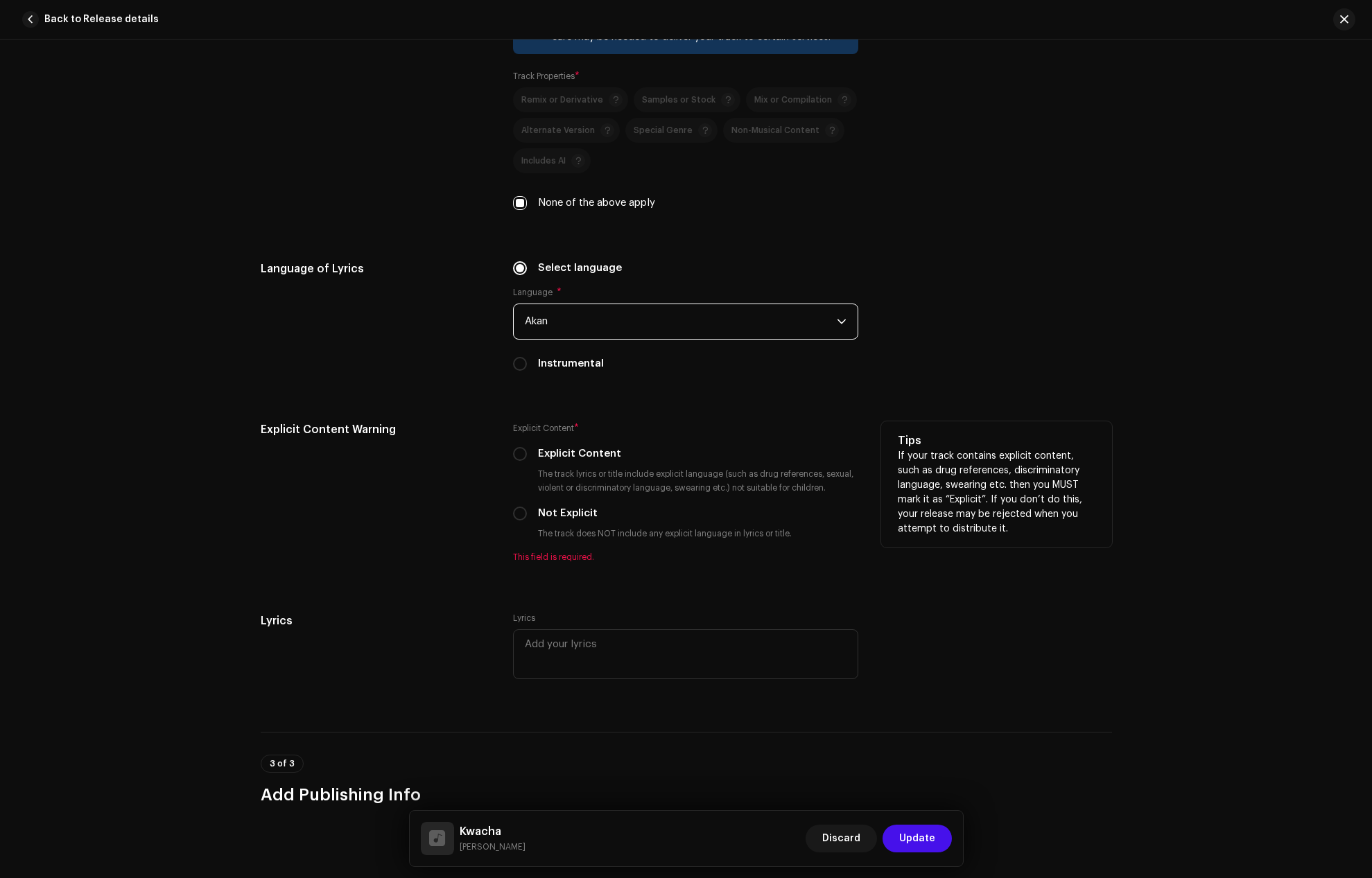
scroll to position [2218, 0]
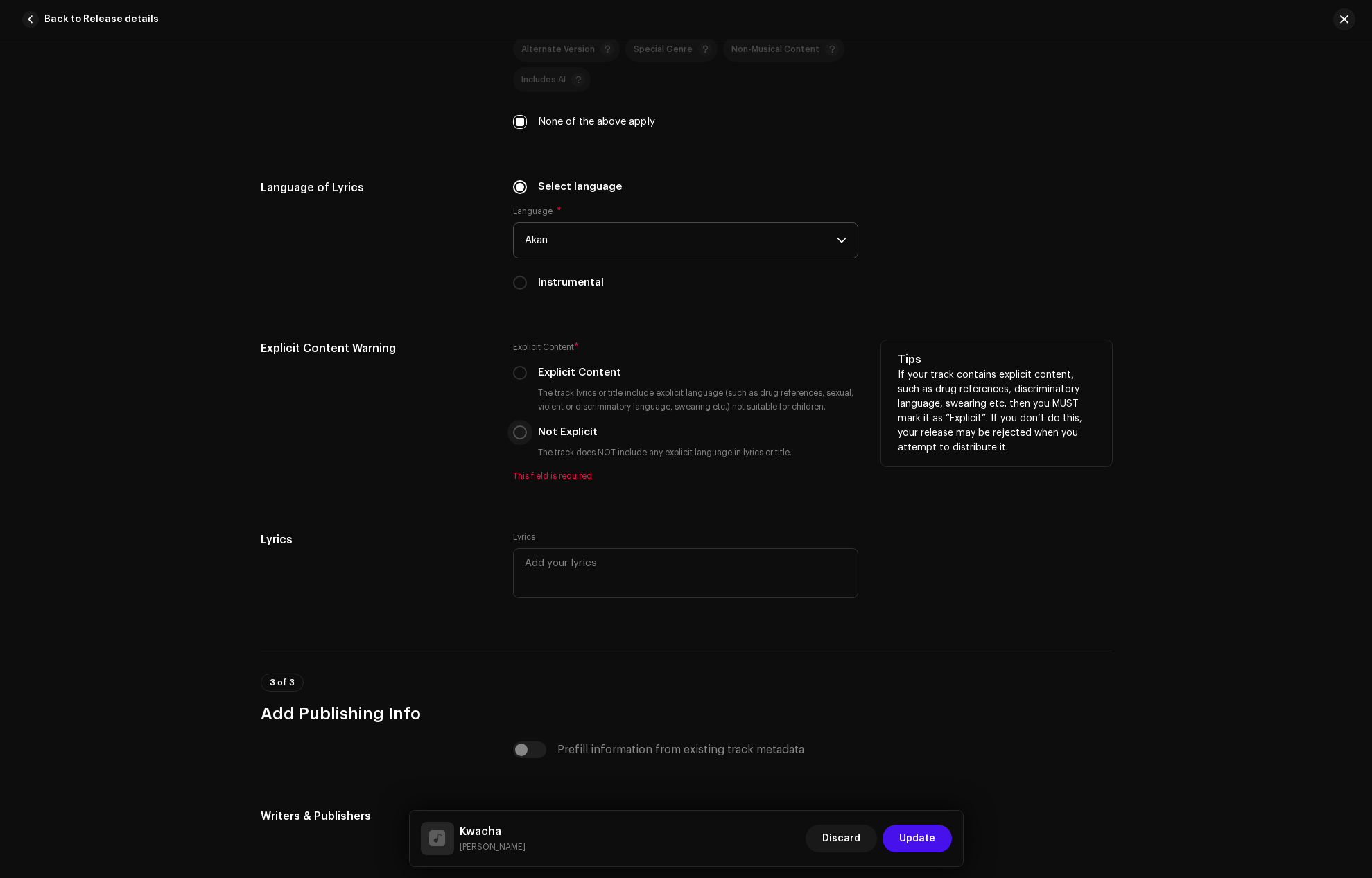
click at [515, 434] on input "Not Explicit" at bounding box center [520, 433] width 13 height 13
radio input "true"
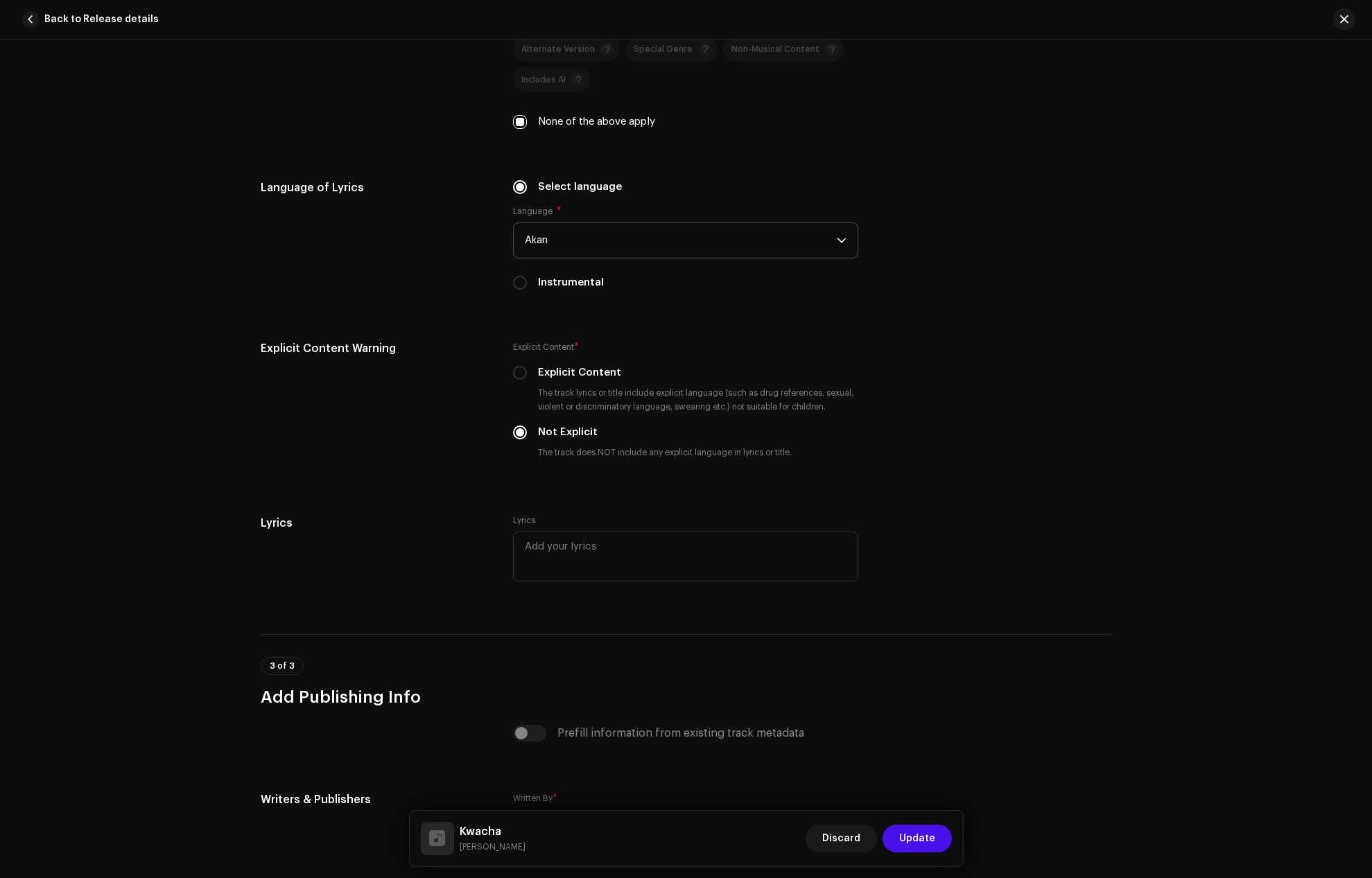
click at [544, 244] on span "Akan" at bounding box center [681, 240] width 312 height 35
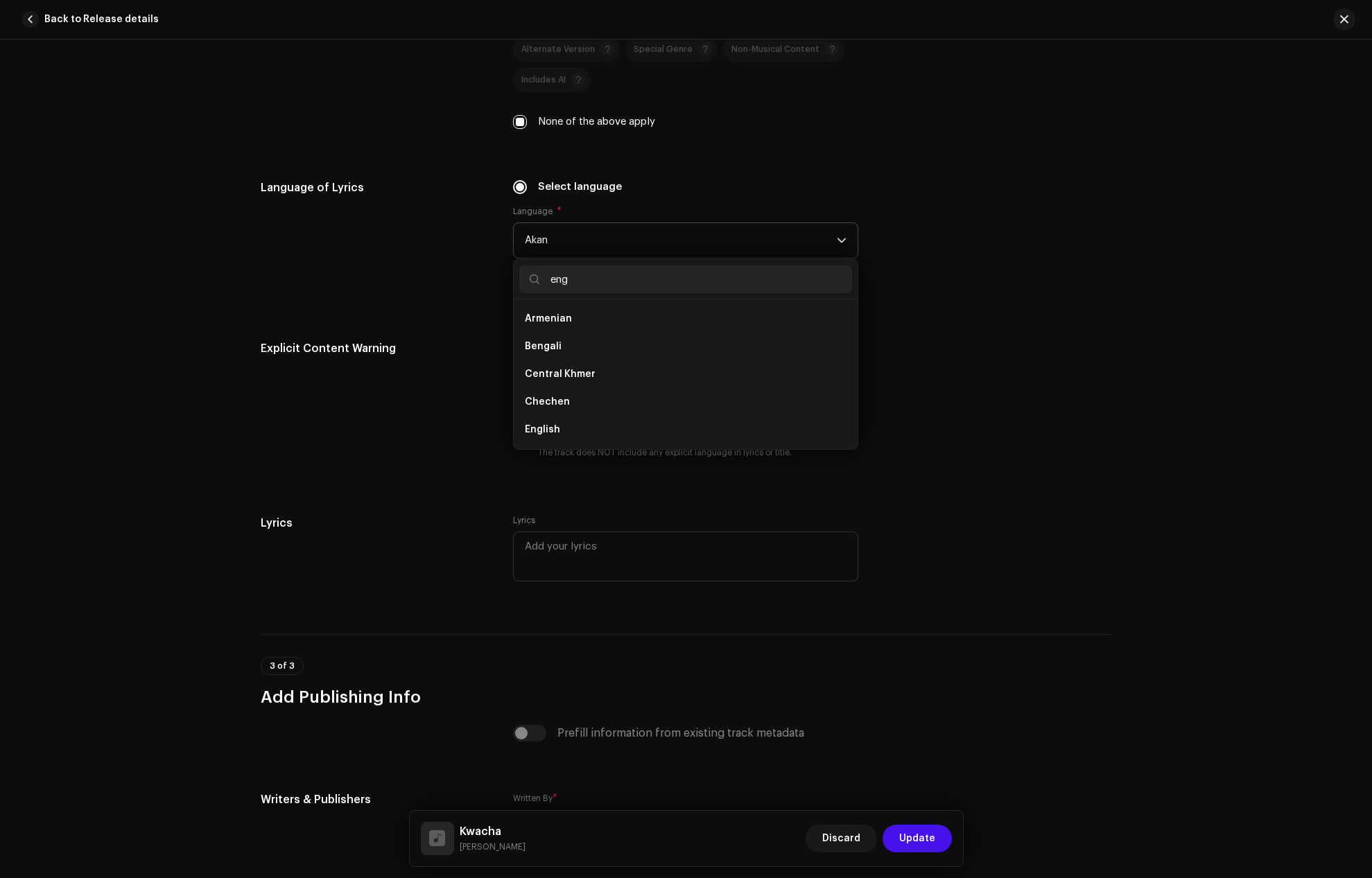
scroll to position [0, 0]
type input "eng"
click at [536, 343] on span "English" at bounding box center [542, 346] width 35 height 13
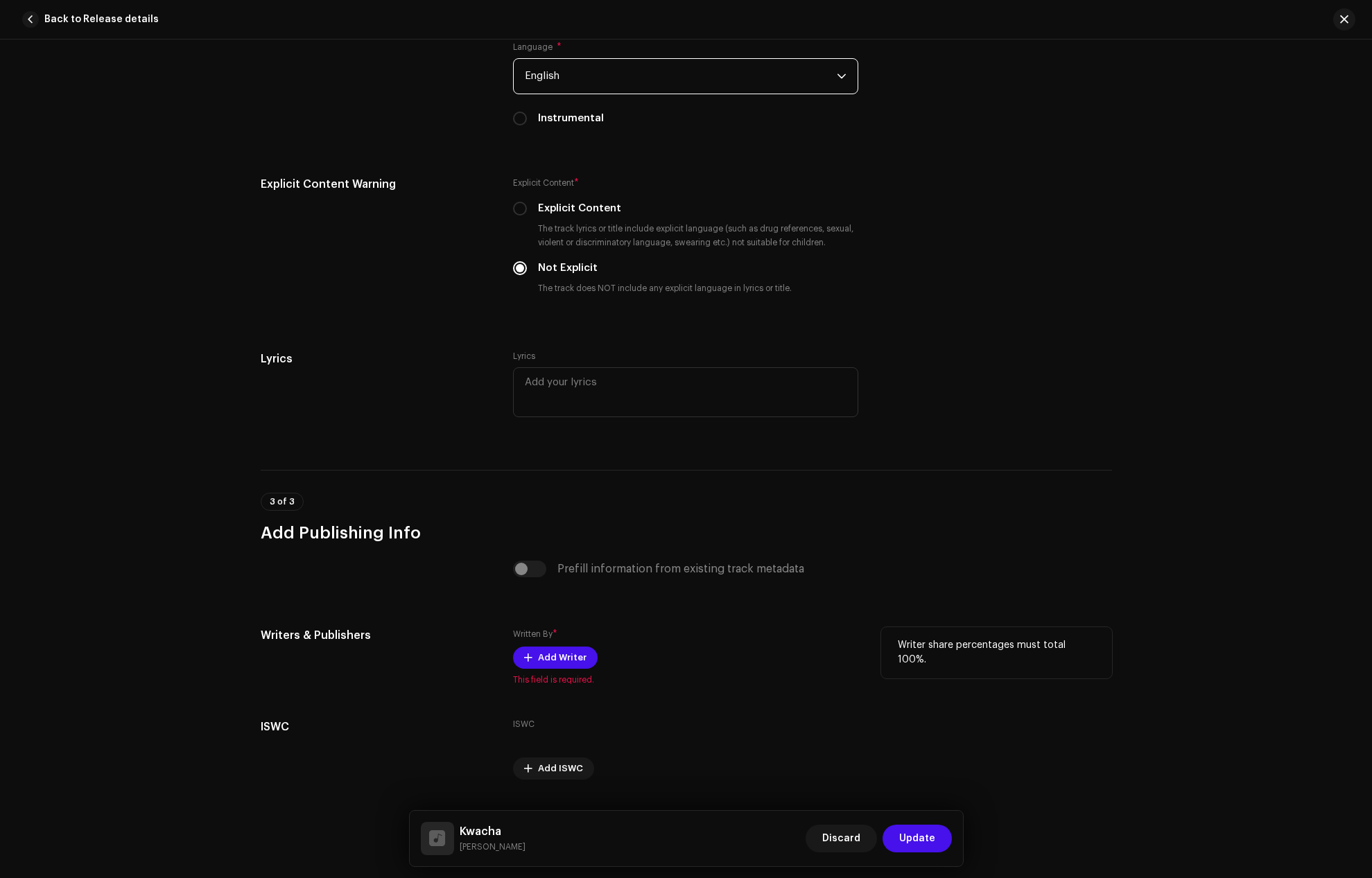
scroll to position [2417, 0]
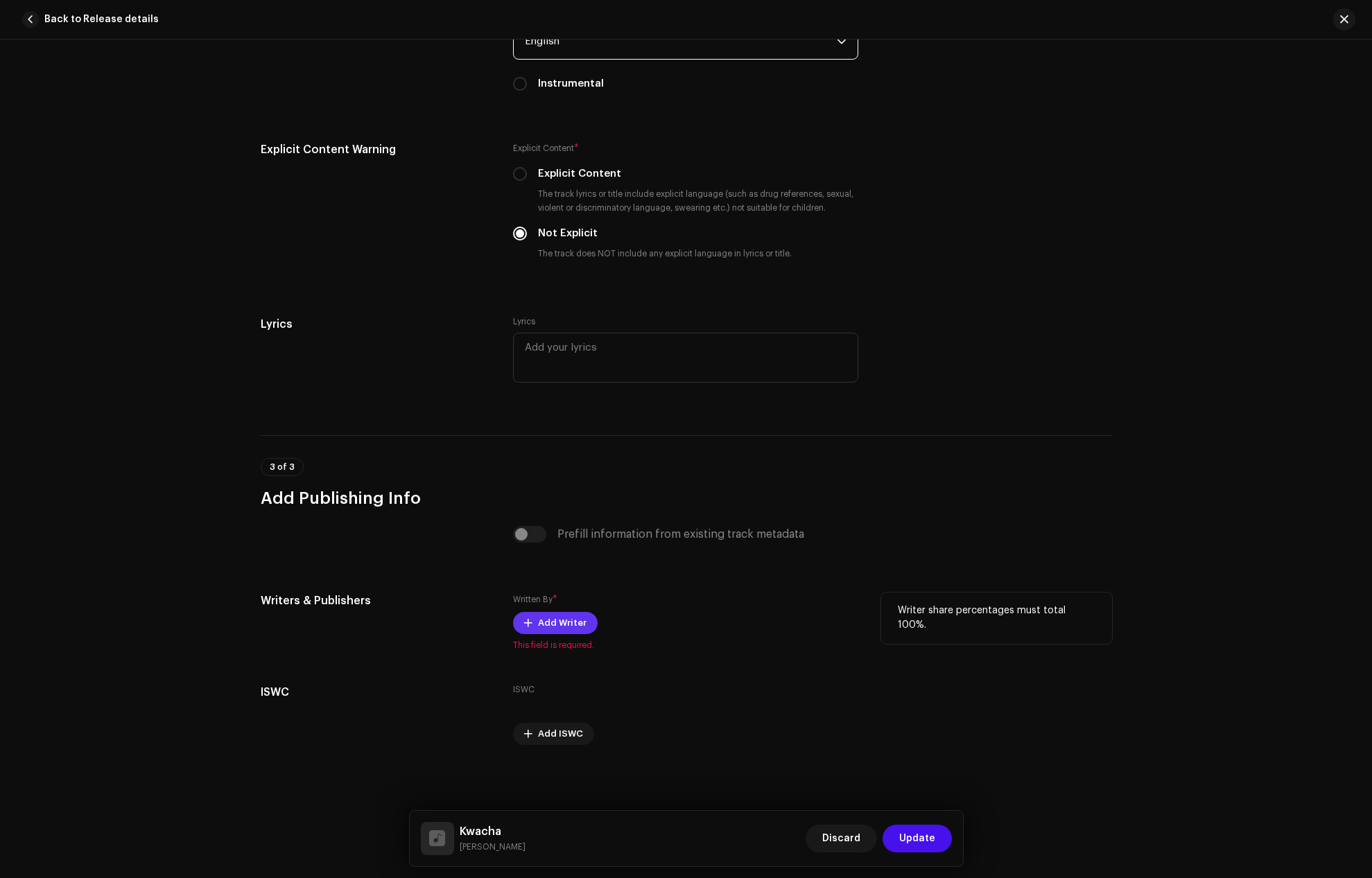
click at [538, 622] on span "Add Writer" at bounding box center [563, 623] width 49 height 28
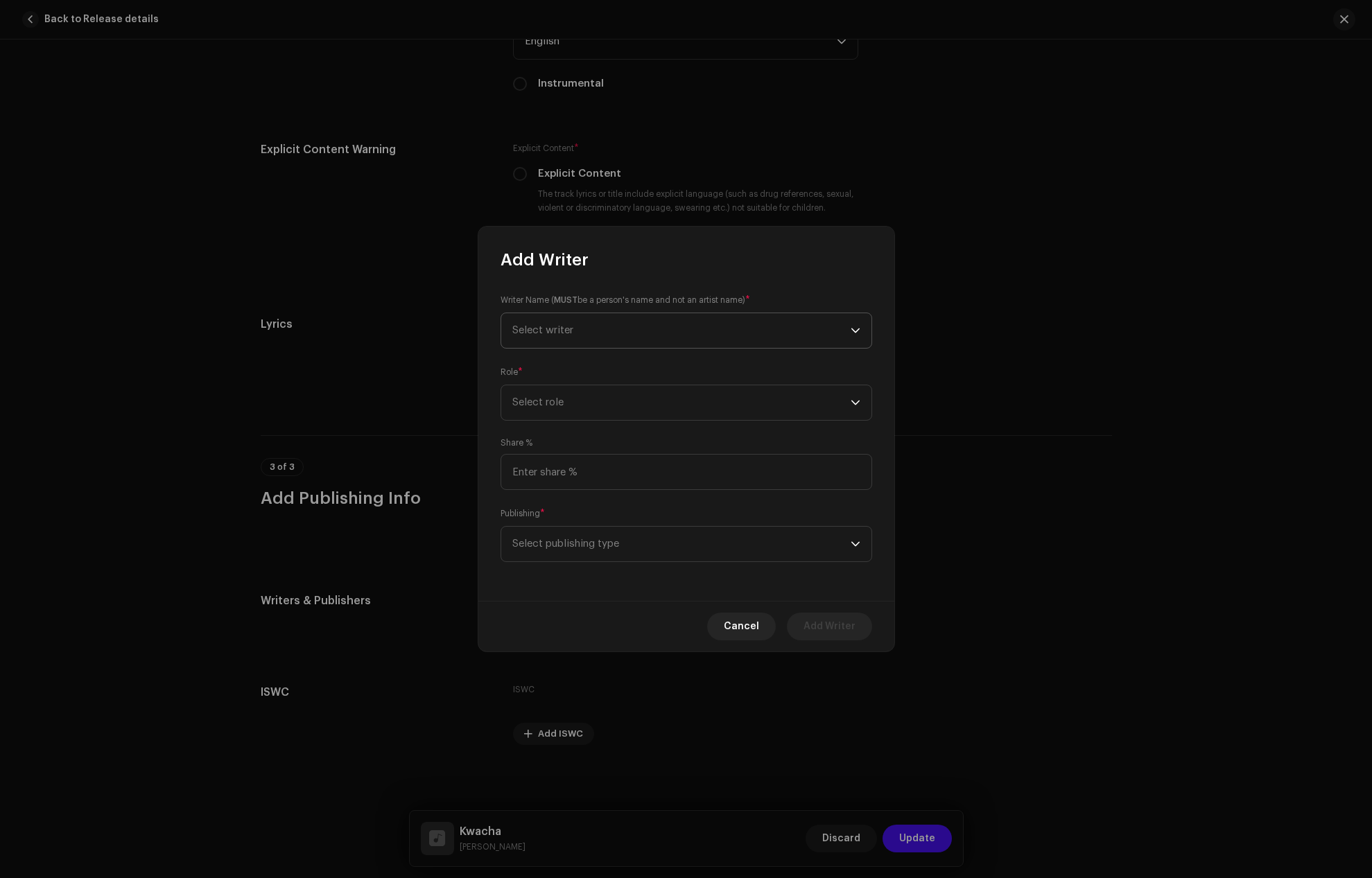
click at [574, 338] on span "Select writer" at bounding box center [681, 330] width 339 height 35
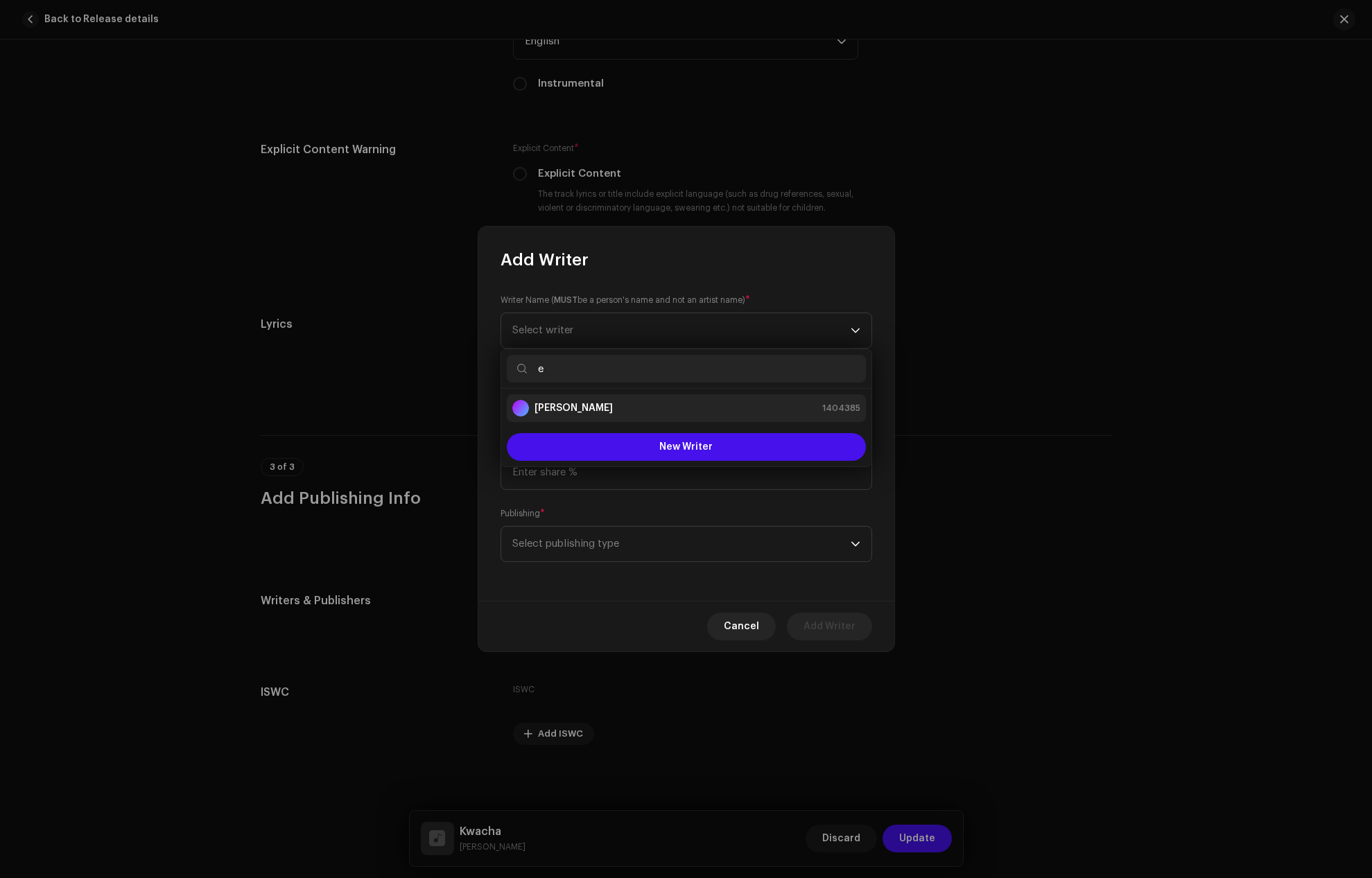
type input "e"
click at [583, 401] on div "[PERSON_NAME]" at bounding box center [562, 408] width 100 height 17
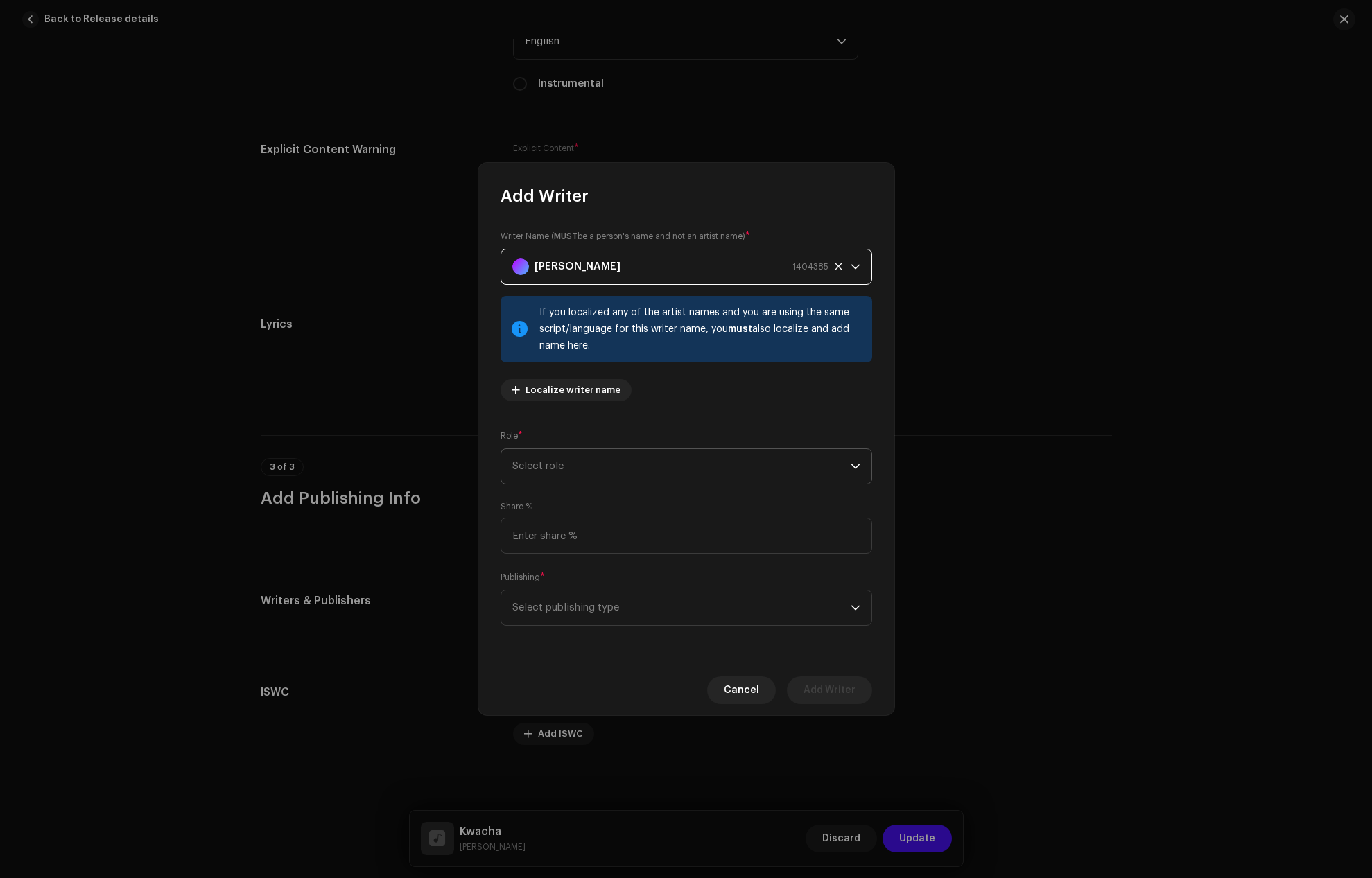
click at [565, 471] on span "Select role" at bounding box center [681, 466] width 339 height 35
click at [559, 593] on span "Composer & Lyricist" at bounding box center [561, 588] width 98 height 13
click at [543, 538] on input at bounding box center [686, 535] width 371 height 36
type input "100.00"
click at [557, 609] on span "Select publishing type" at bounding box center [681, 607] width 339 height 35
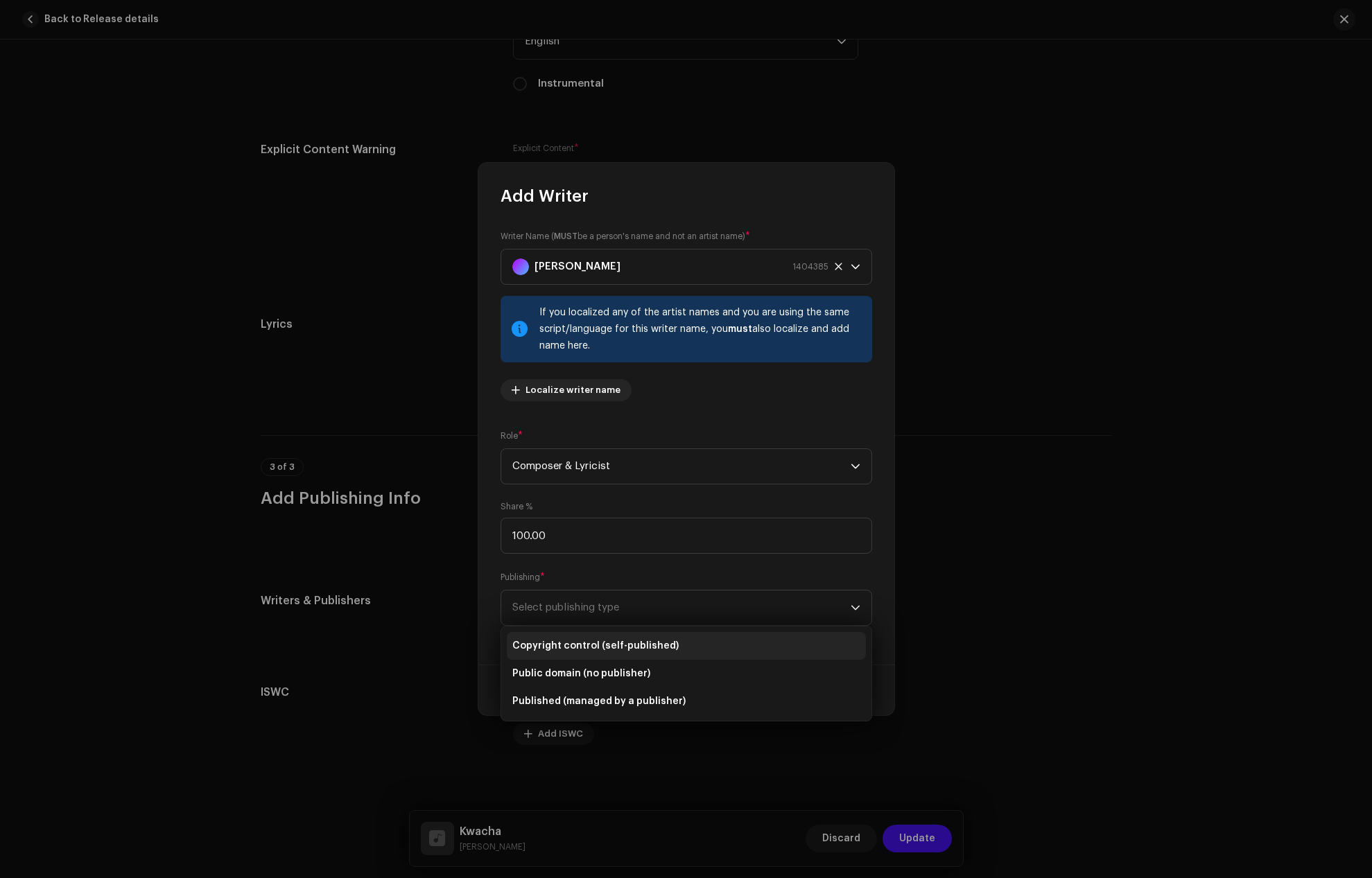
click at [567, 647] on span "Copyright control (self-published)" at bounding box center [595, 646] width 167 height 13
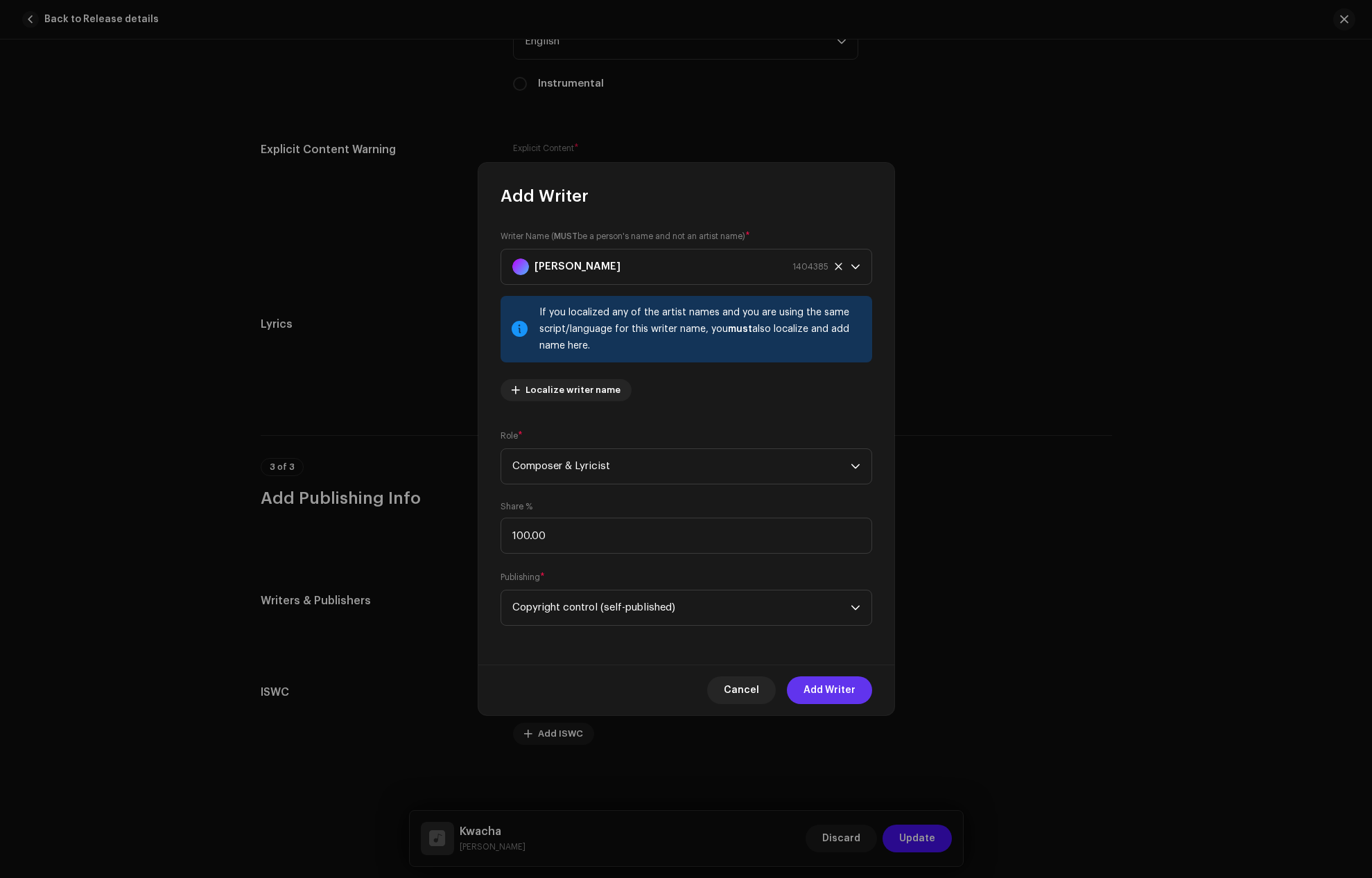
click at [855, 694] on span "Add Writer" at bounding box center [830, 690] width 52 height 28
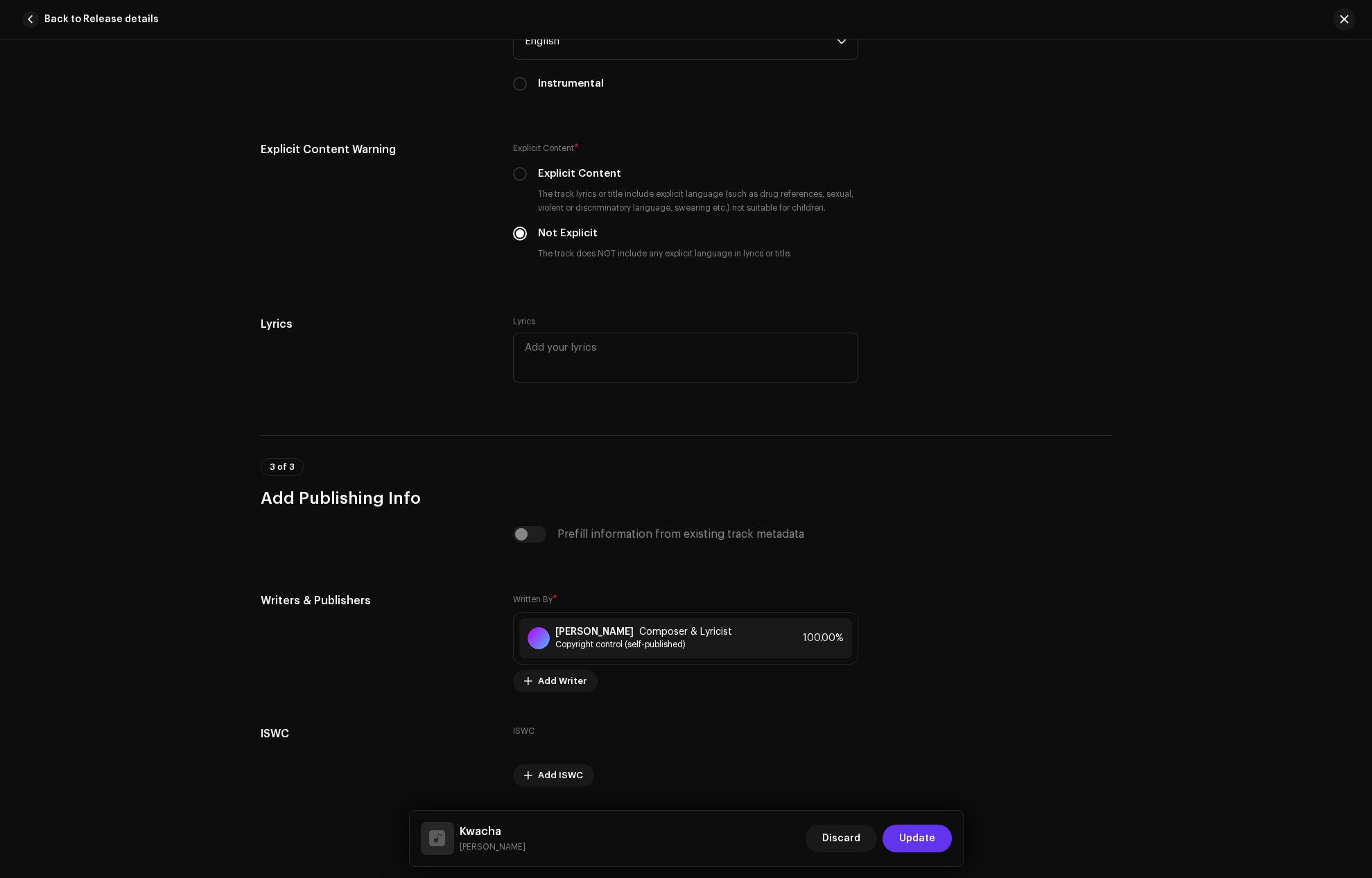
click at [926, 833] on span "Update" at bounding box center [917, 838] width 36 height 28
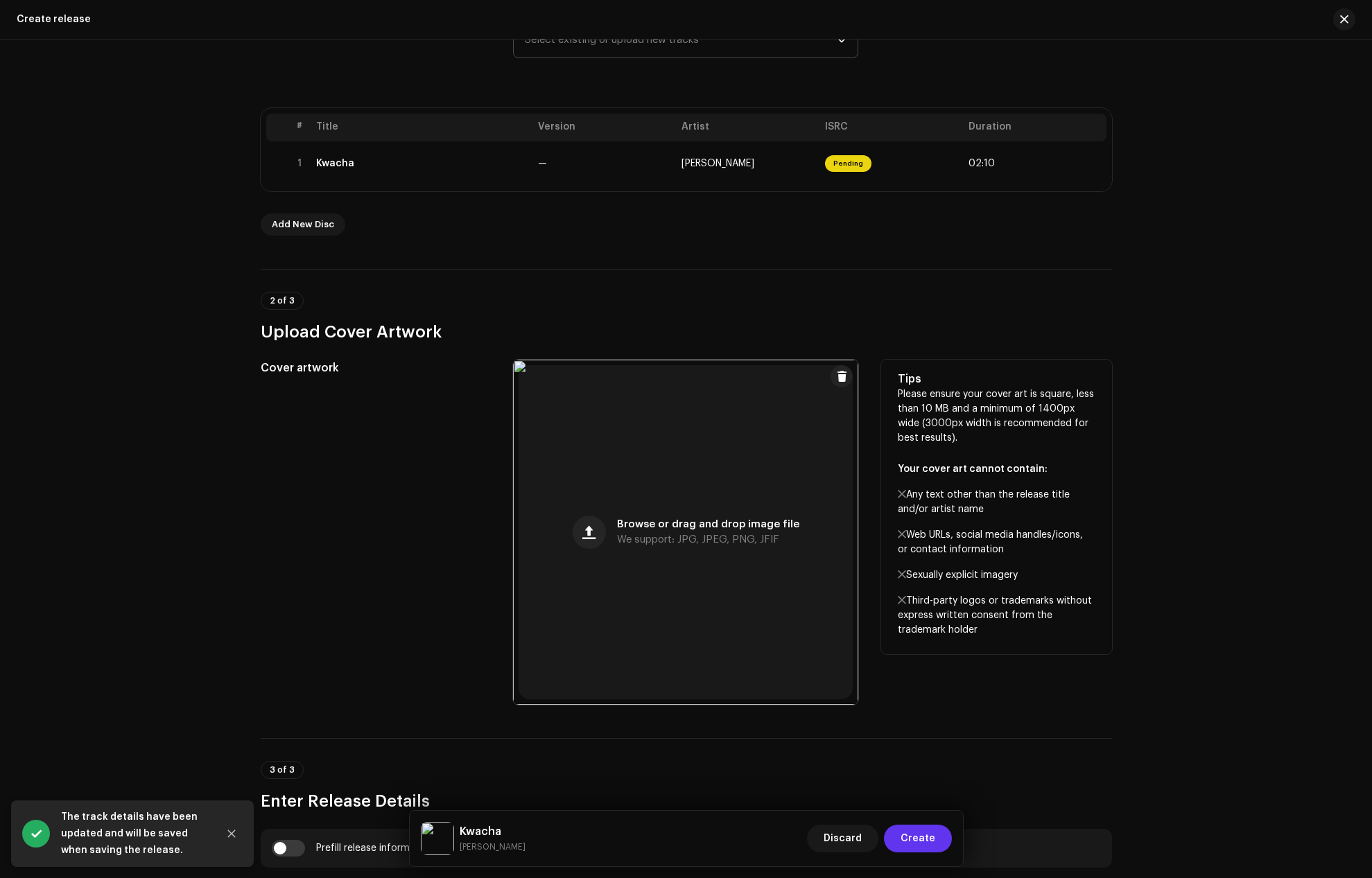
click at [930, 838] on span "Create" at bounding box center [918, 838] width 35 height 28
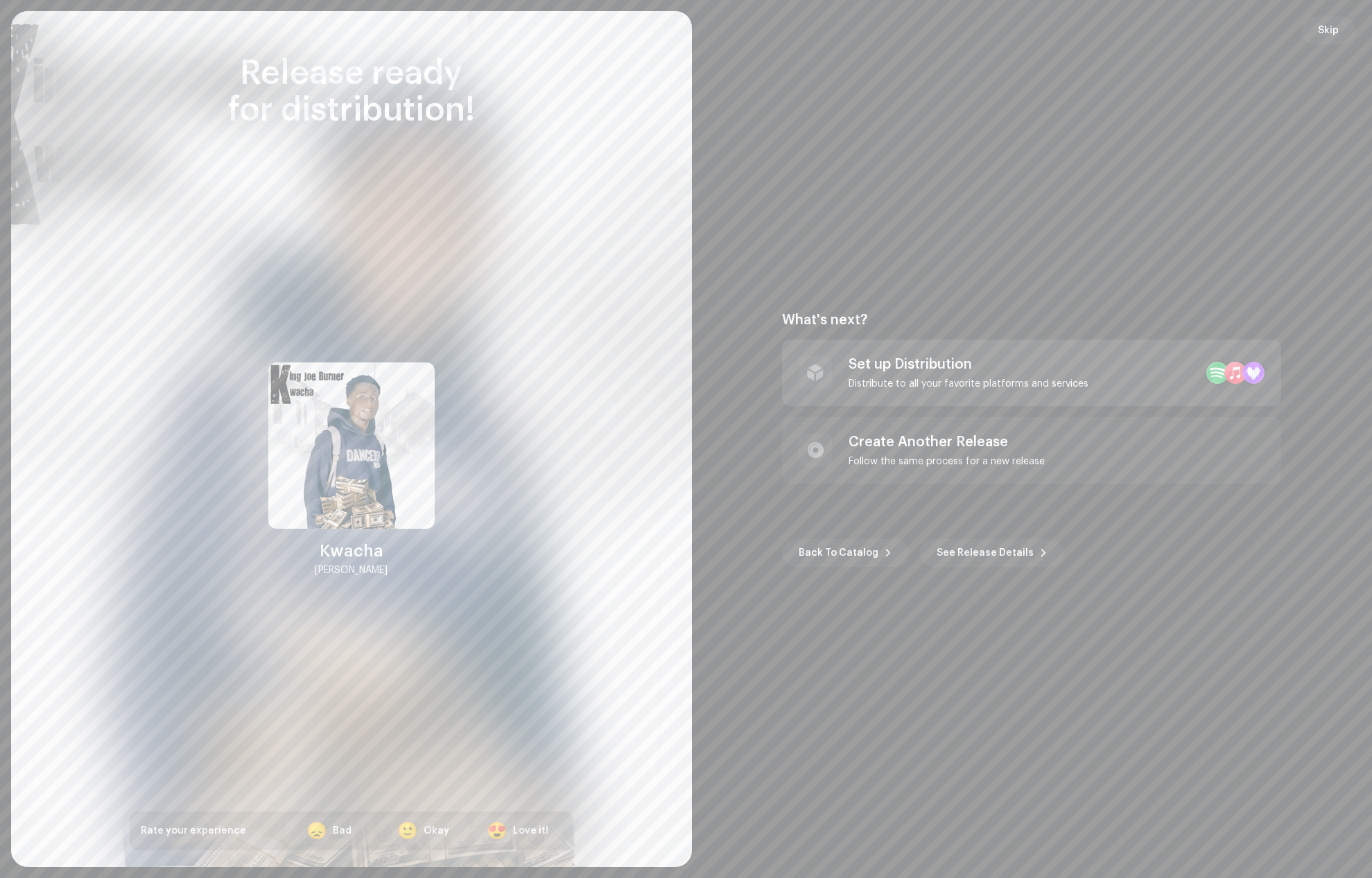
click at [907, 369] on div "Set up Distribution" at bounding box center [969, 365] width 240 height 17
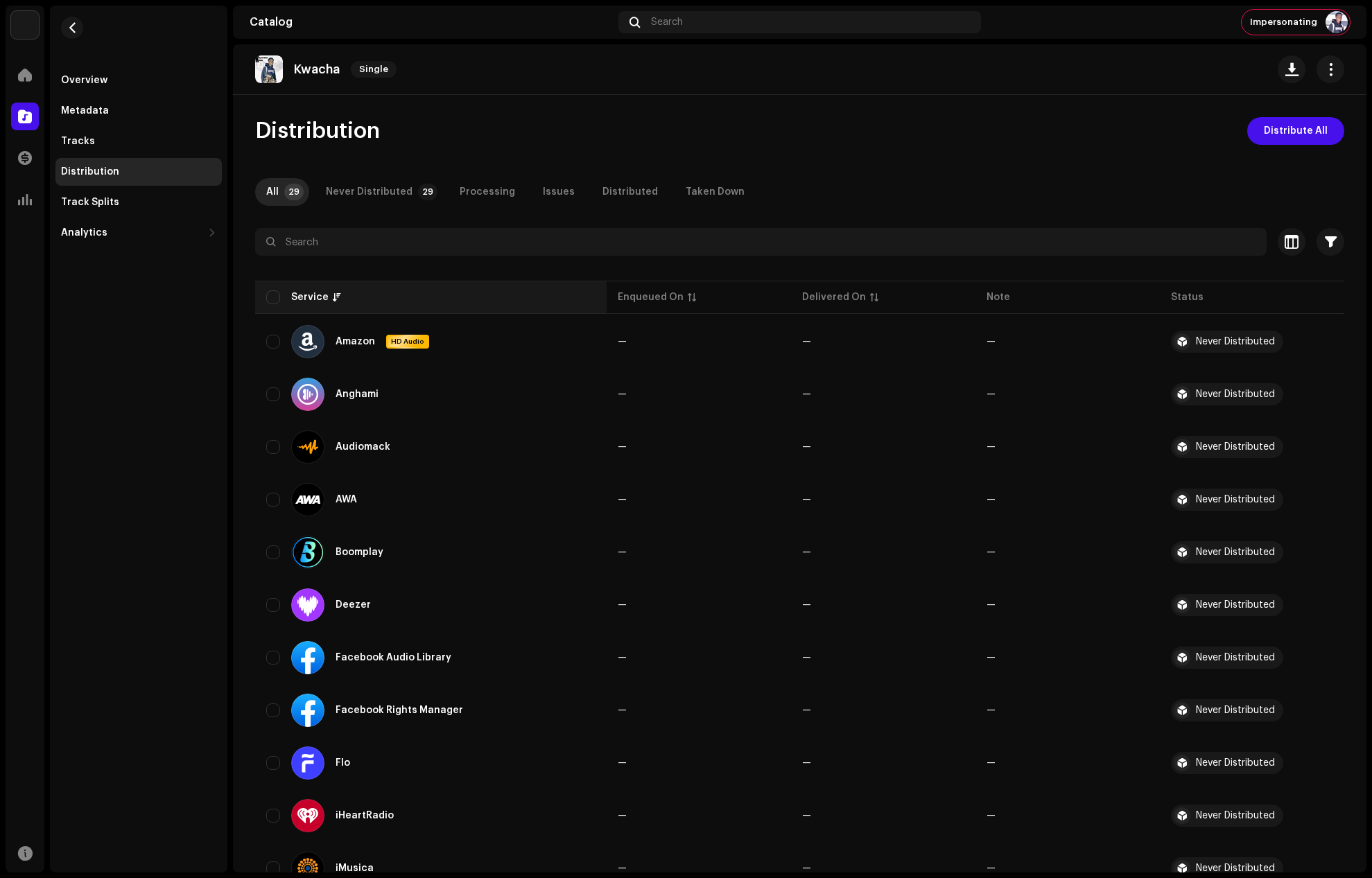
click at [276, 289] on th "Service" at bounding box center [430, 297] width 351 height 34
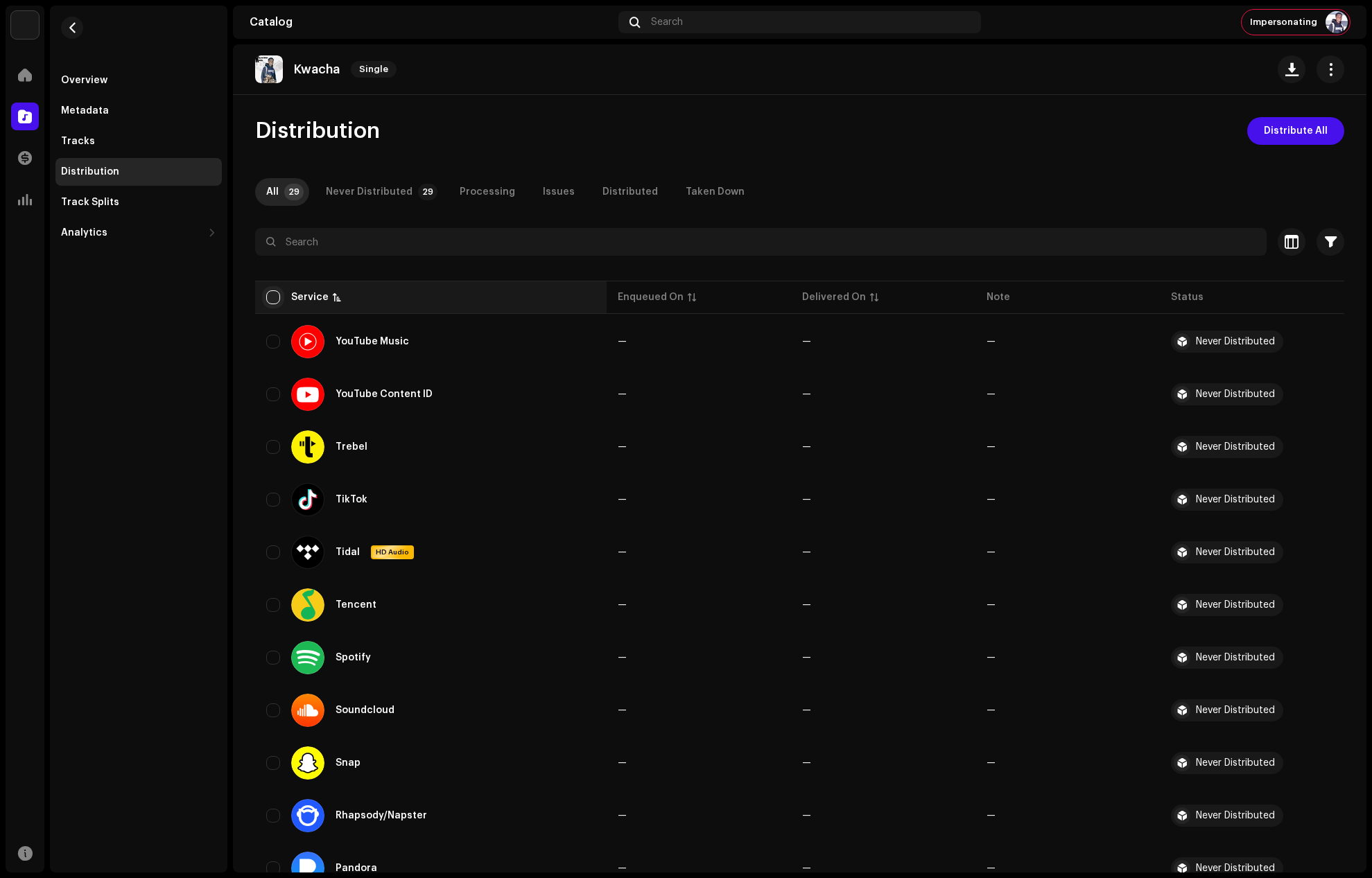
click at [273, 296] on input "checkbox" at bounding box center [273, 297] width 13 height 13
checkbox input "true"
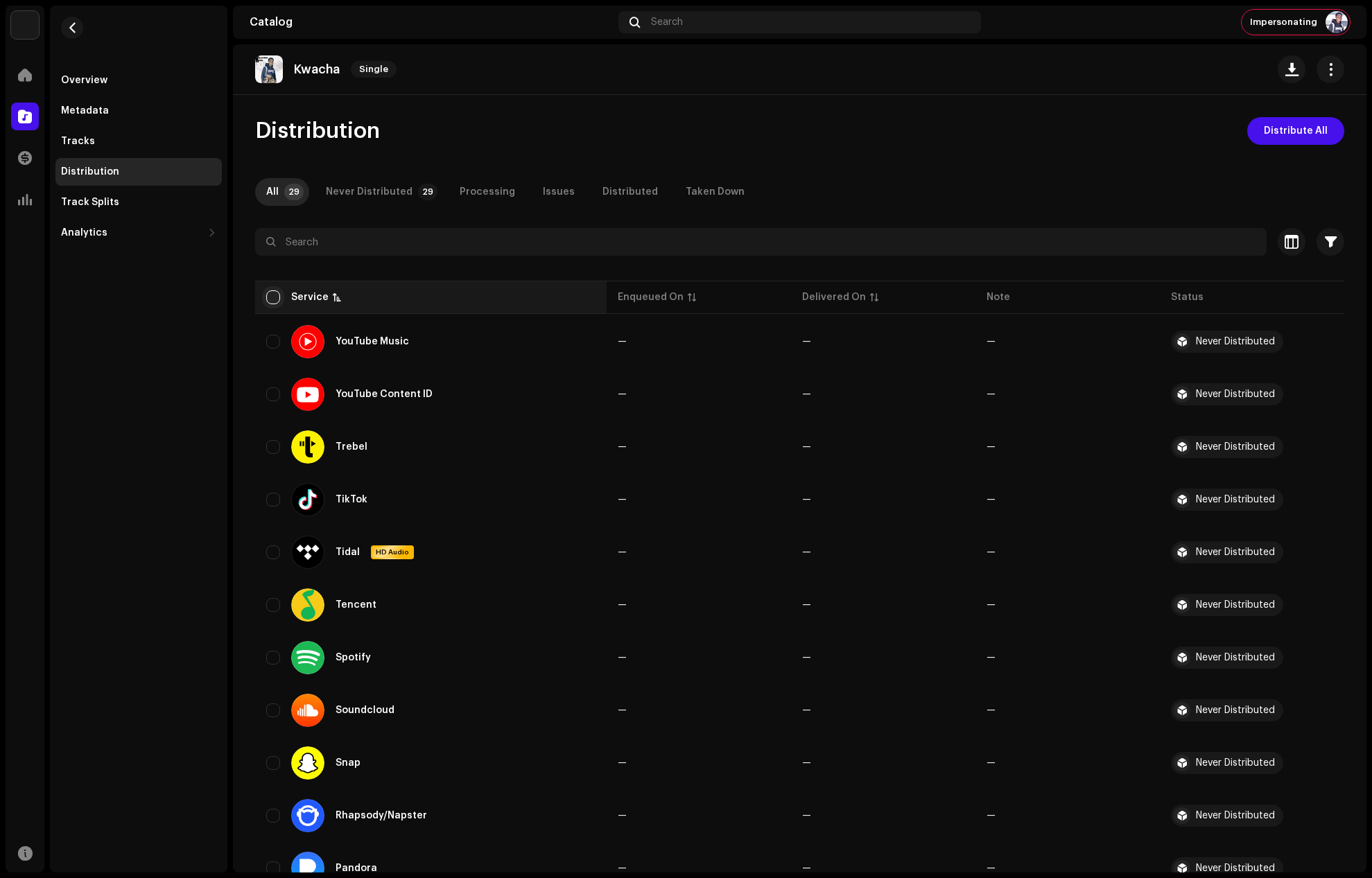
checkbox input "true"
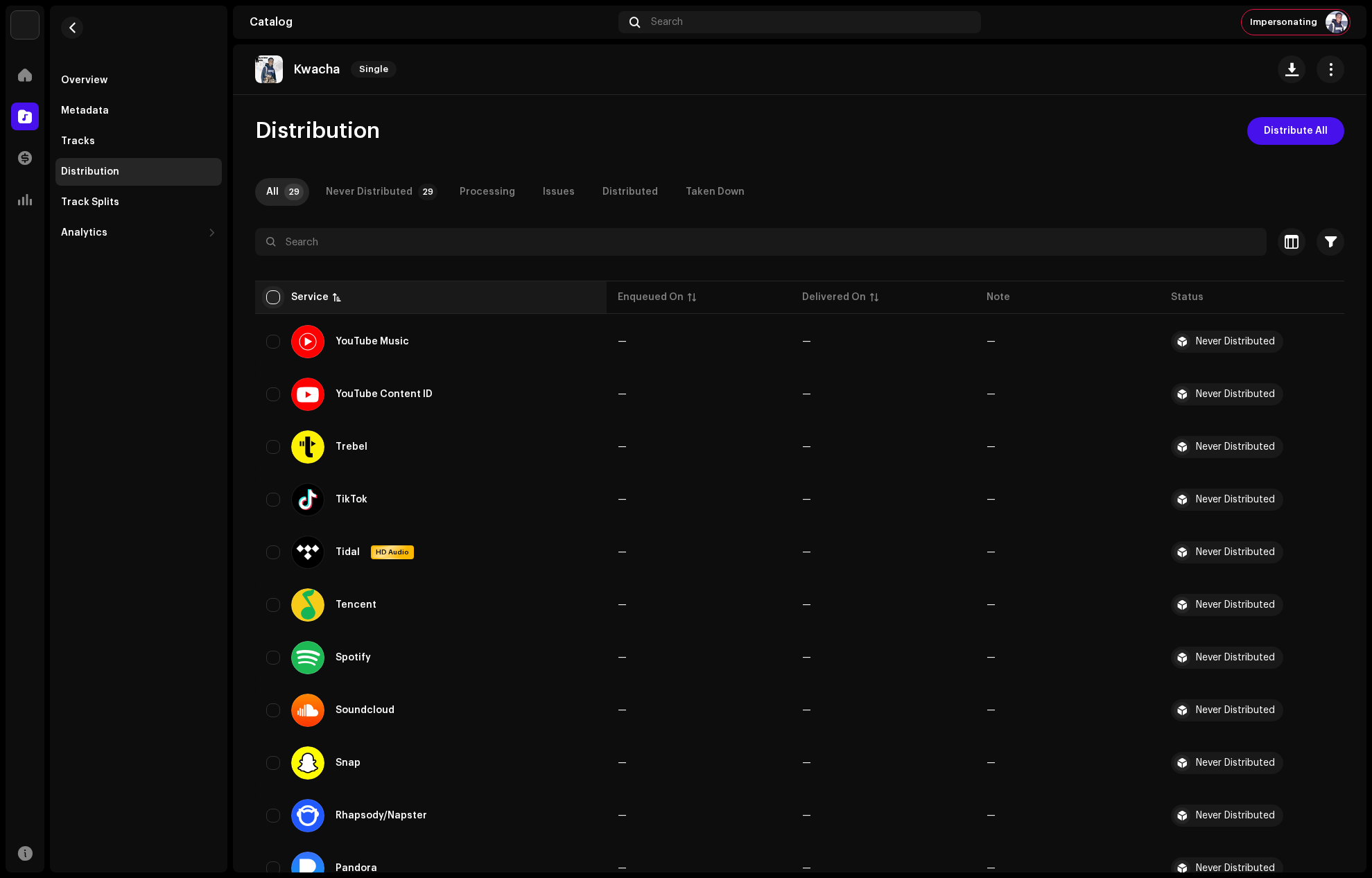
checkbox input "true"
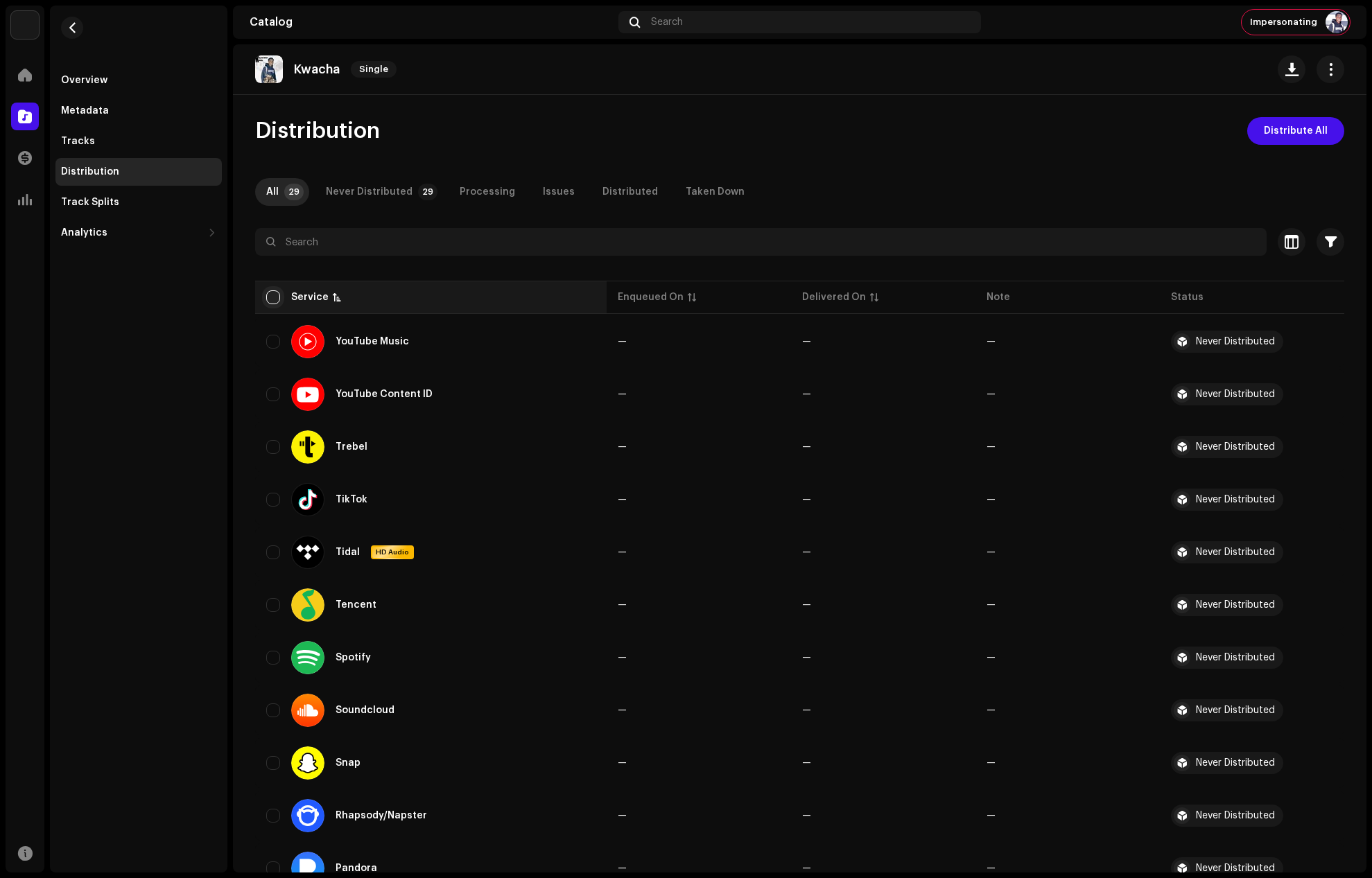
checkbox input "true"
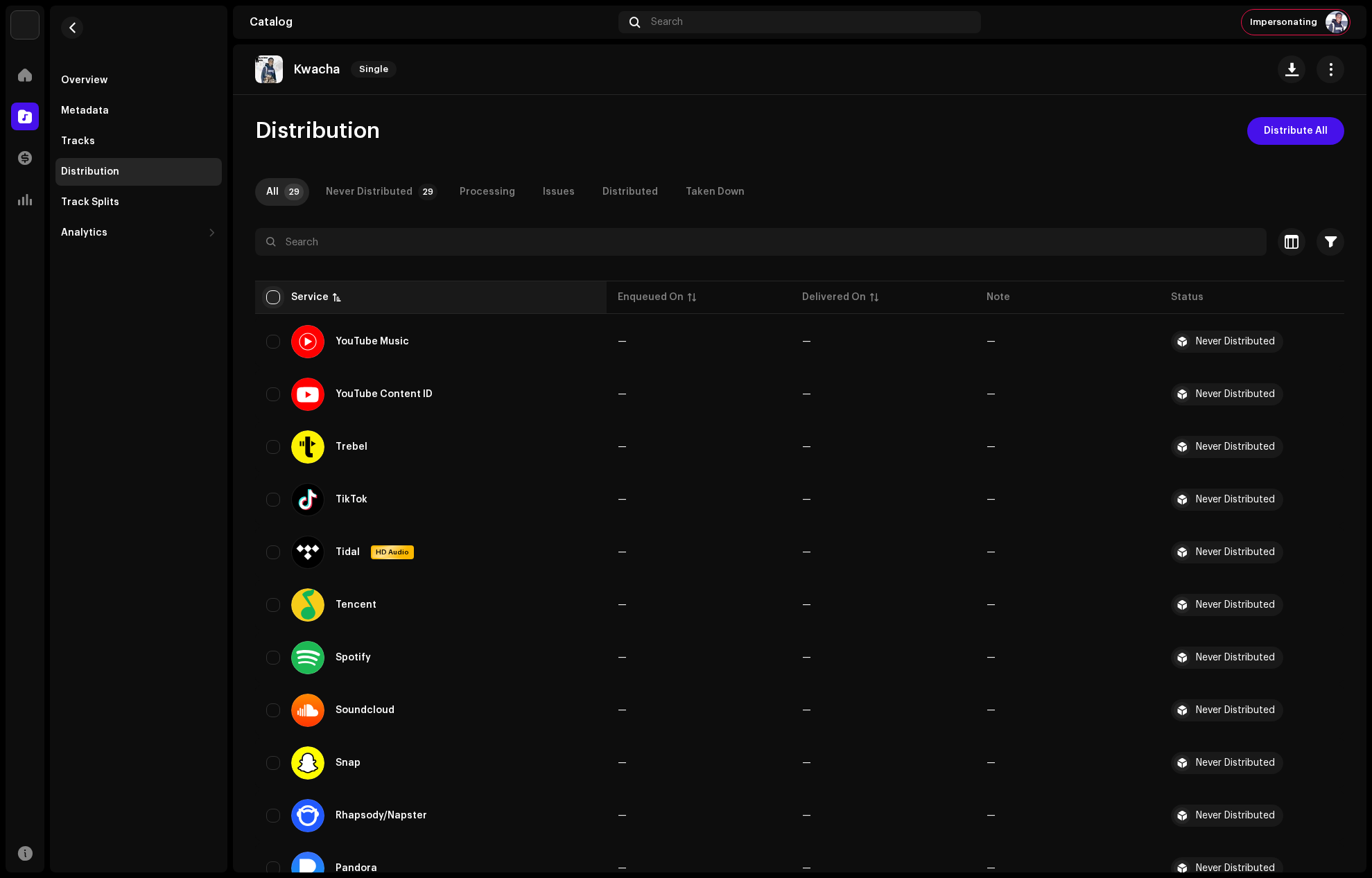
checkbox input "true"
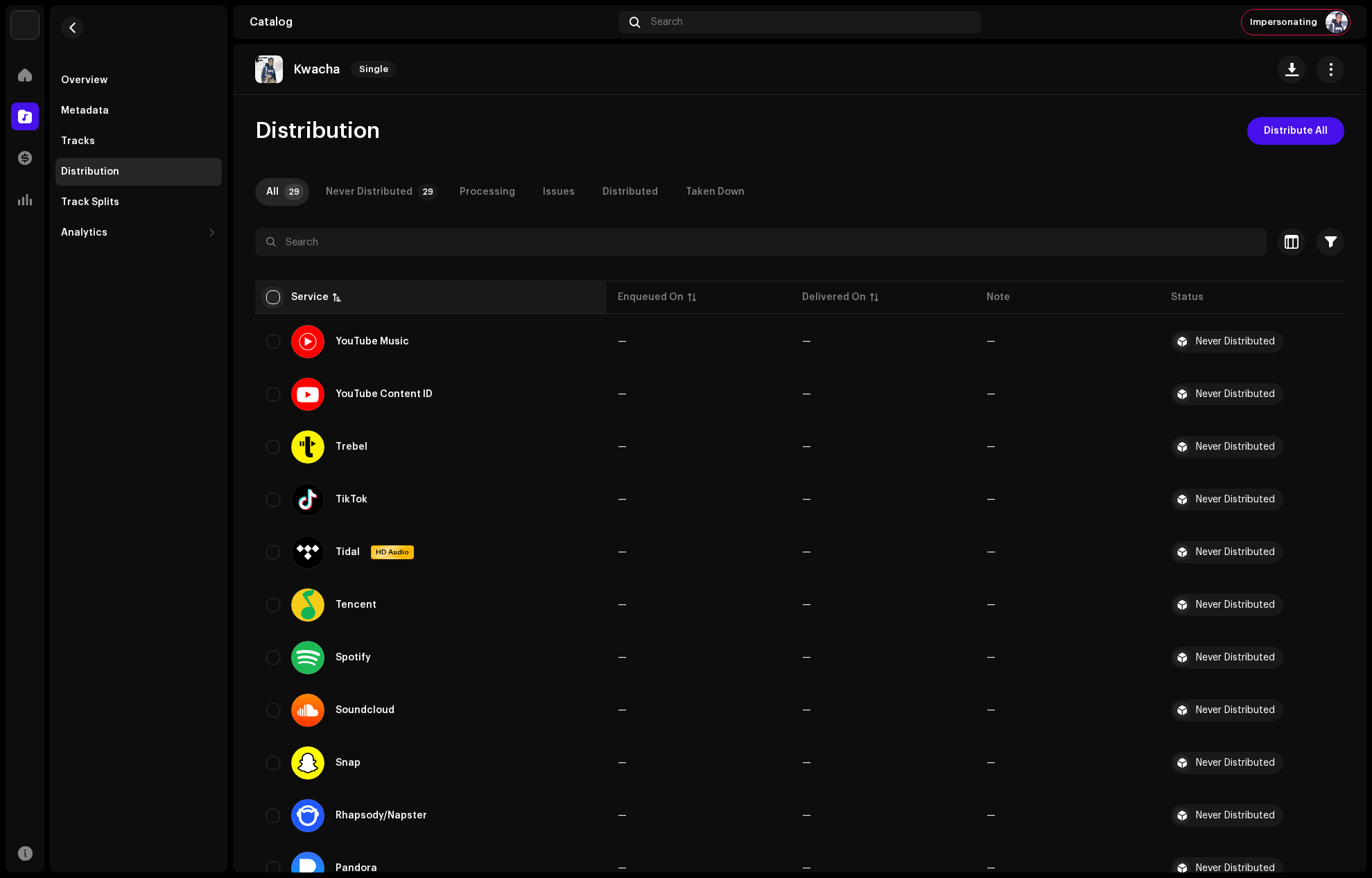
checkbox input "true"
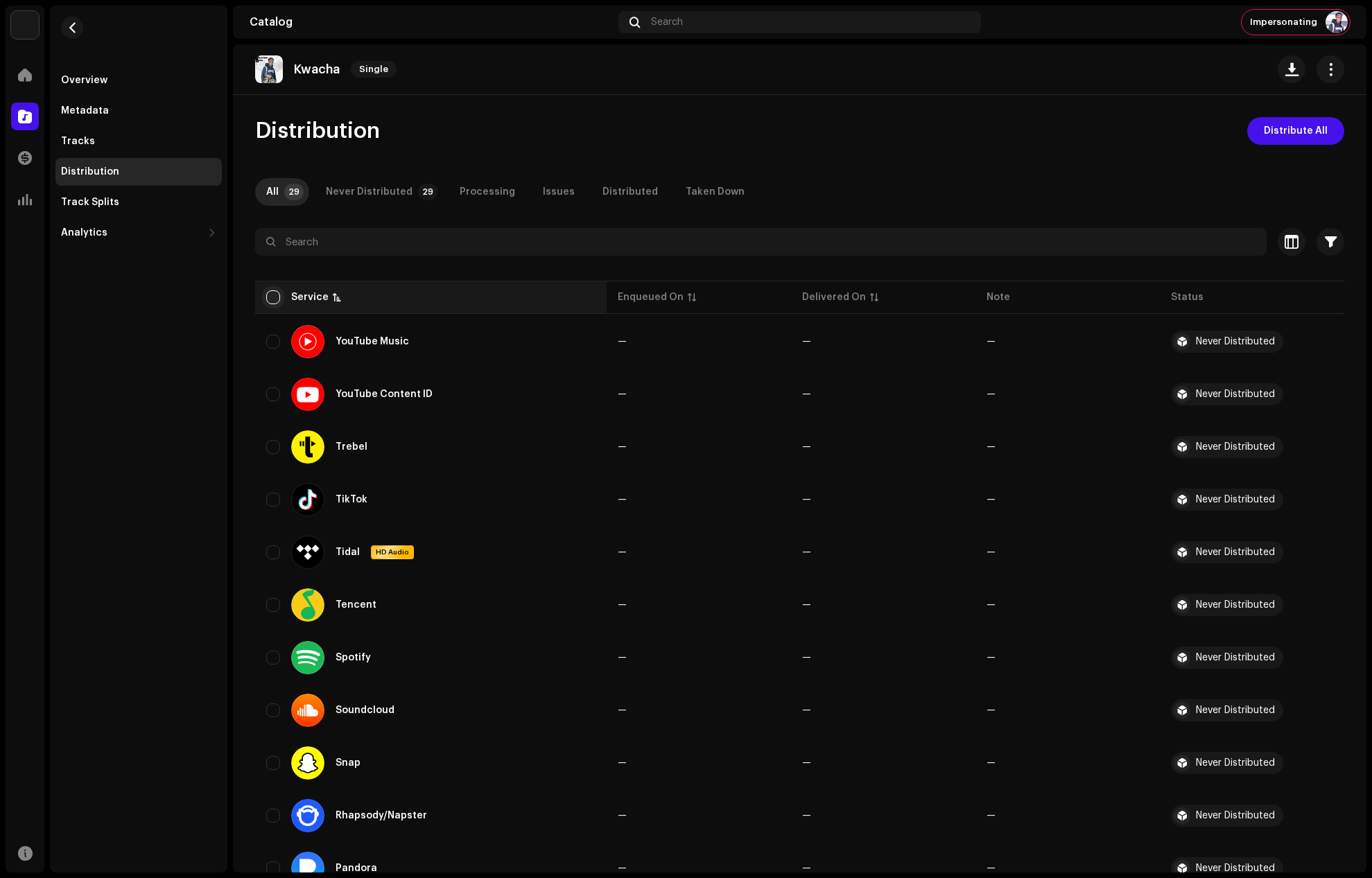
checkbox input "true"
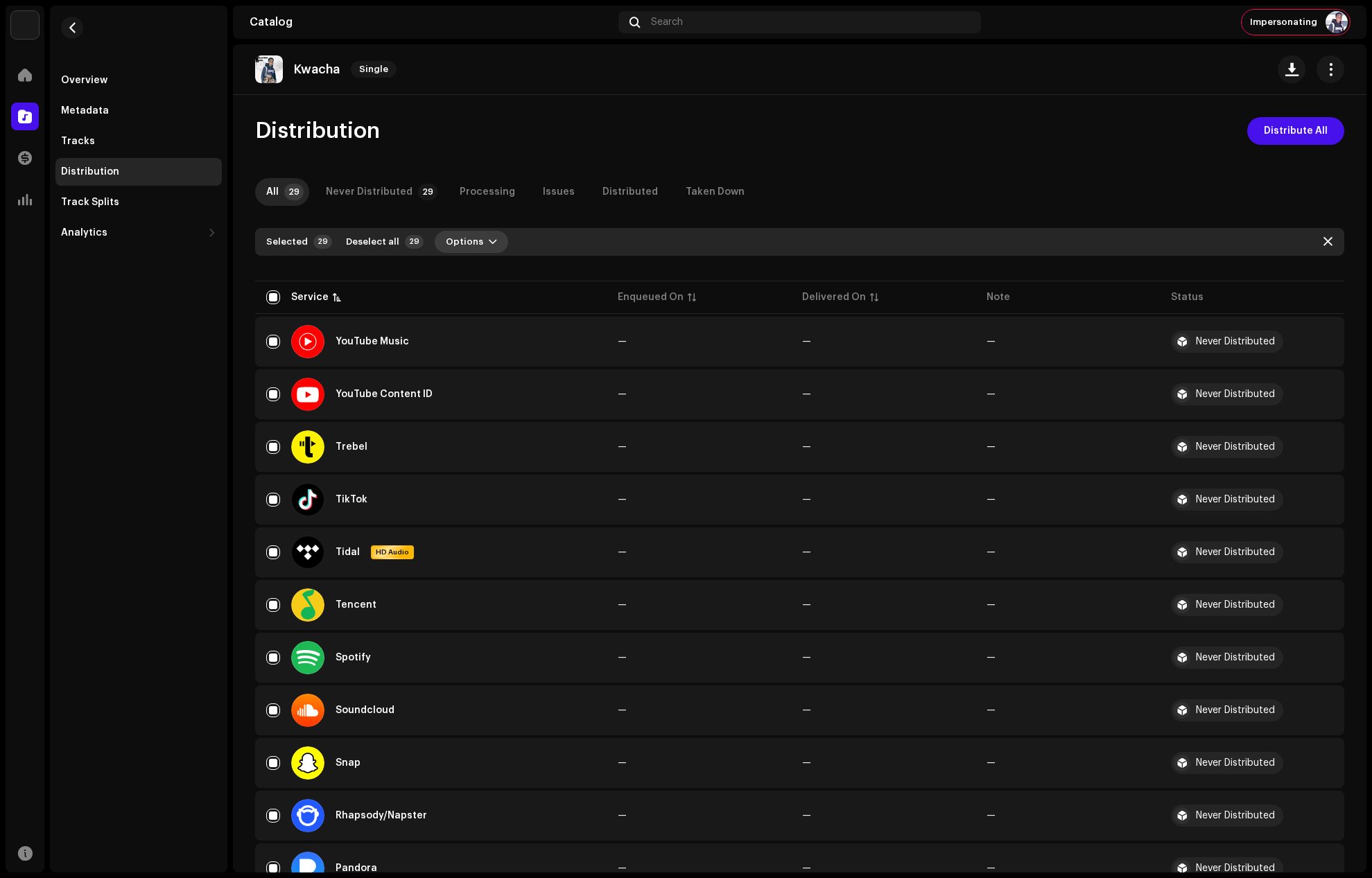
click at [475, 237] on button "Options" at bounding box center [471, 242] width 73 height 22
click at [477, 274] on span "Distribute" at bounding box center [462, 273] width 49 height 11
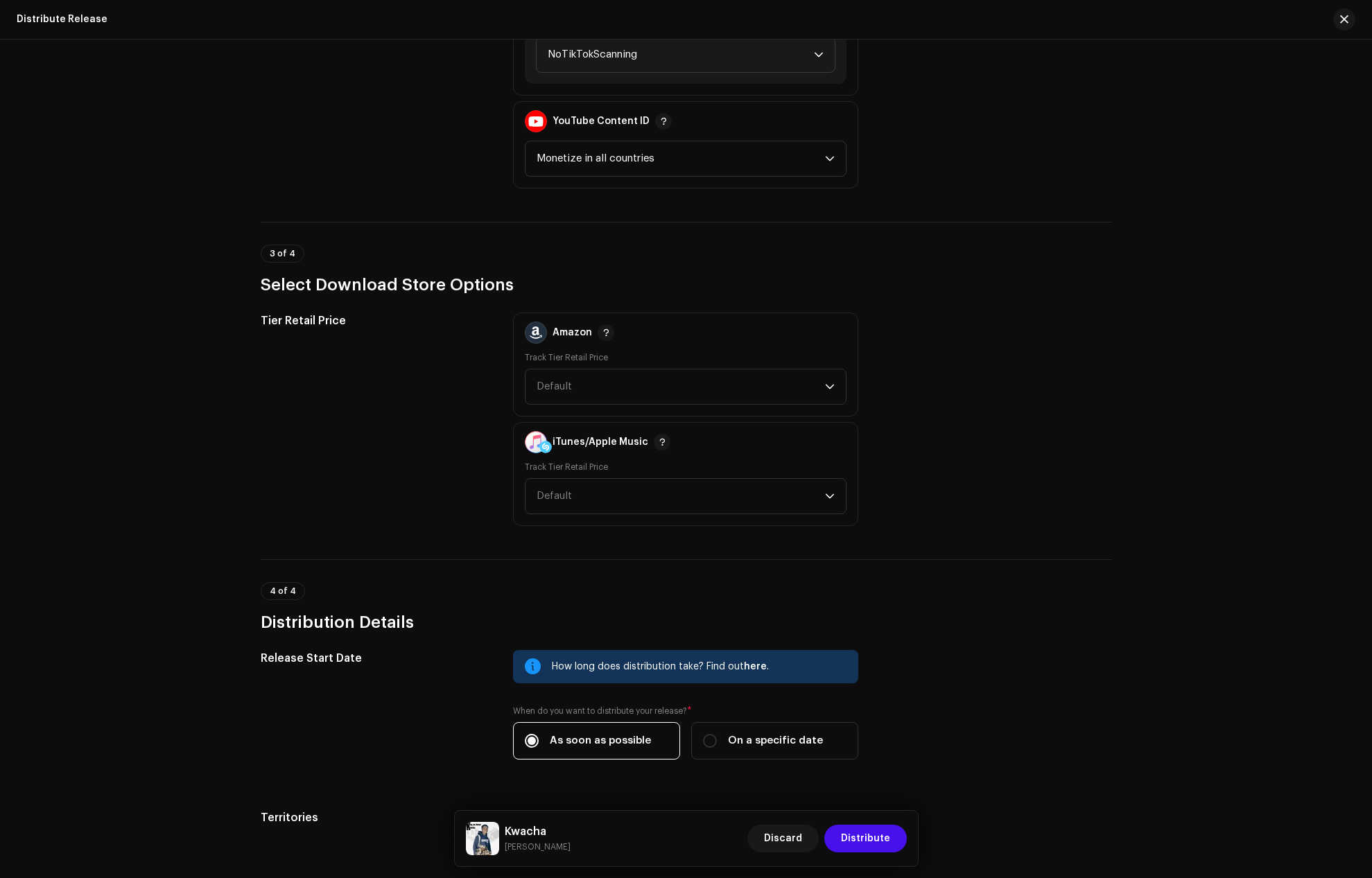
scroll to position [1732, 0]
click at [583, 52] on span "NoTikTokScanning" at bounding box center [681, 52] width 266 height 35
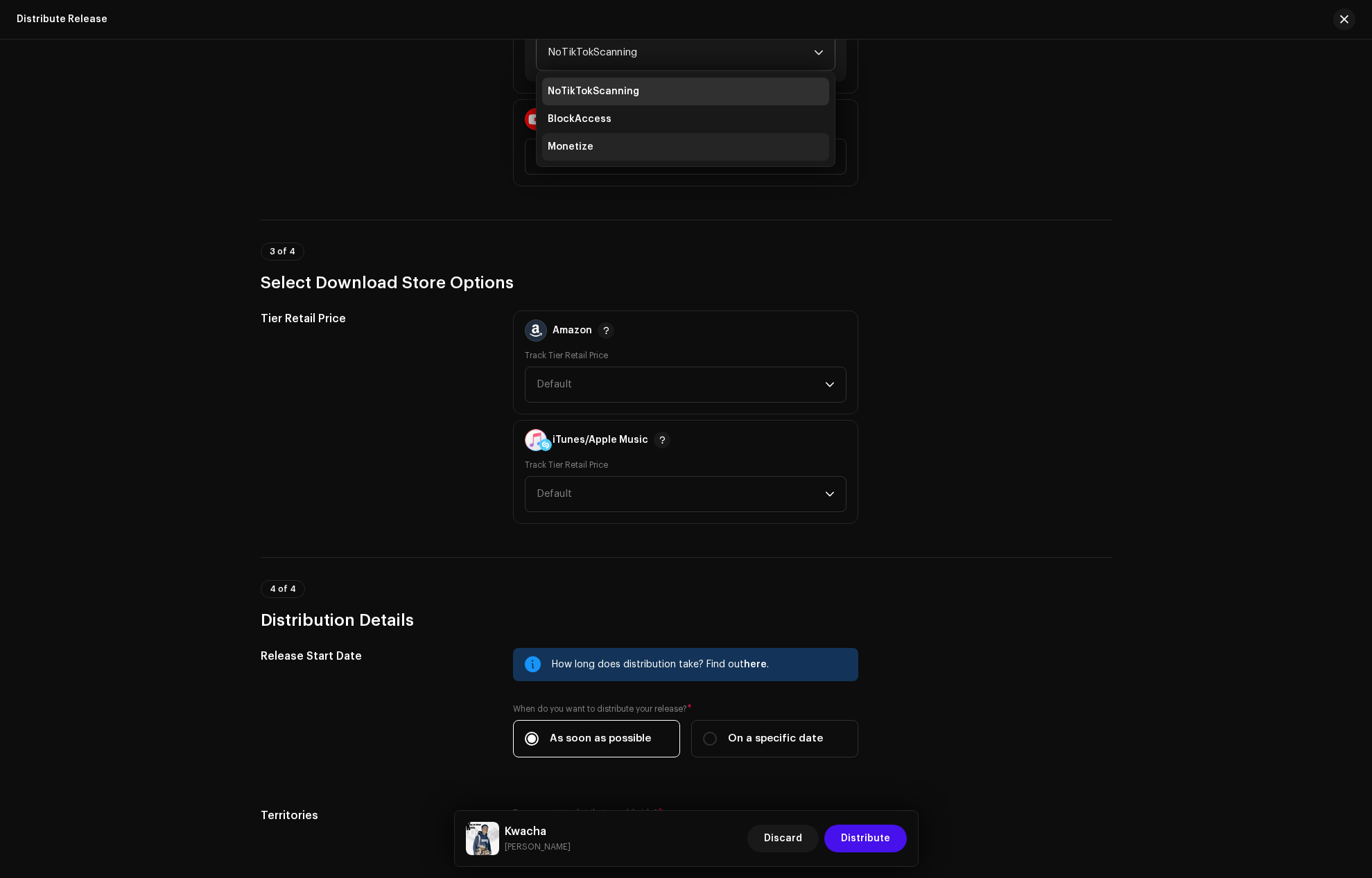
click at [582, 138] on li "Monetize" at bounding box center [686, 146] width 287 height 28
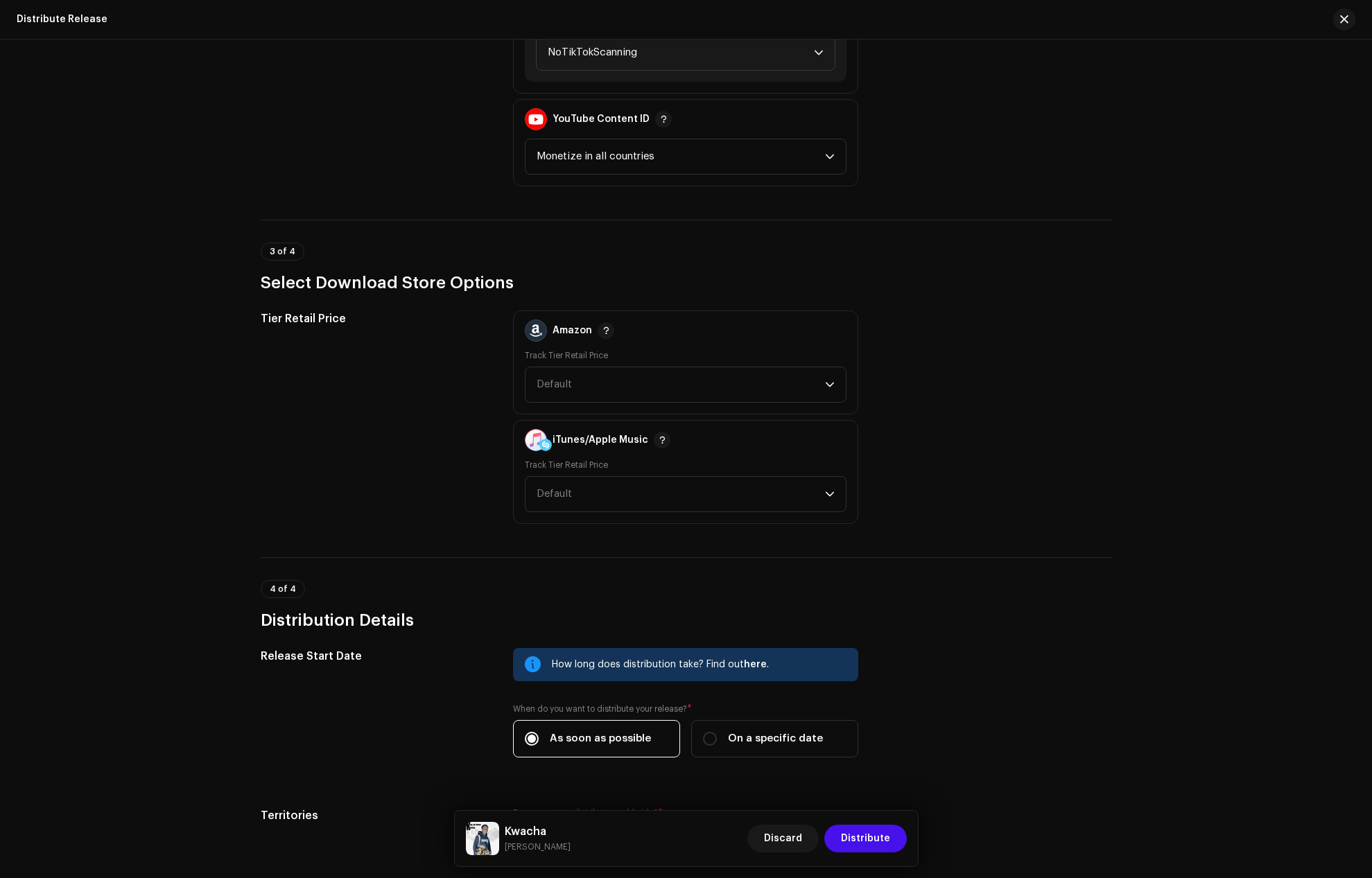
scroll to position [1728, 0]
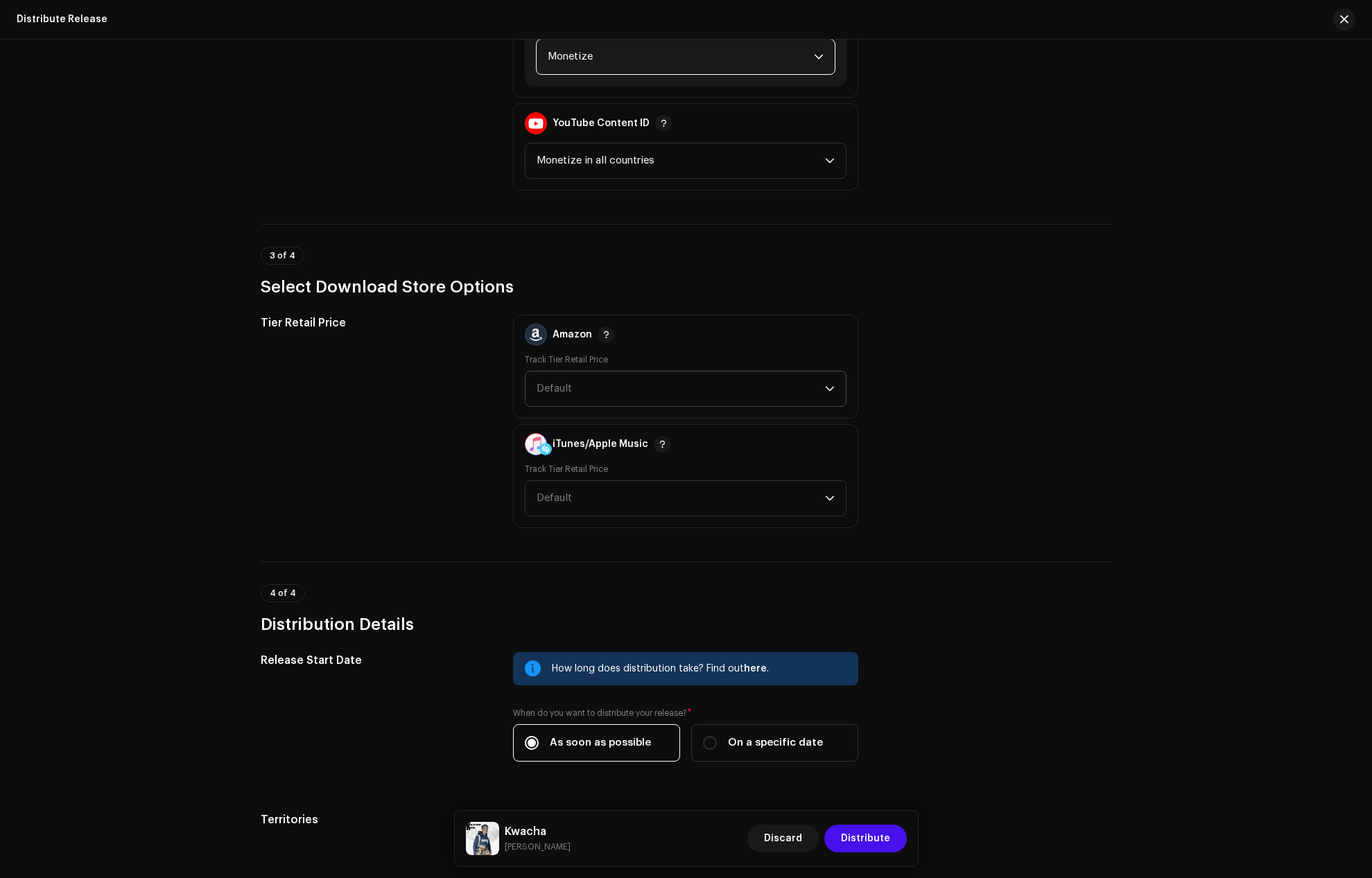
click at [571, 383] on span "Default" at bounding box center [681, 388] width 289 height 35
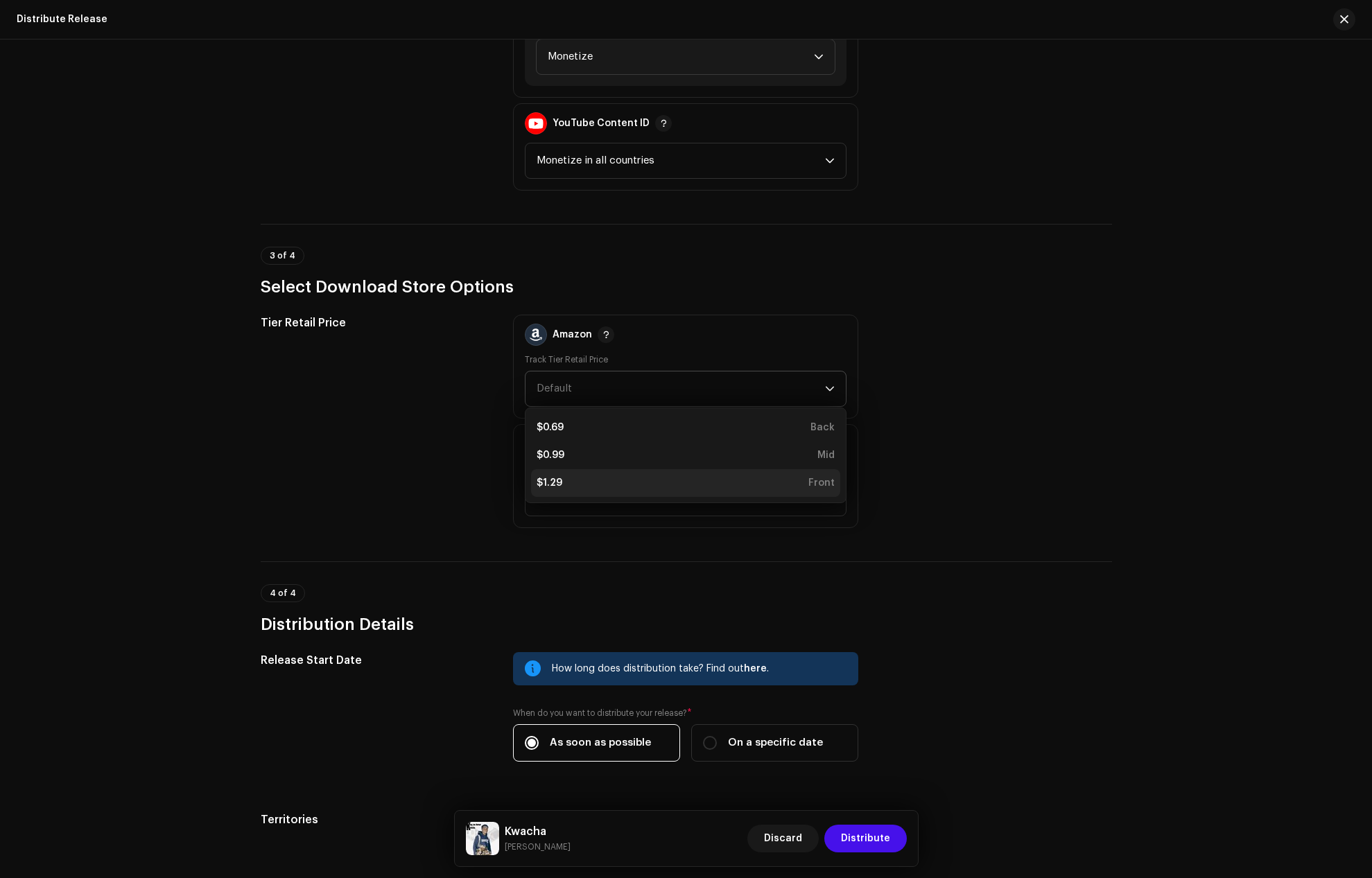
click at [585, 488] on div "$1.29 Front" at bounding box center [686, 483] width 298 height 13
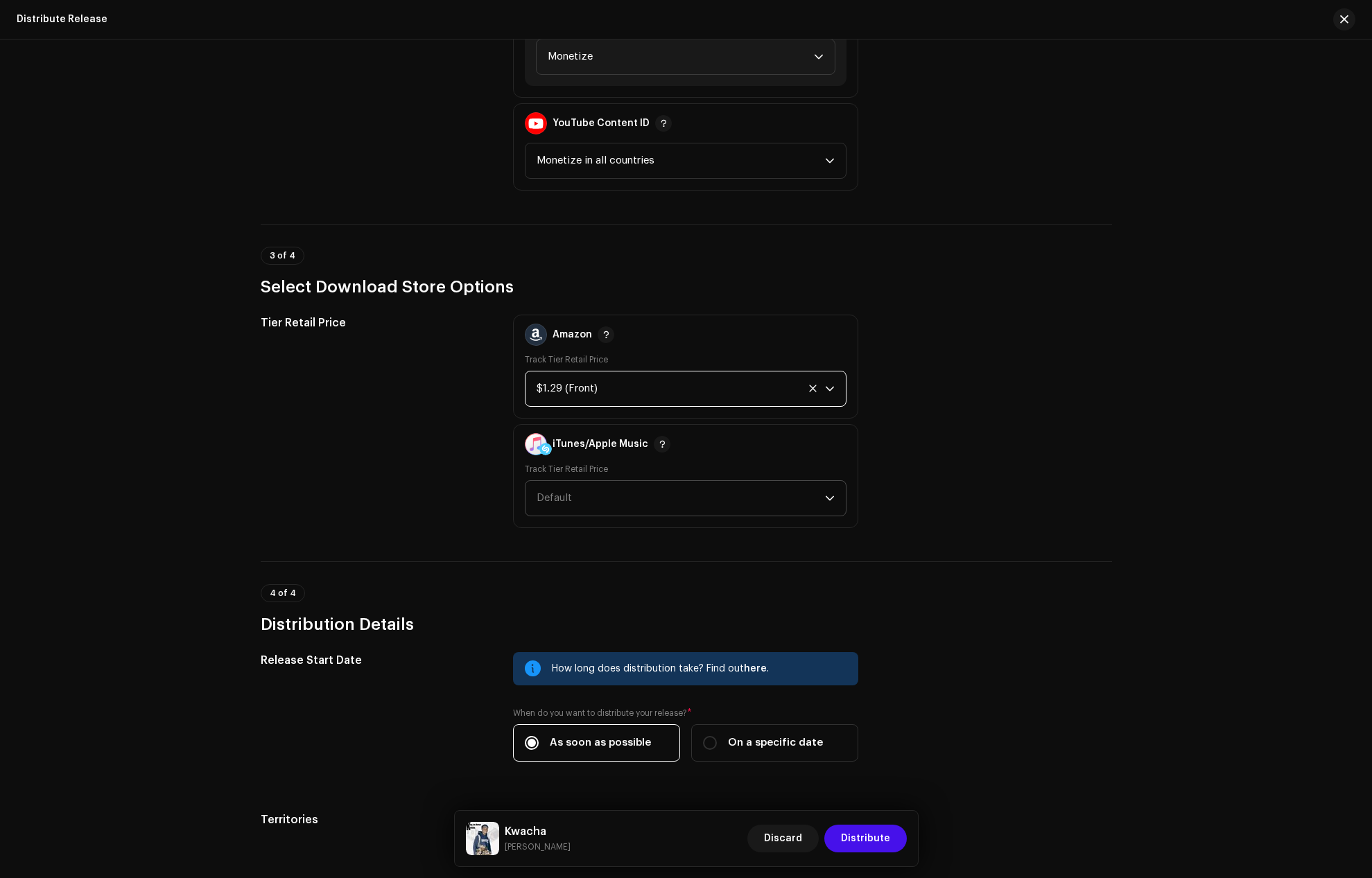
click at [584, 492] on span "Default" at bounding box center [681, 498] width 289 height 35
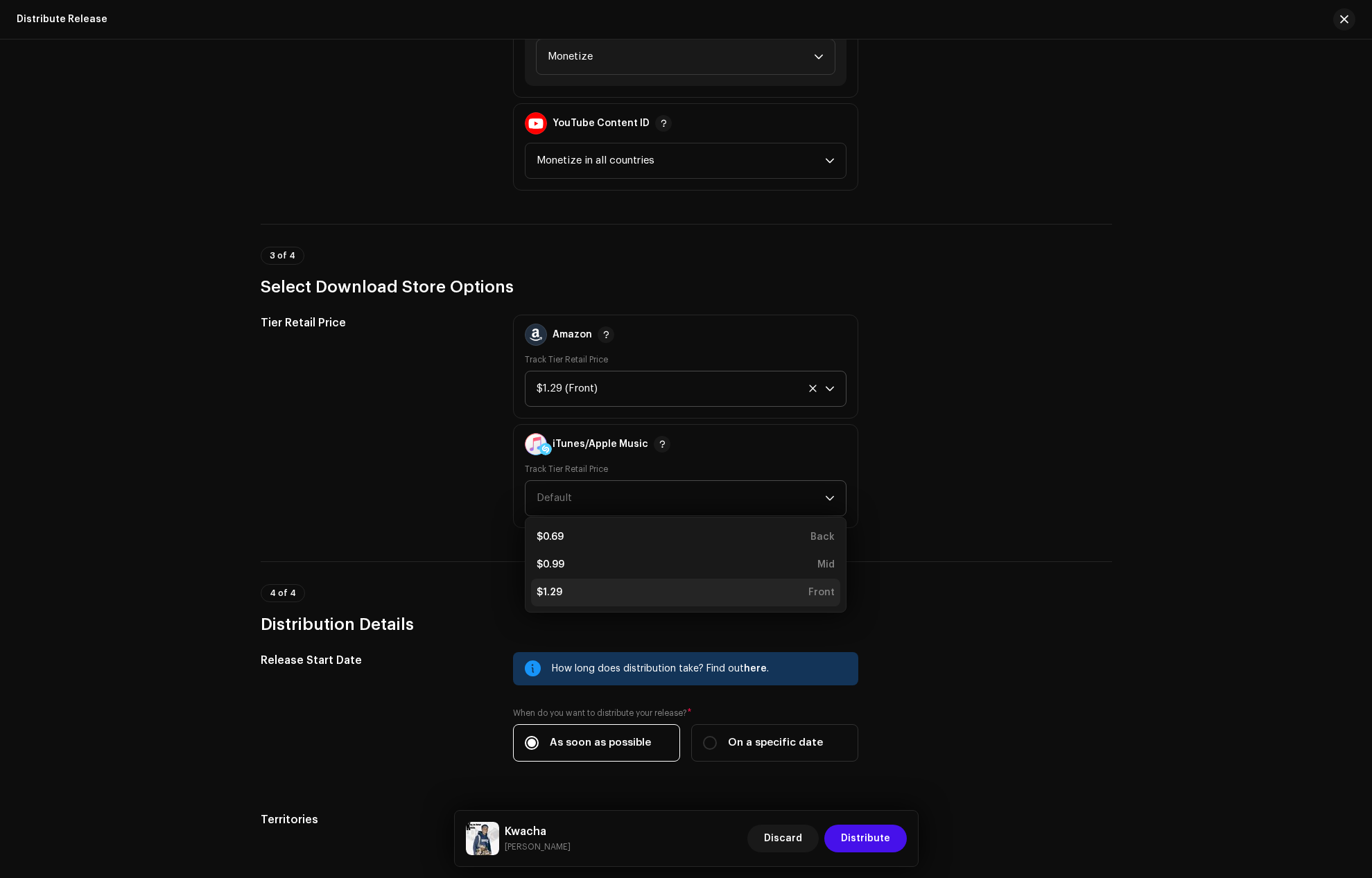
click at [579, 587] on div "$1.29 Front" at bounding box center [686, 593] width 298 height 13
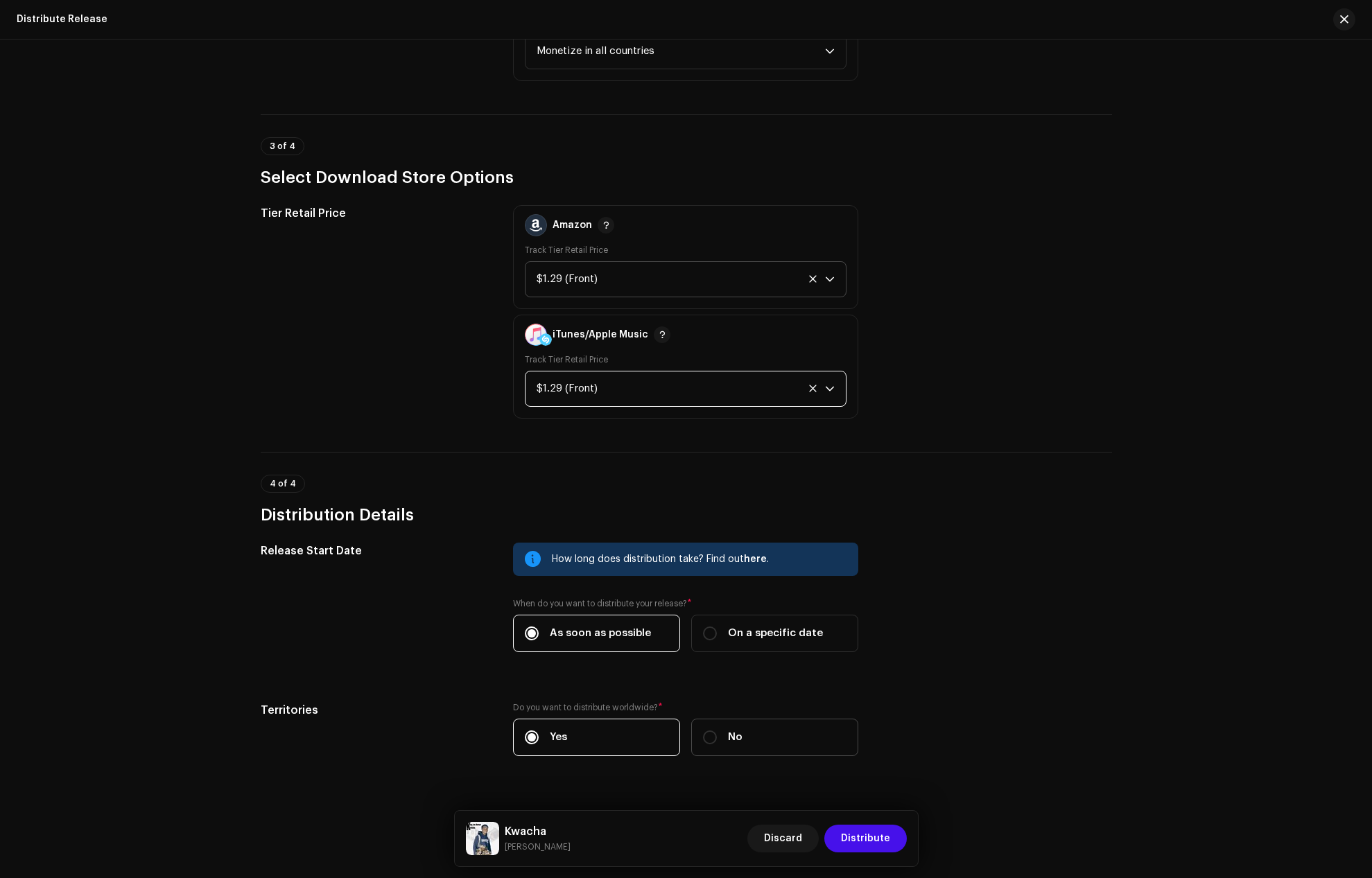
scroll to position [1865, 0]
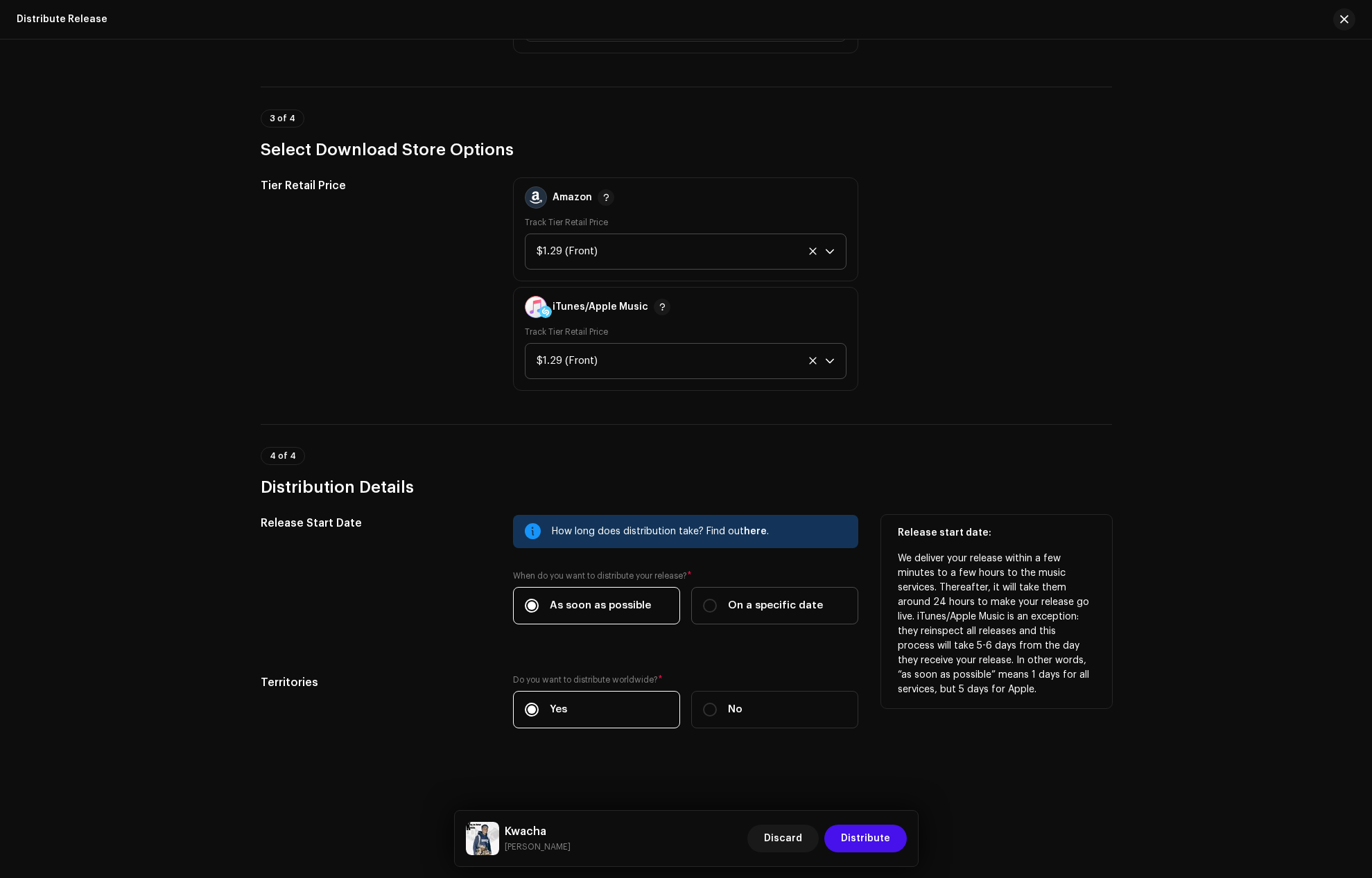
click at [739, 606] on span "On a specific date" at bounding box center [776, 606] width 95 height 15
click at [717, 606] on input "On a specific date" at bounding box center [710, 605] width 13 height 13
radio input "true"
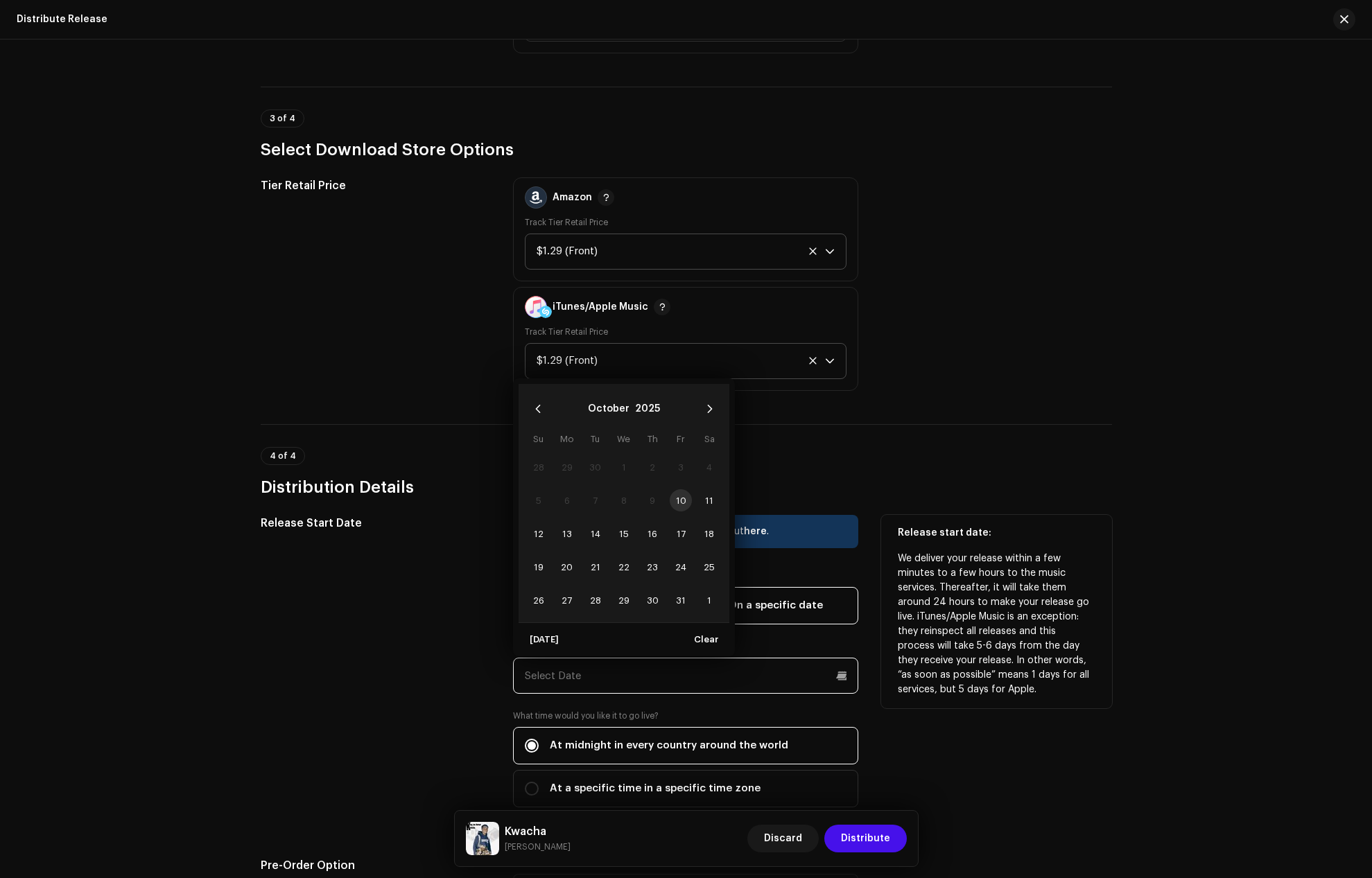
click at [567, 680] on input "text" at bounding box center [686, 675] width 345 height 36
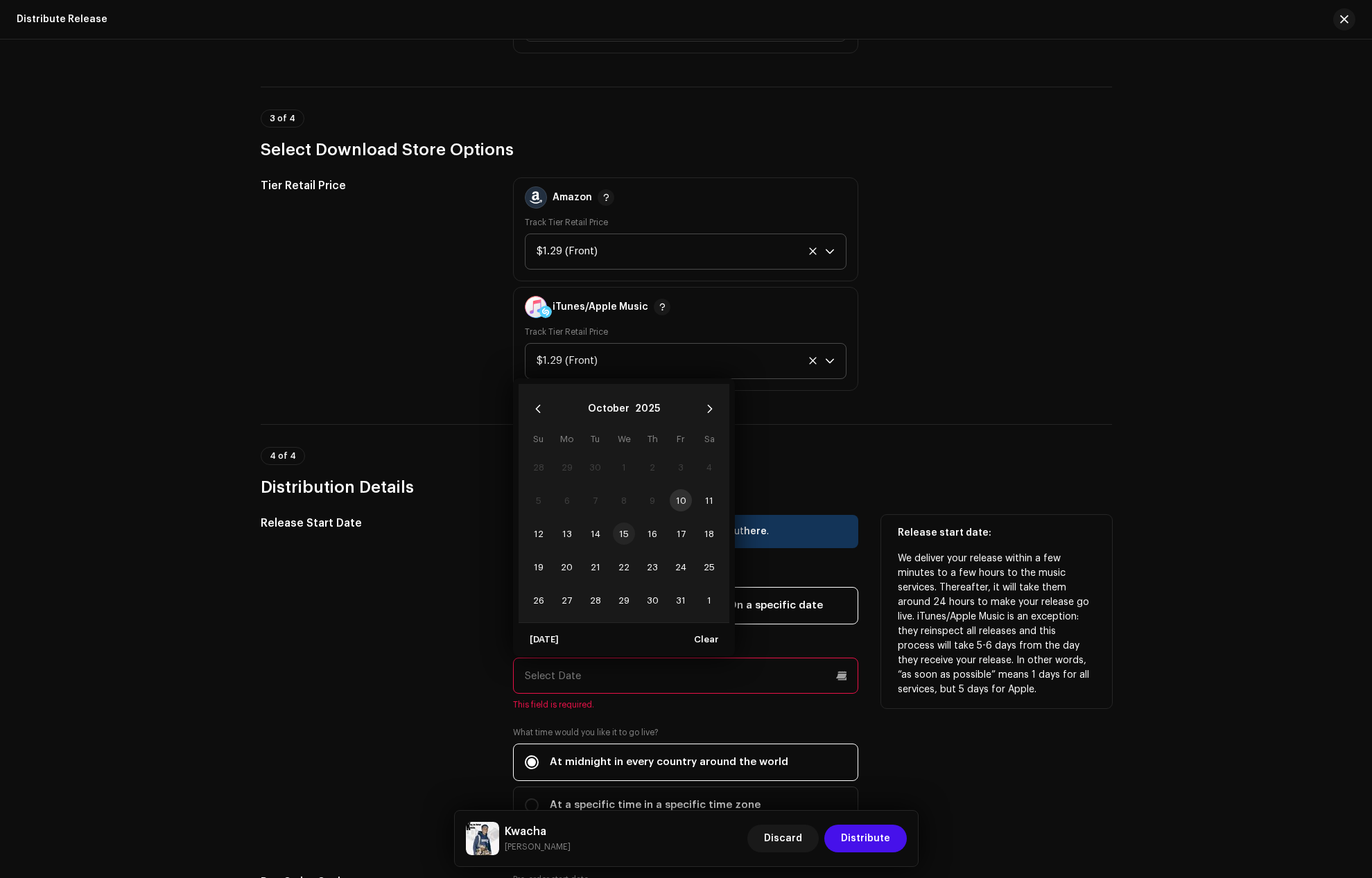
click at [627, 534] on span "15" at bounding box center [624, 534] width 22 height 22
type input "[DATE]"
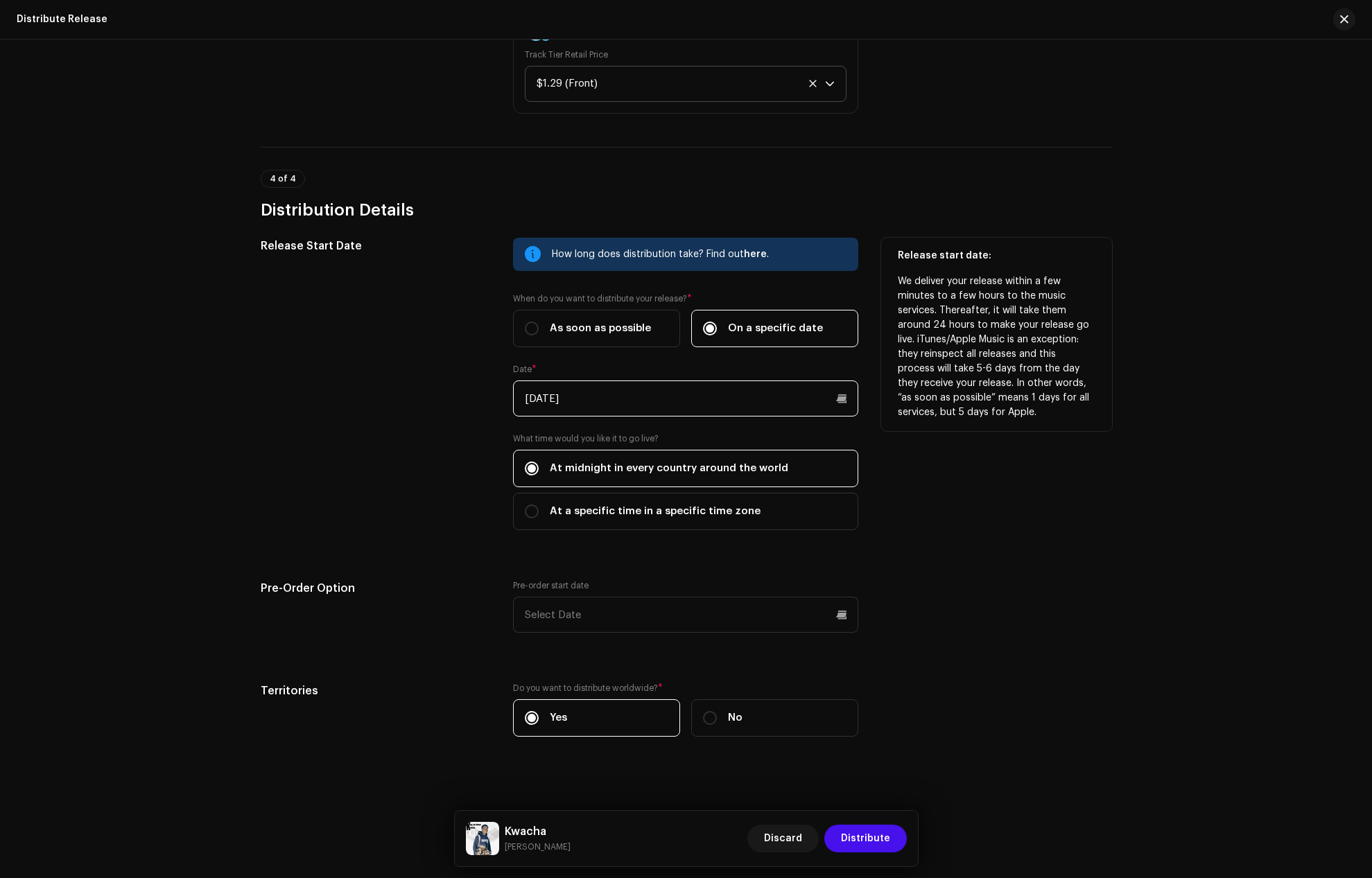
scroll to position [2152, 0]
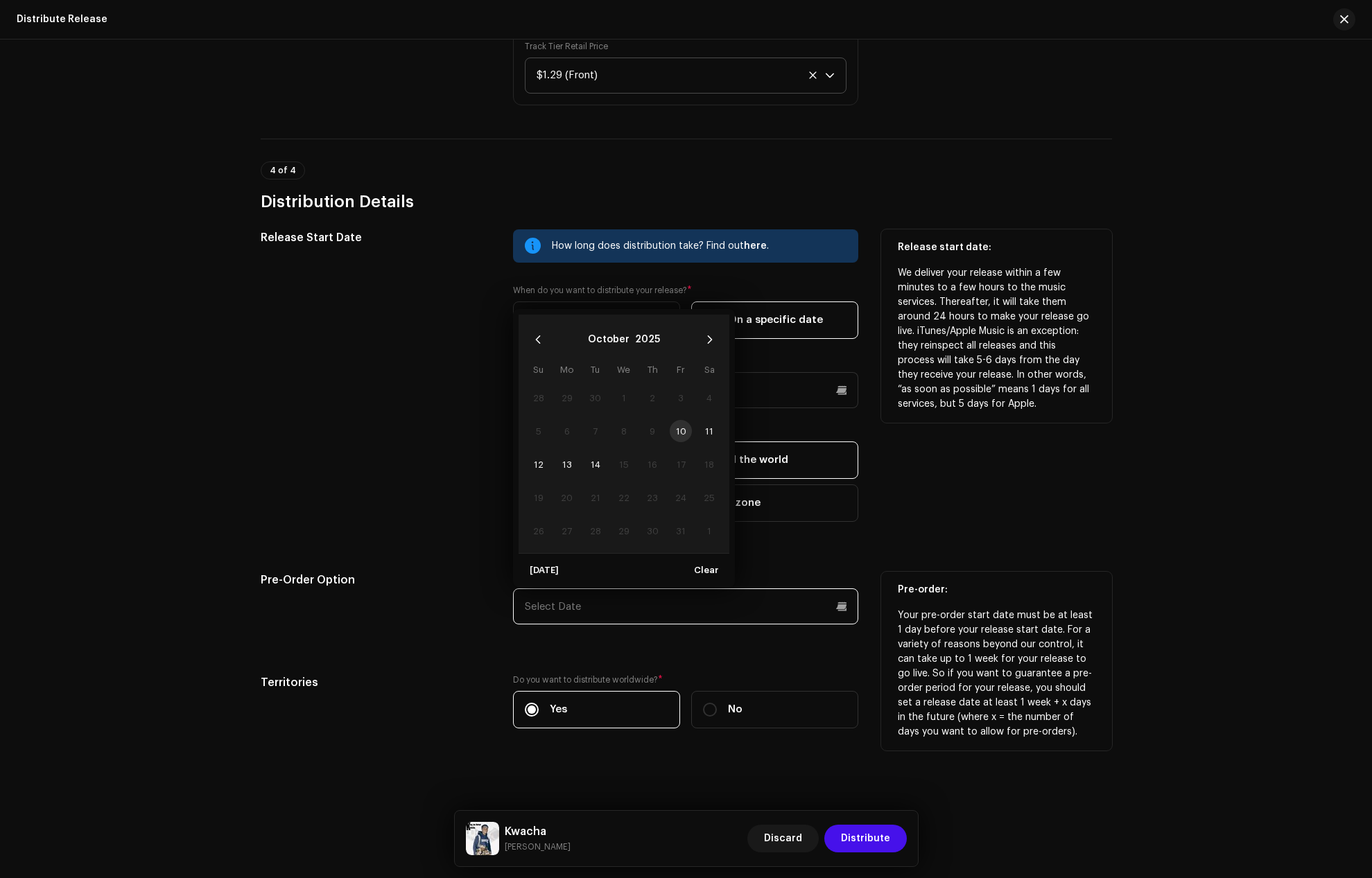
click at [583, 599] on input "text" at bounding box center [686, 606] width 345 height 36
click at [705, 427] on span "11" at bounding box center [709, 431] width 22 height 22
type input "[DATE]"
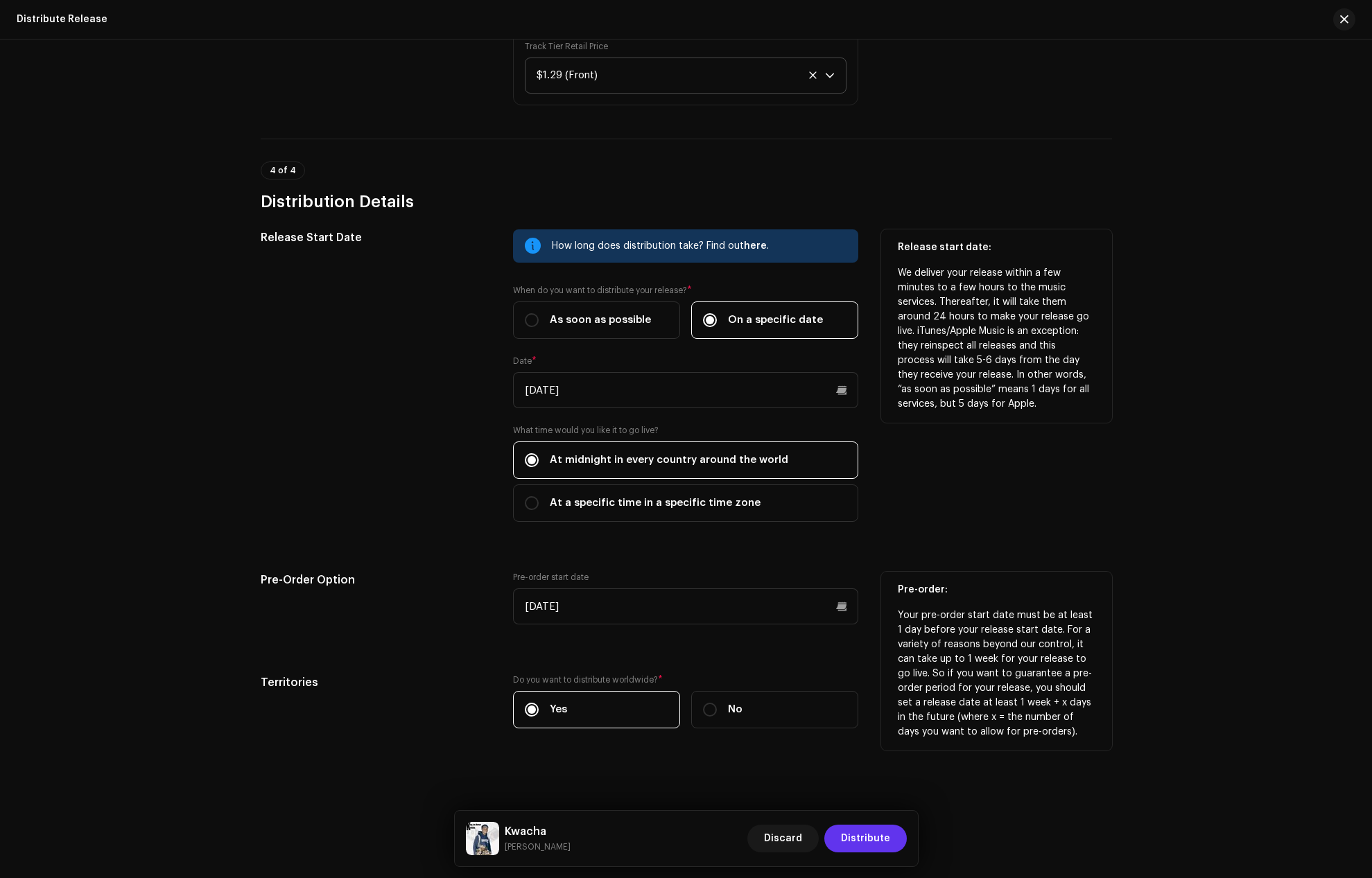
click at [873, 833] on span "Distribute" at bounding box center [866, 838] width 49 height 28
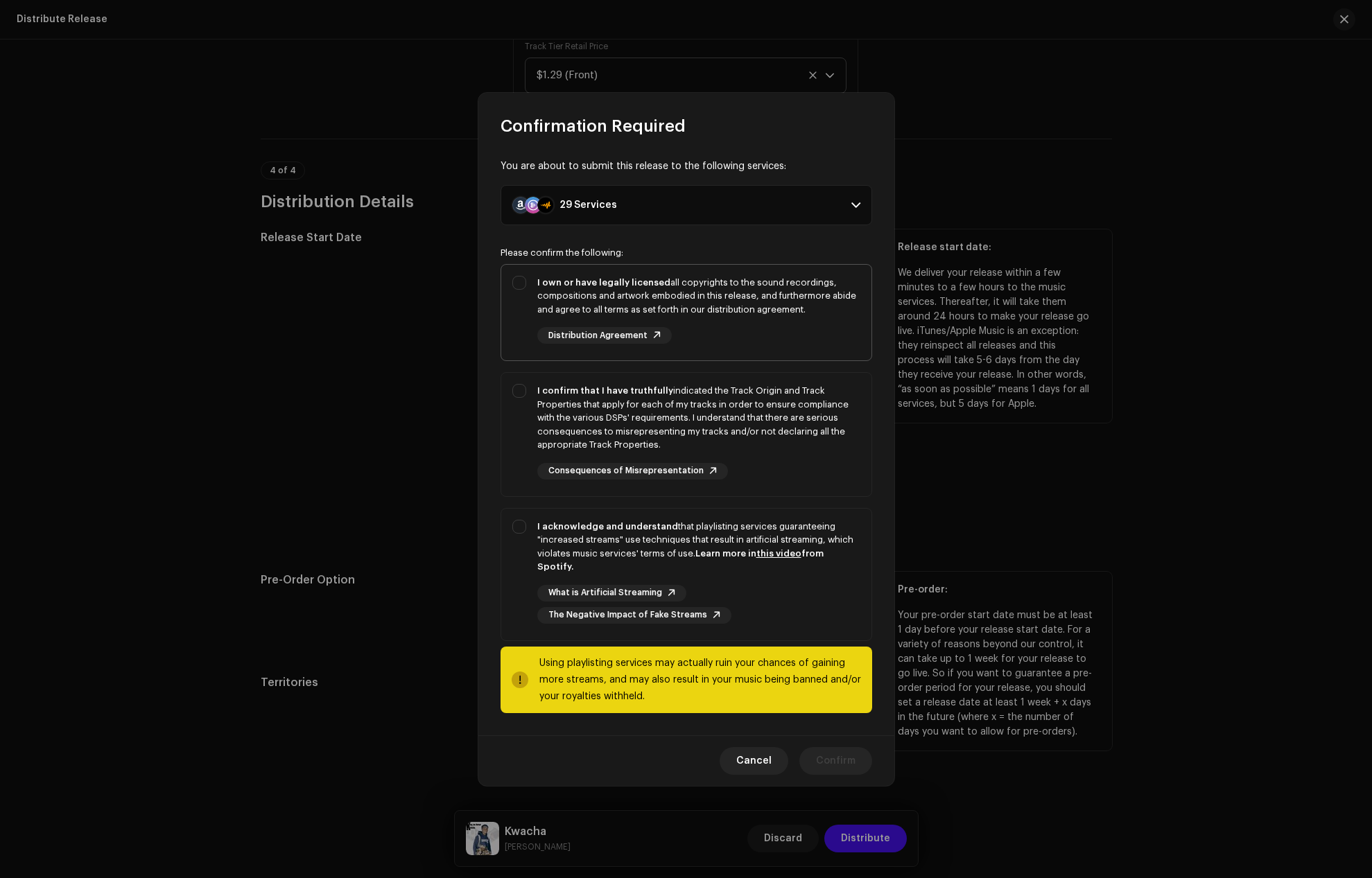
click at [557, 285] on strong "I own or have legally licensed" at bounding box center [604, 282] width 133 height 9
checkbox input "true"
click at [541, 391] on div "I confirm that I have truthfully indicated the Track Origin and Track Propertie…" at bounding box center [699, 418] width 323 height 68
checkbox input "true"
click at [540, 544] on div "I acknowledge and understand that playlisting services guaranteeing "increased …" at bounding box center [699, 547] width 323 height 54
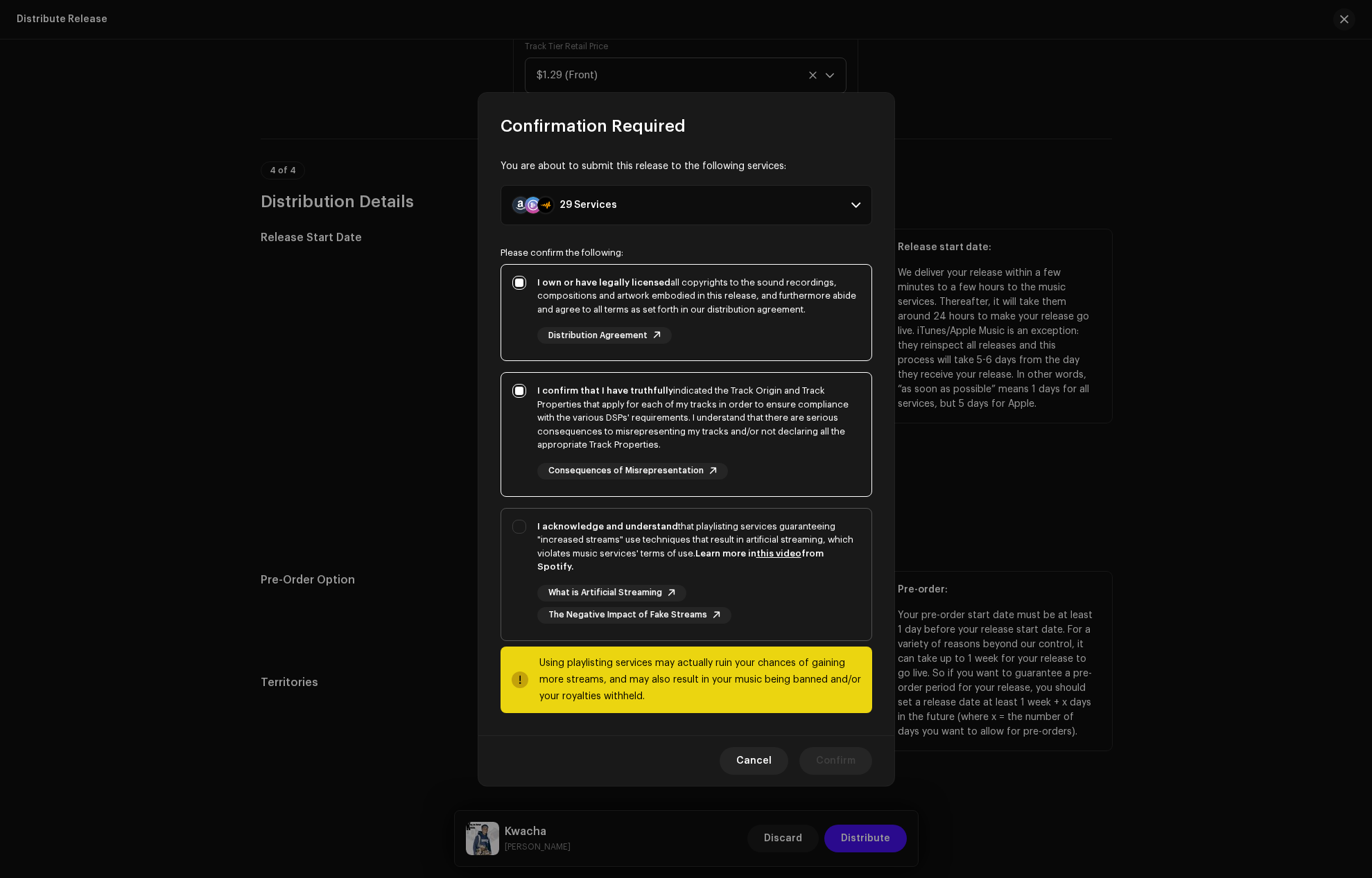
checkbox input "true"
click at [835, 751] on span "Confirm" at bounding box center [835, 761] width 40 height 28
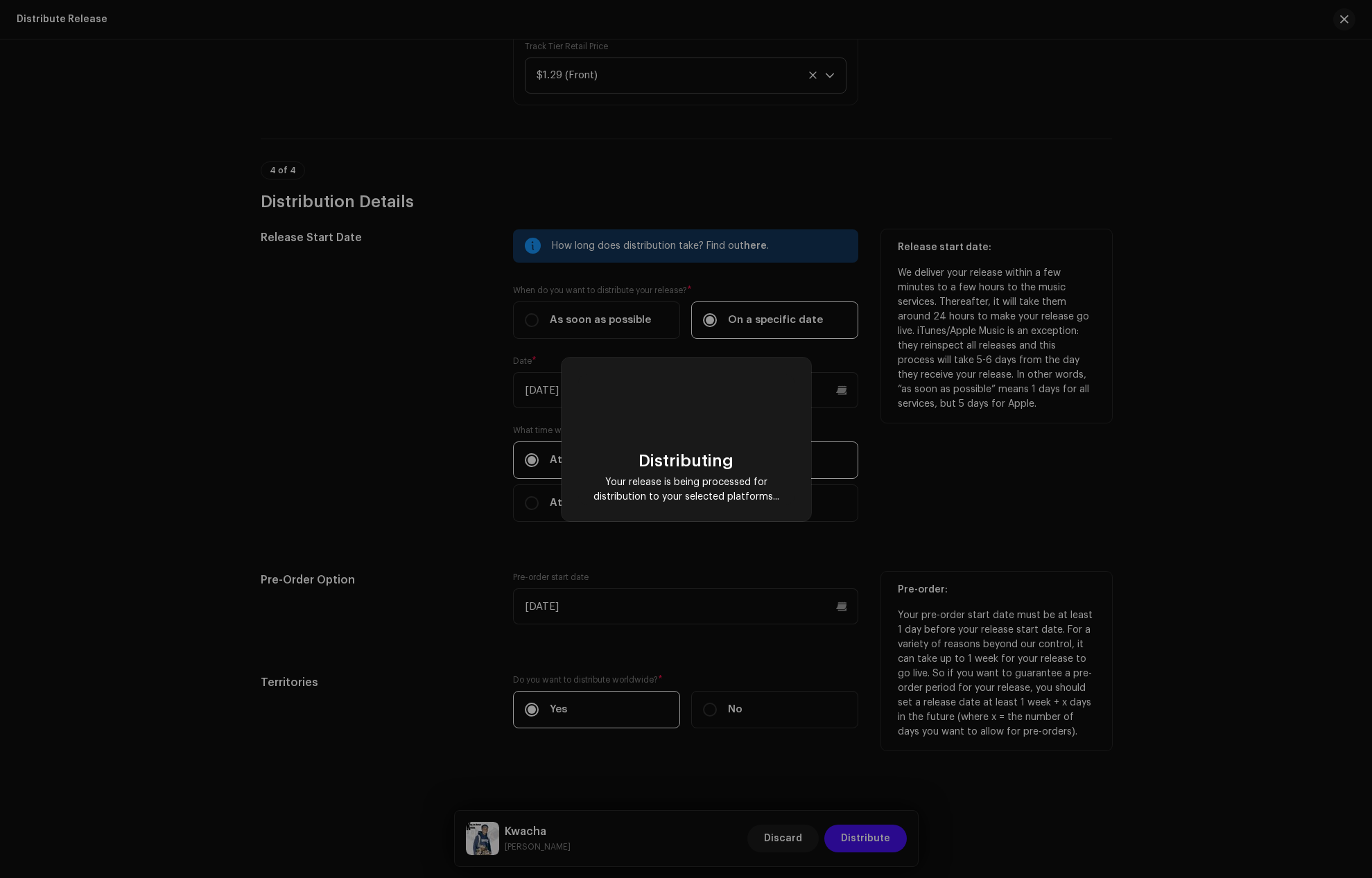
checkbox input "false"
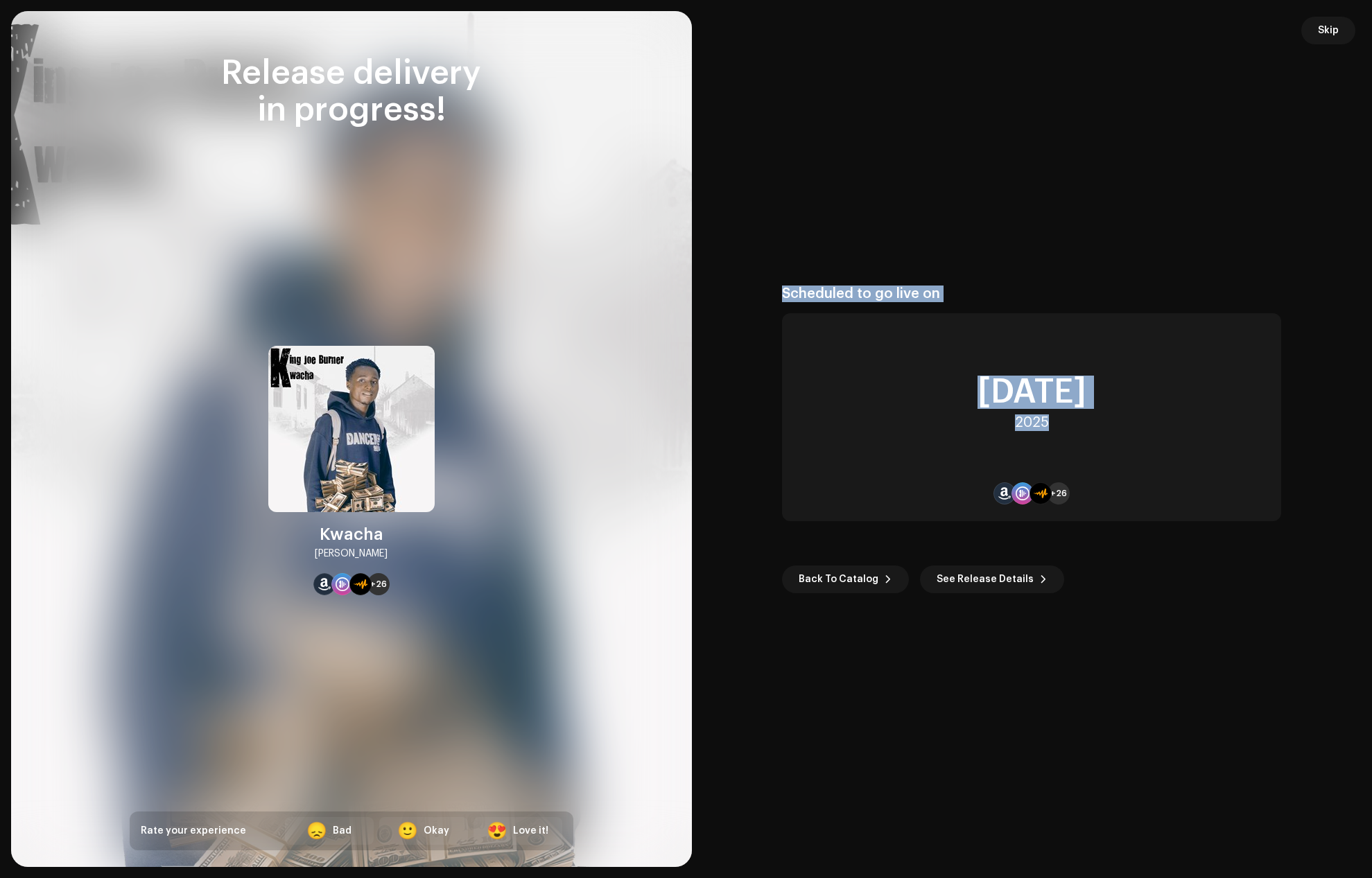
drag, startPoint x: 1055, startPoint y: 424, endPoint x: 776, endPoint y: 292, distance: 308.7
click at [776, 292] on re-o-post-create-distribution-options "Scheduled to go live on [DATE] +26 Back To Catalog See Release Details" at bounding box center [1032, 439] width 648 height 308
copy div "Scheduled to go live on [DATE]"
drag, startPoint x: 321, startPoint y: 535, endPoint x: 375, endPoint y: 540, distance: 54.2
click at [391, 559] on div "[PERSON_NAME] +26" at bounding box center [352, 471] width 167 height 249
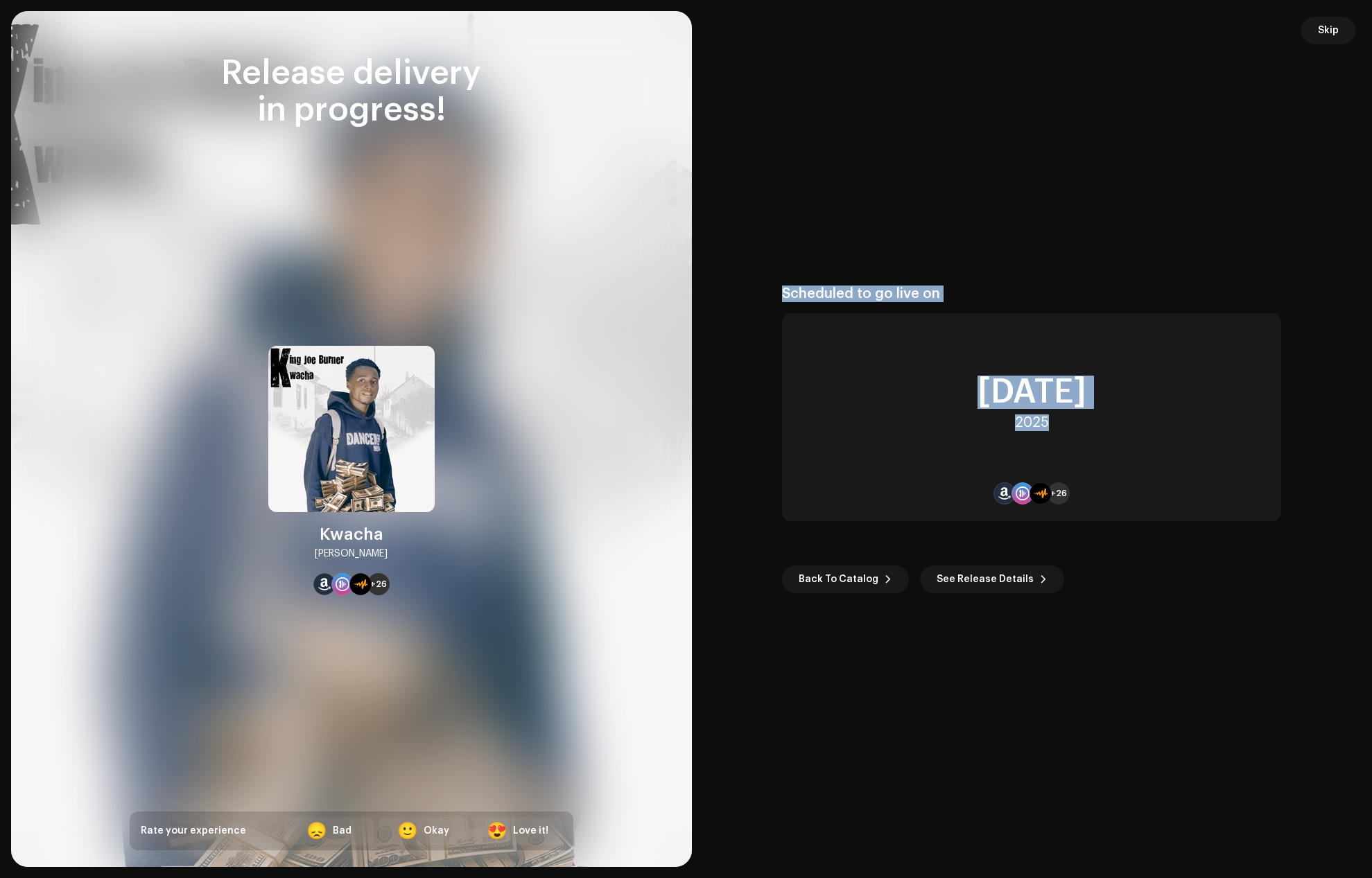
copy div "[PERSON_NAME]"
click at [1323, 34] on span "Skip" at bounding box center [1328, 30] width 21 height 28
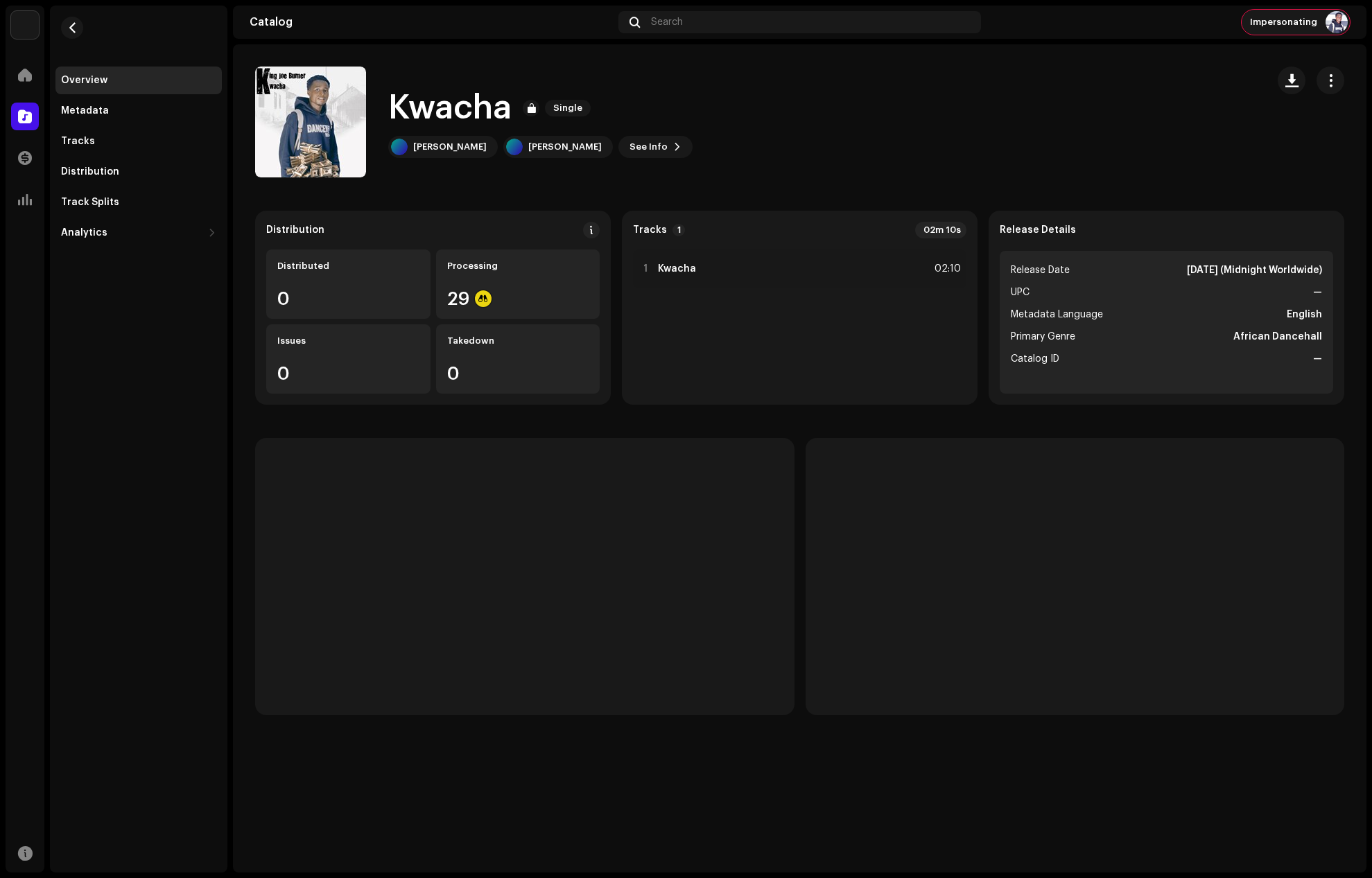
click at [1331, 15] on img at bounding box center [1337, 22] width 22 height 22
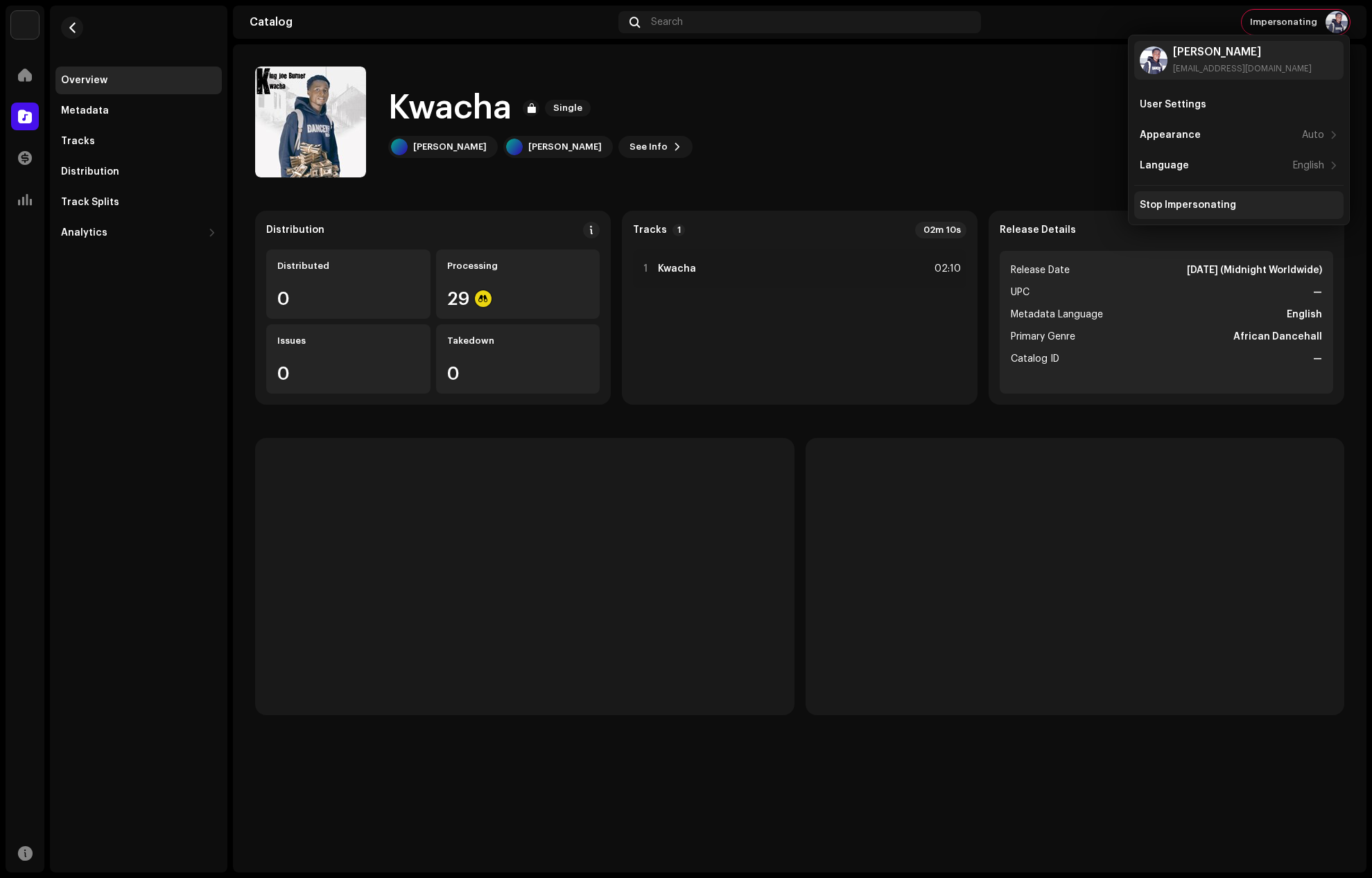
click at [1198, 205] on div "Stop Impersonating" at bounding box center [1188, 205] width 96 height 11
